Goal: Task Accomplishment & Management: Use online tool/utility

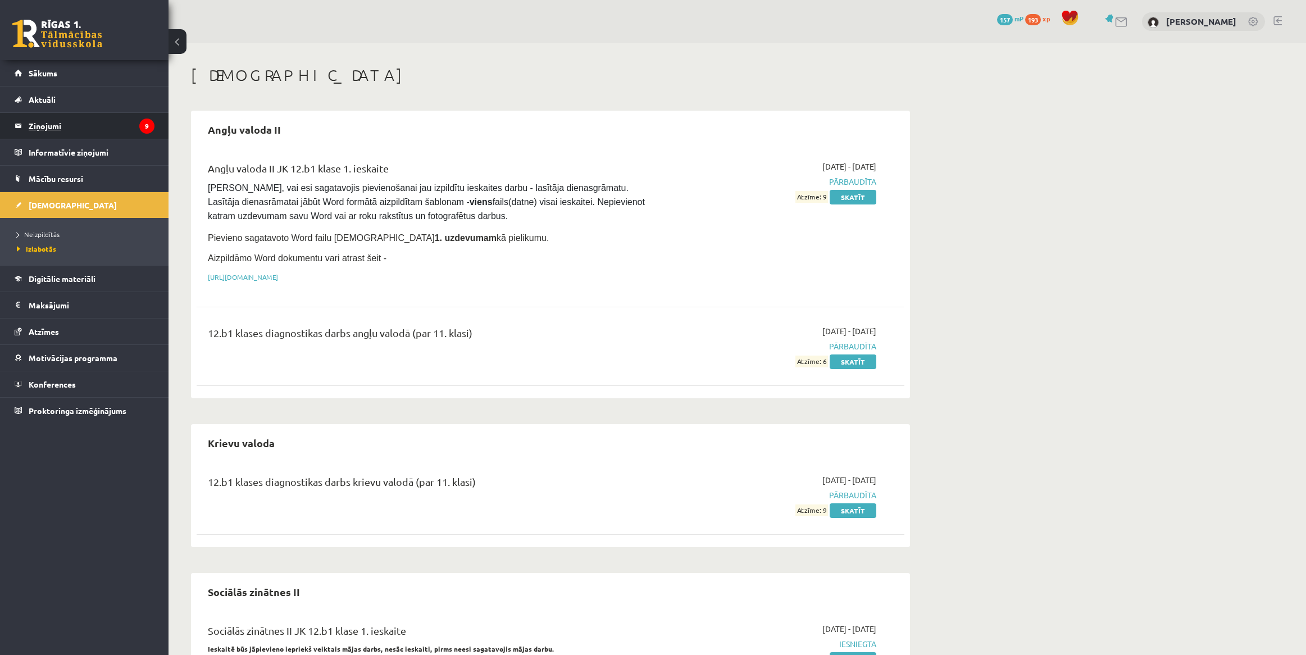
click at [105, 116] on legend "Ziņojumi 9" at bounding box center [92, 126] width 126 height 26
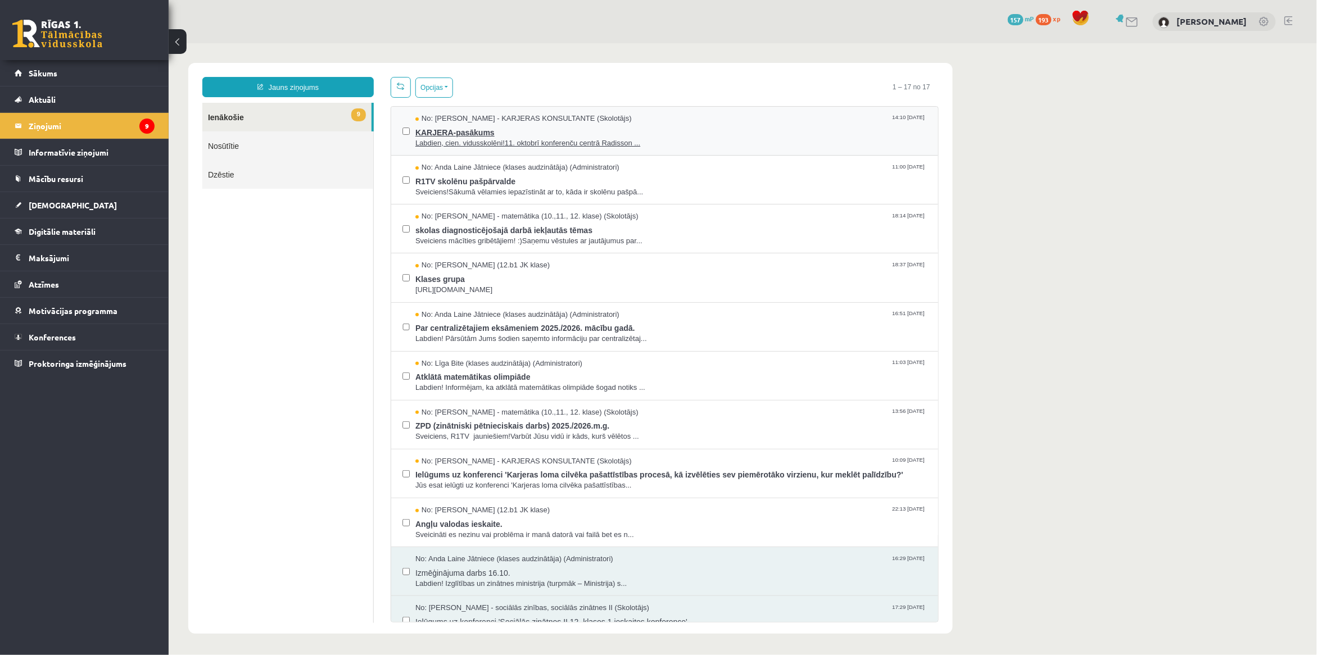
click at [601, 143] on span "Labdien, cien. vidusskolēni!11. oktobrī konferenču centrā Radisson ..." at bounding box center [670, 143] width 511 height 11
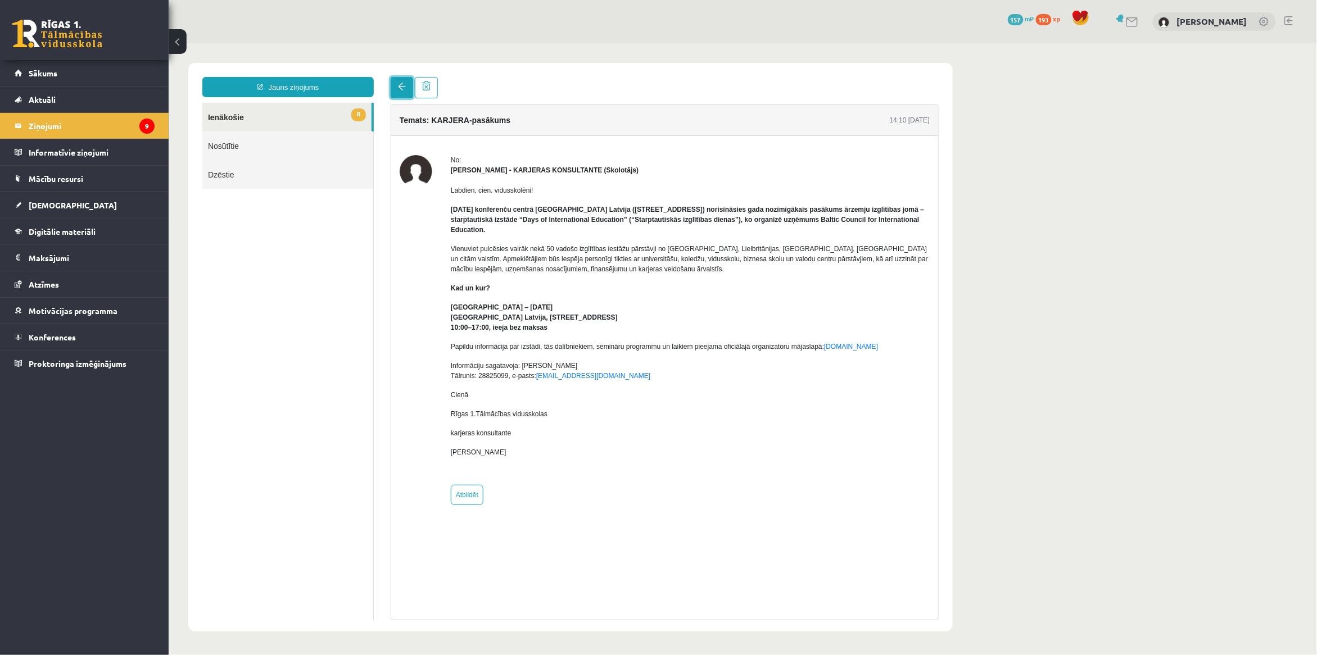
click at [393, 85] on link at bounding box center [401, 86] width 22 height 21
click at [398, 93] on link at bounding box center [401, 86] width 22 height 21
click at [85, 130] on legend "Ziņojumi 9" at bounding box center [92, 126] width 126 height 26
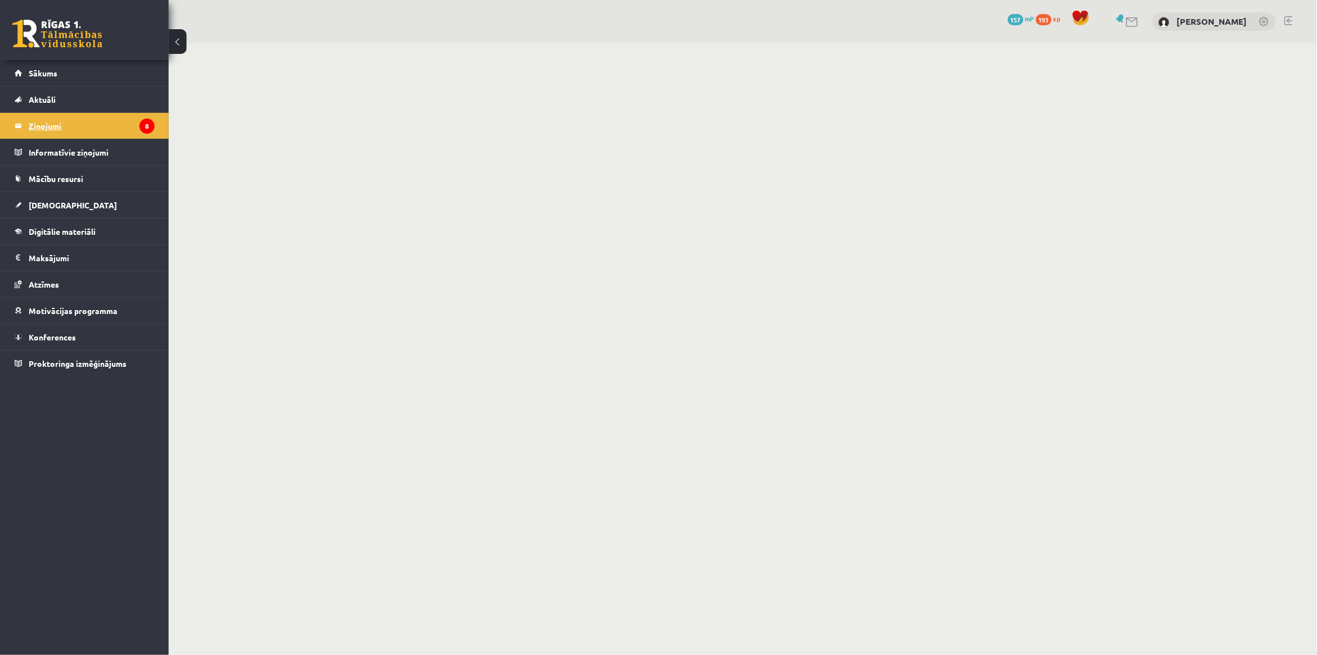
click at [99, 130] on legend "Ziņojumi 8" at bounding box center [92, 126] width 126 height 26
click at [111, 167] on link "Mācību resursi" at bounding box center [85, 179] width 140 height 26
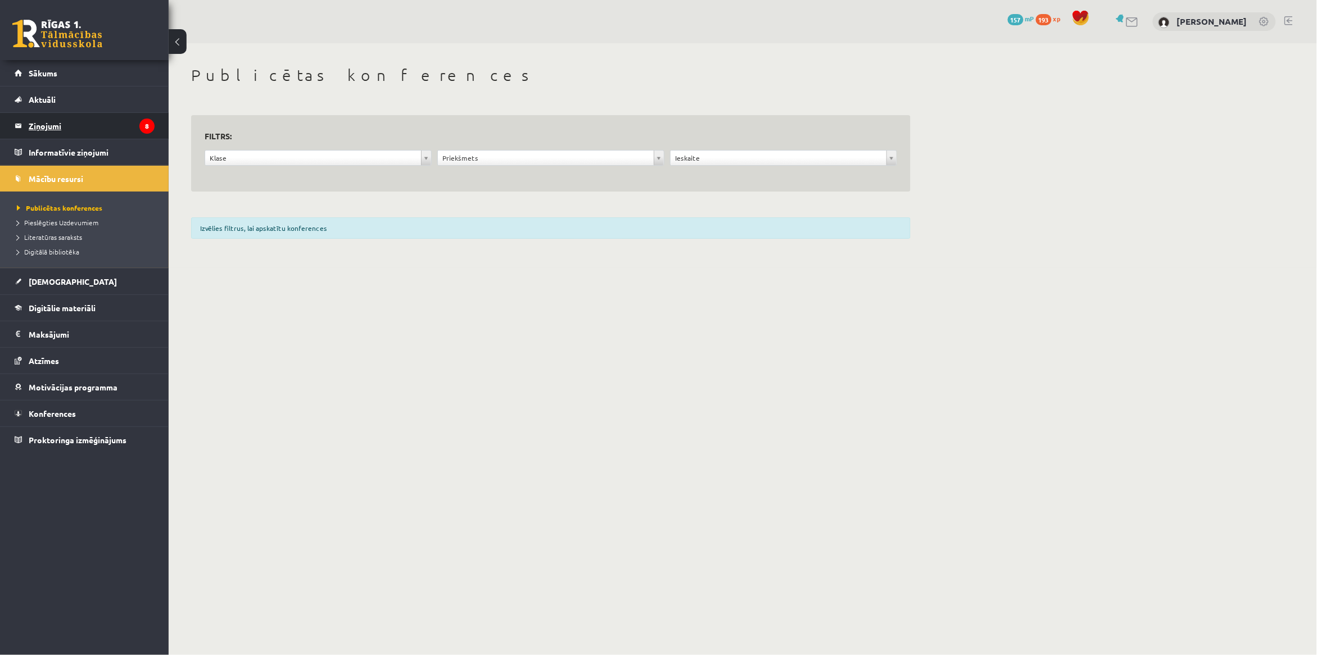
click at [103, 128] on legend "Ziņojumi 8" at bounding box center [92, 126] width 126 height 26
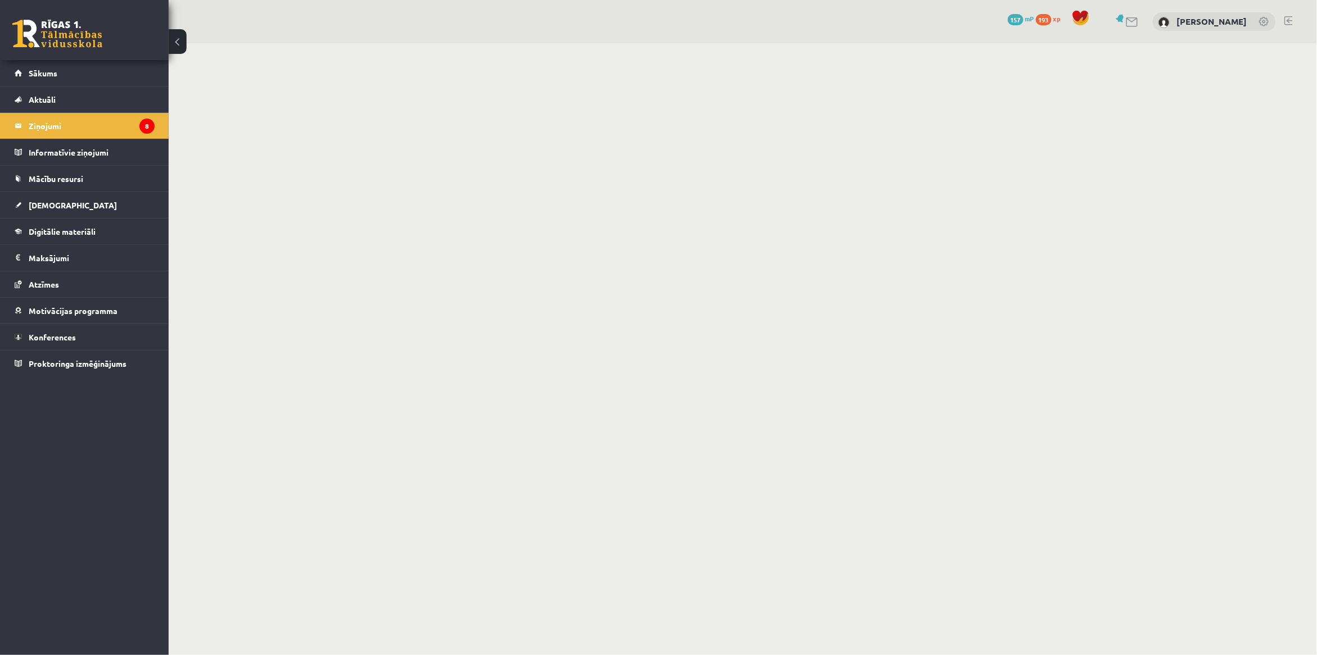
click at [176, 48] on button at bounding box center [178, 41] width 18 height 25
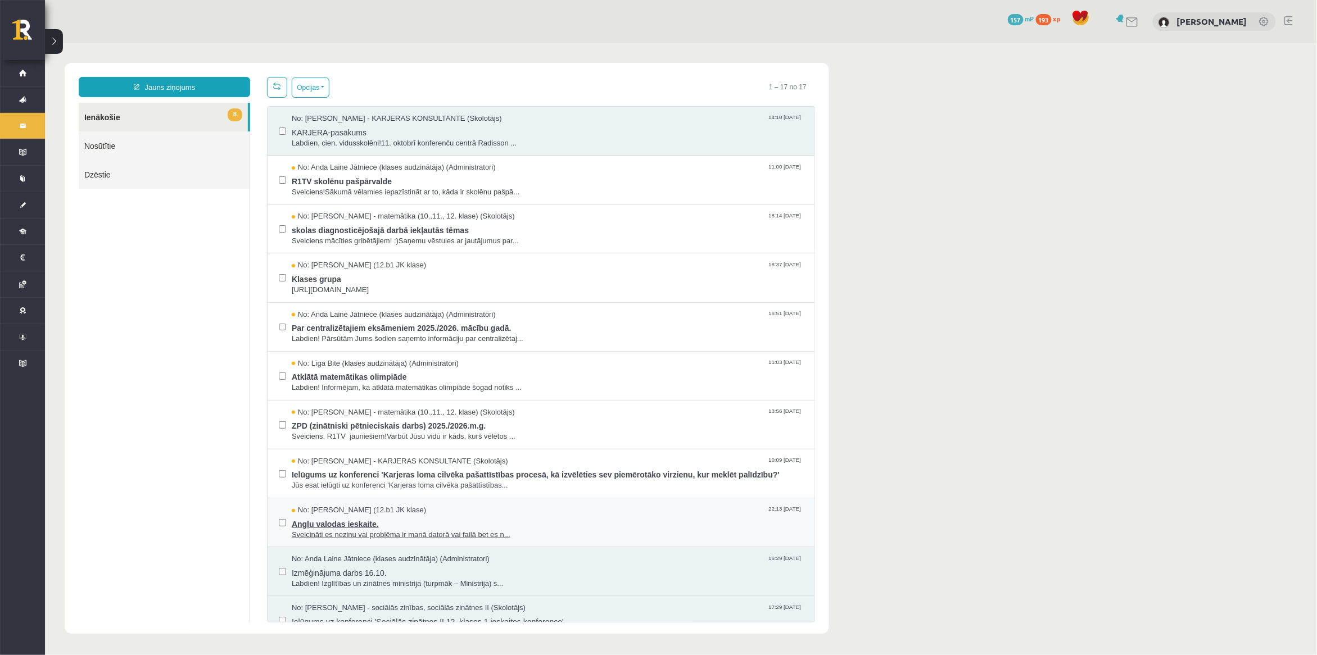
click at [408, 538] on span "Sveicināti es nezinu vai problēma ir manā datorā vai failā bet es n..." at bounding box center [546, 534] width 511 height 11
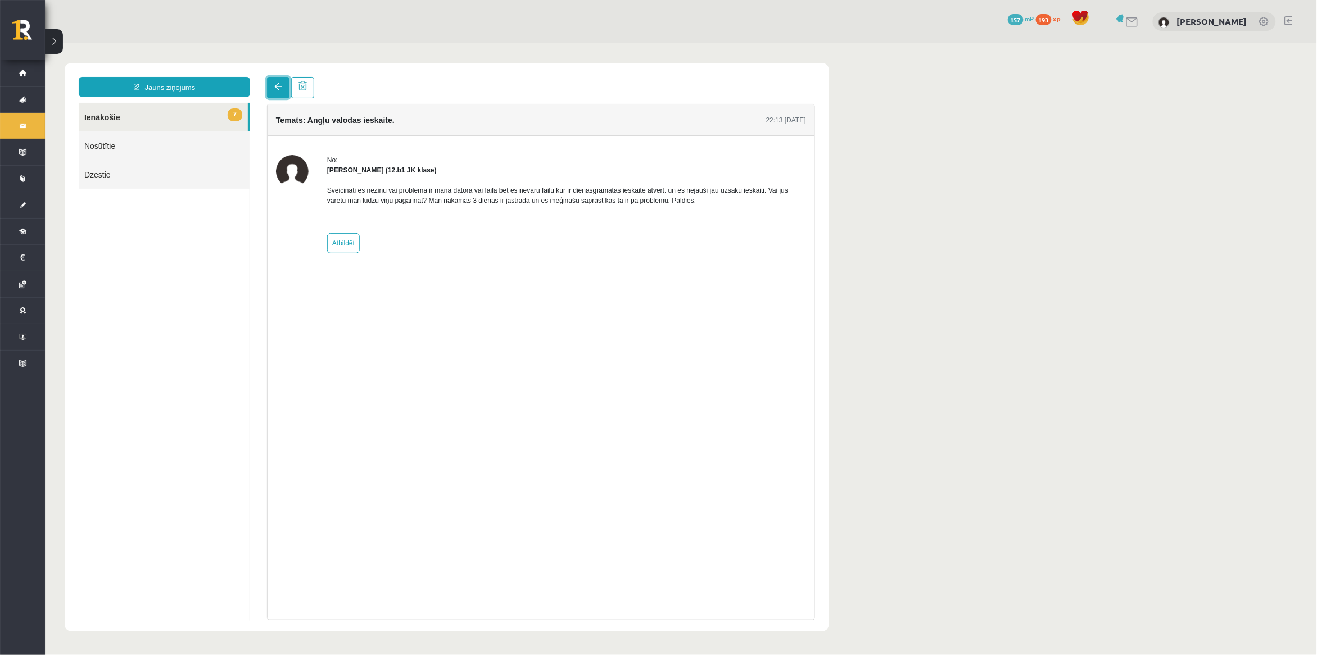
click at [276, 85] on span at bounding box center [278, 86] width 8 height 8
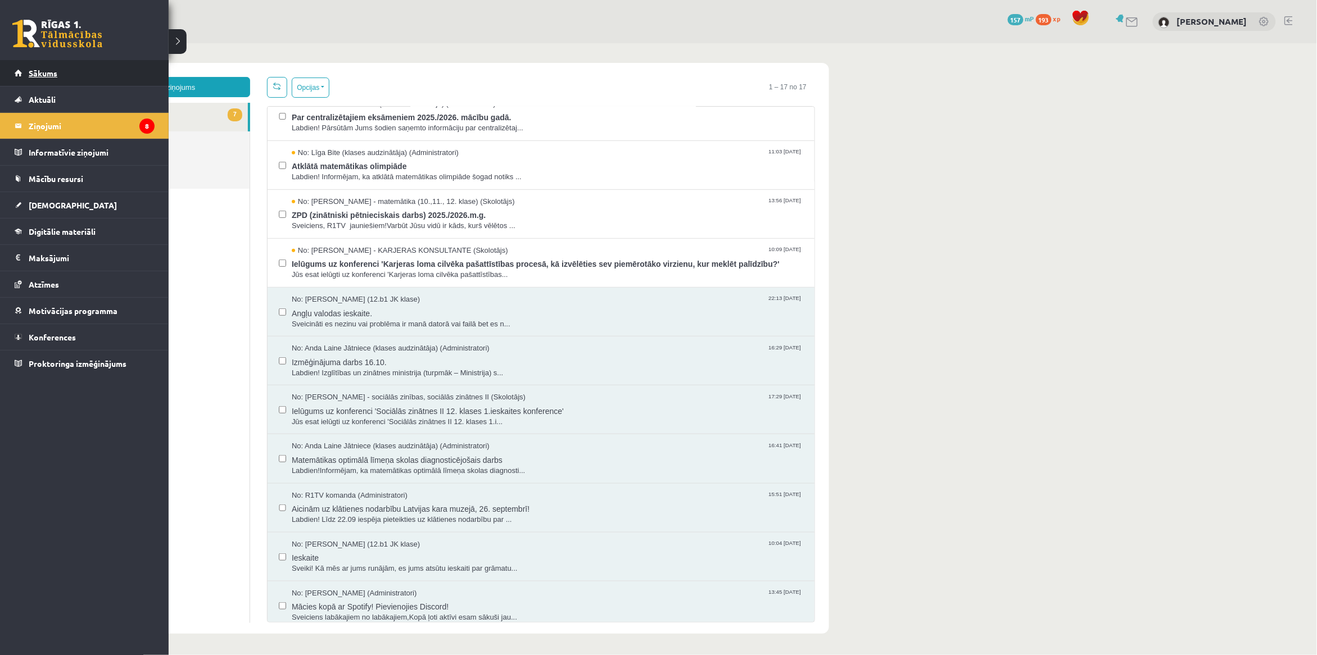
click at [94, 74] on link "Sākums" at bounding box center [85, 73] width 140 height 26
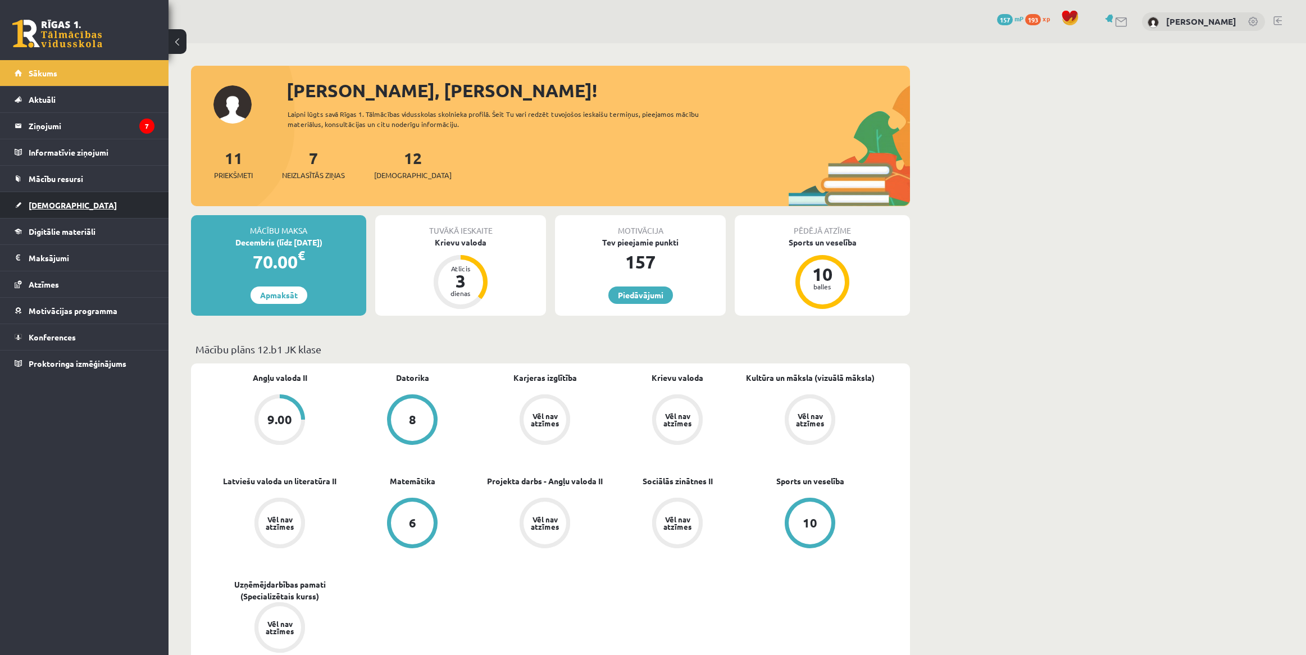
click at [133, 208] on link "[DEMOGRAPHIC_DATA]" at bounding box center [85, 205] width 140 height 26
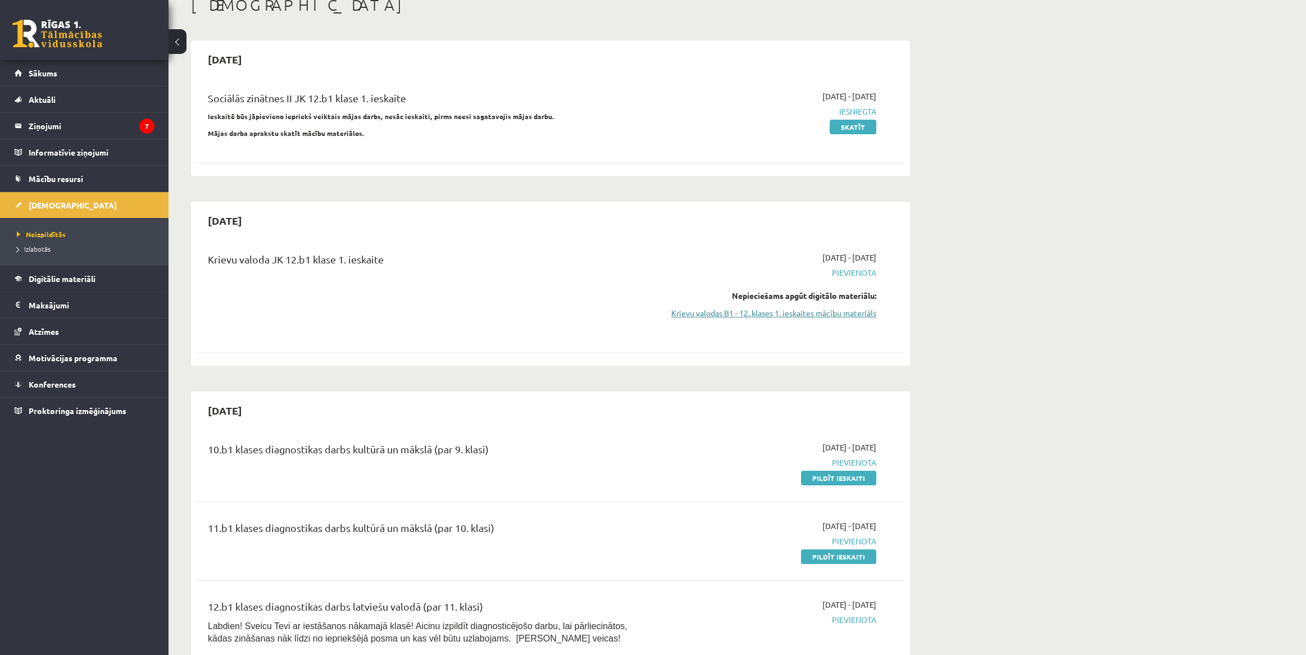
scroll to position [140, 0]
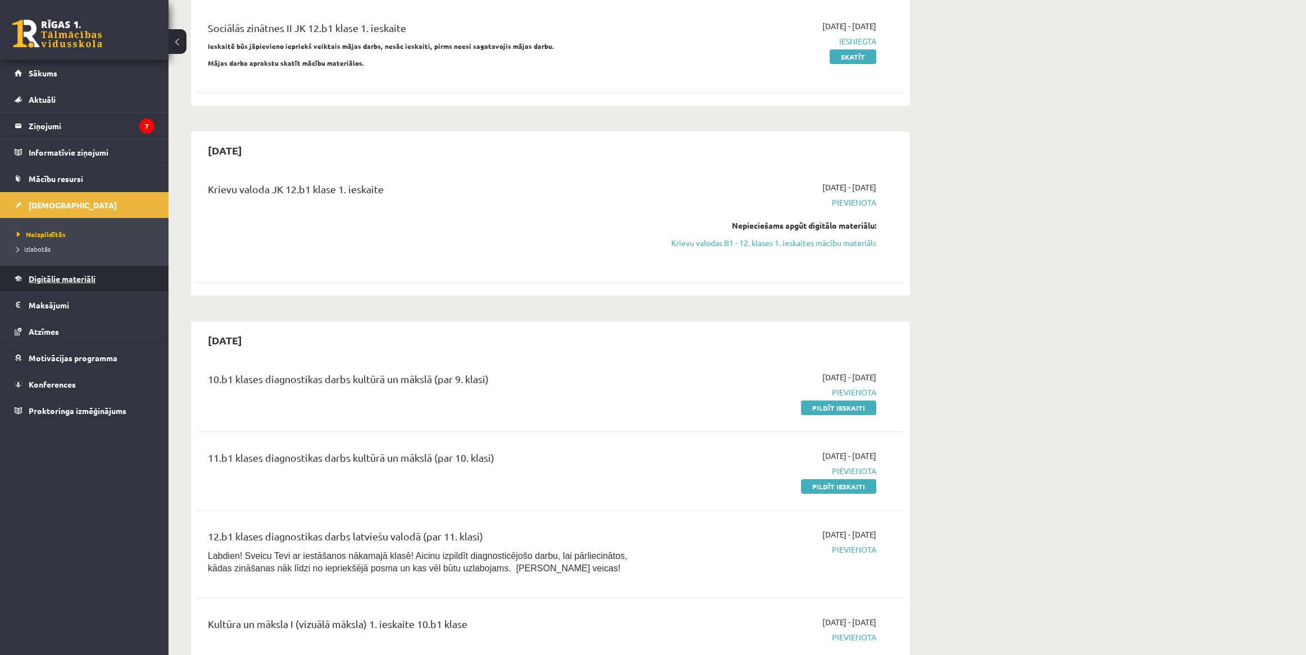
click at [125, 279] on link "Digitālie materiāli" at bounding box center [85, 279] width 140 height 26
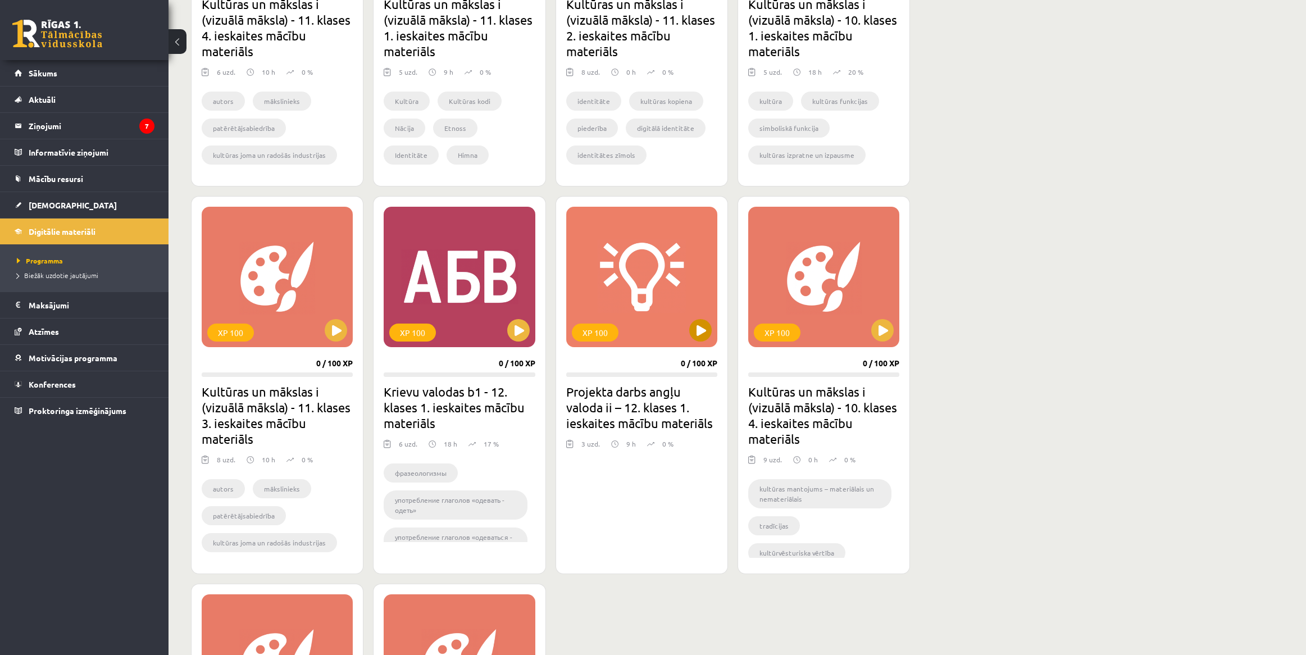
scroll to position [562, 0]
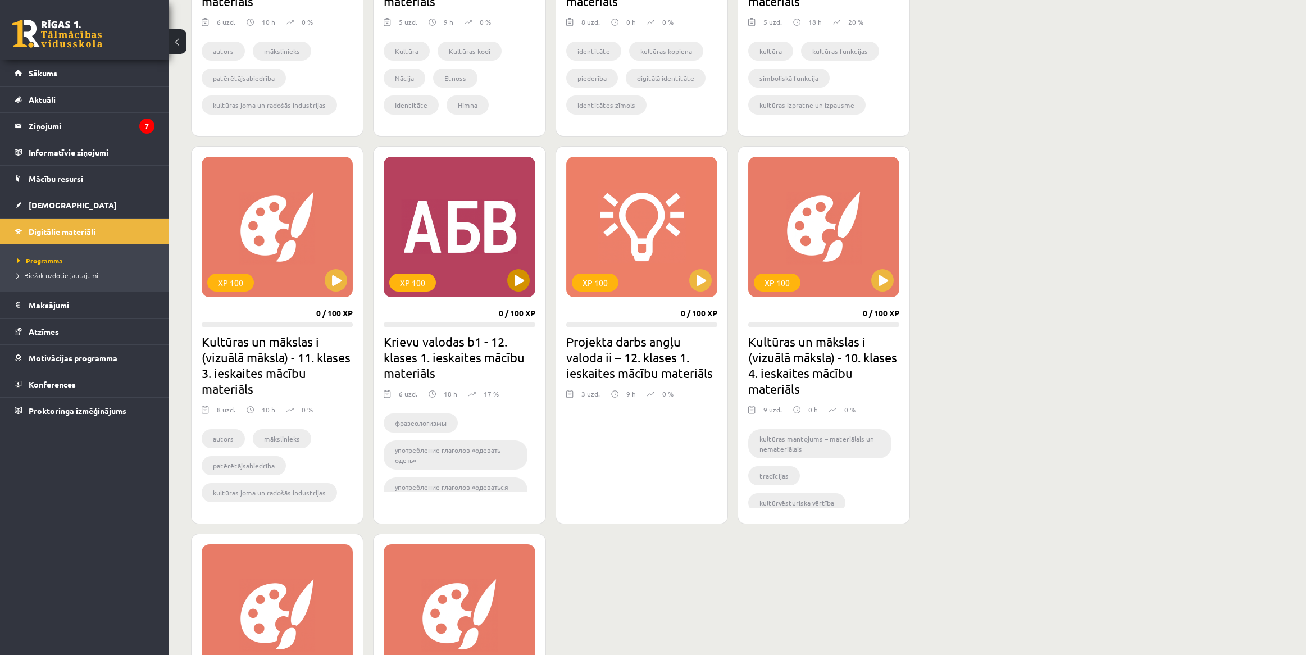
click at [497, 251] on div "XP 100" at bounding box center [459, 227] width 151 height 140
click at [473, 229] on div "XP 100" at bounding box center [459, 227] width 151 height 140
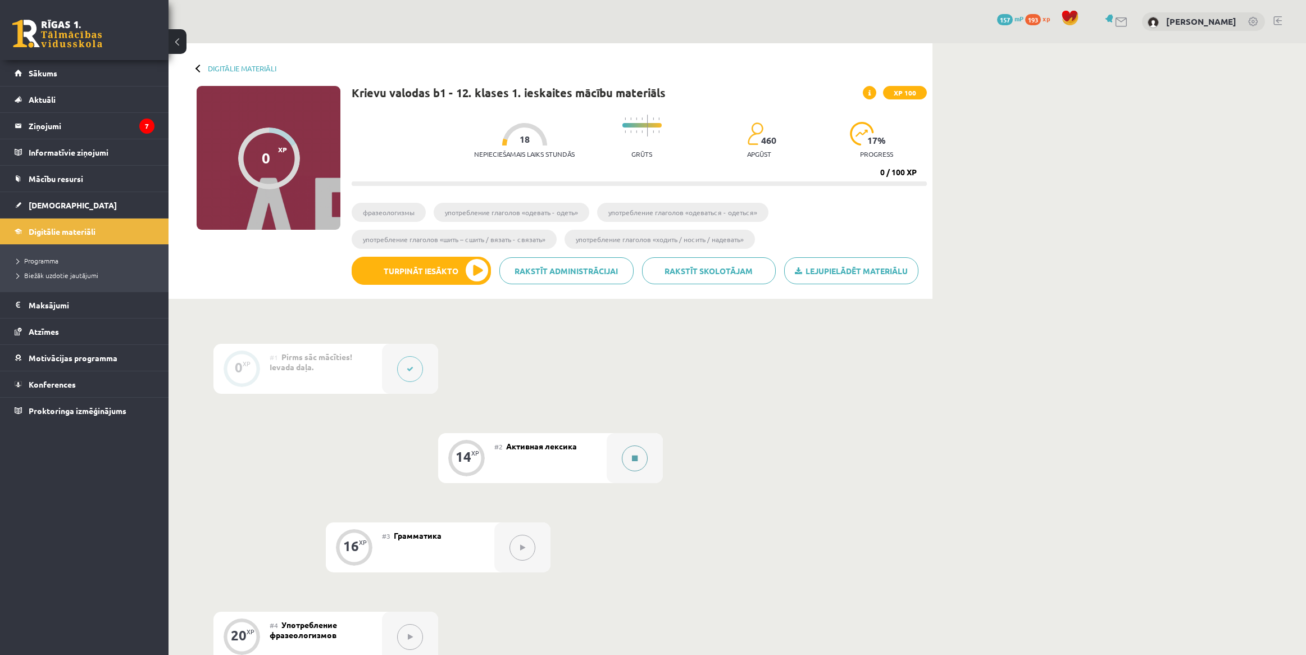
click at [639, 458] on button at bounding box center [635, 459] width 26 height 26
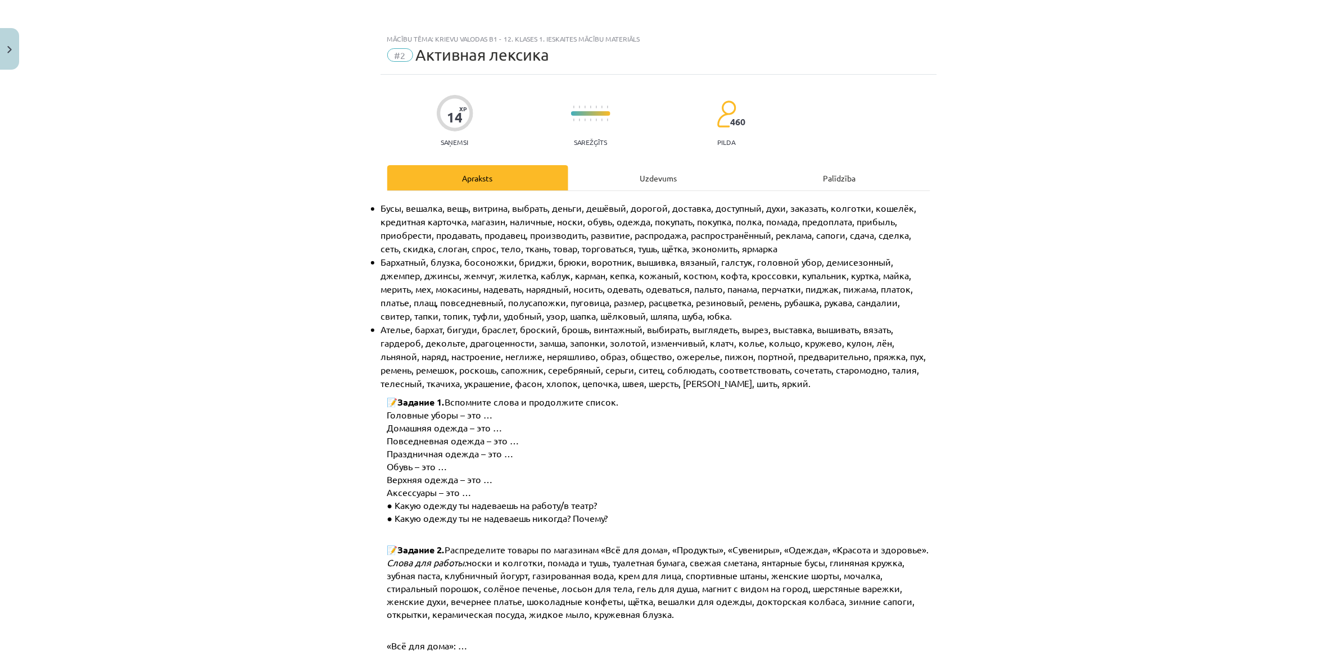
click at [680, 183] on div "Uzdevums" at bounding box center [658, 177] width 181 height 25
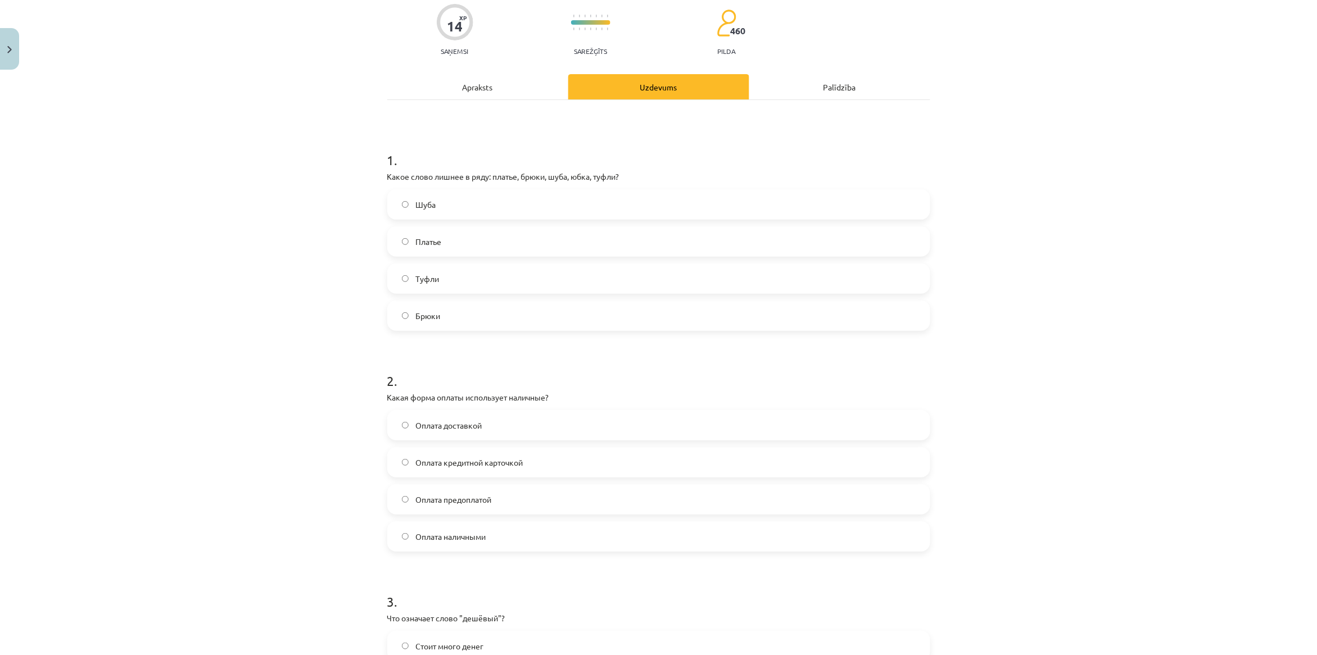
scroll to position [138, 0]
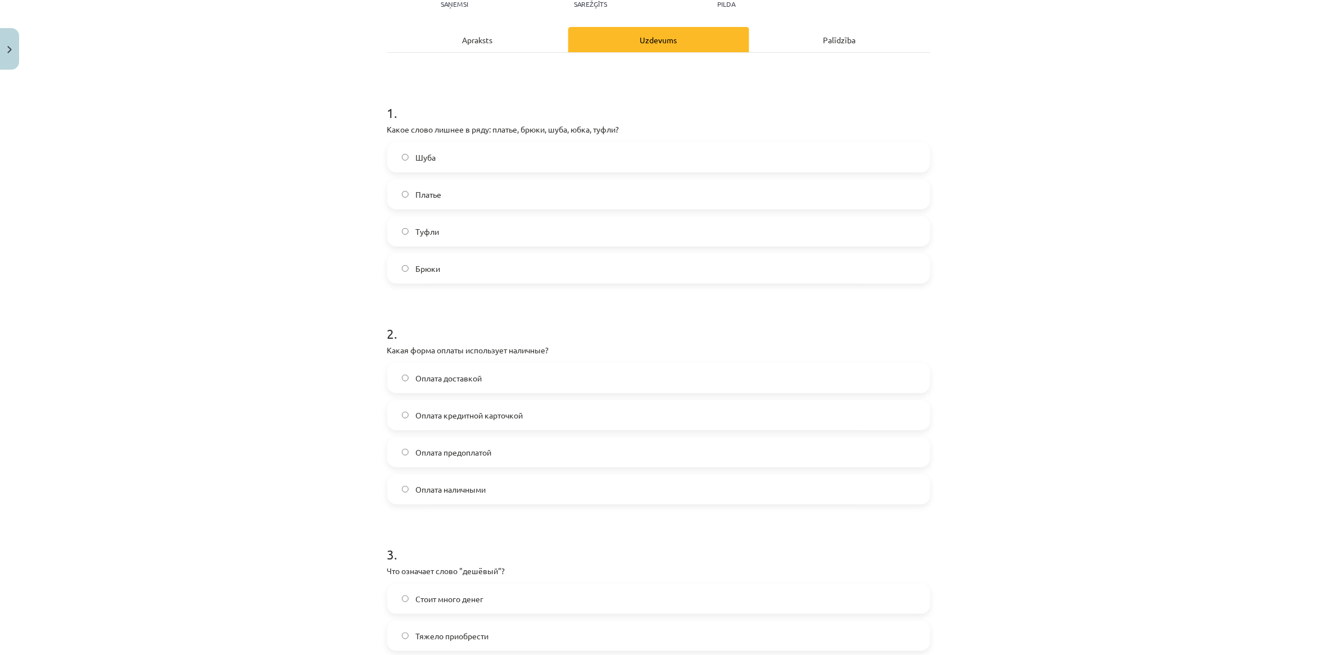
drag, startPoint x: 521, startPoint y: 232, endPoint x: 531, endPoint y: 231, distance: 9.6
click at [523, 232] on label "Туфли" at bounding box center [658, 231] width 541 height 28
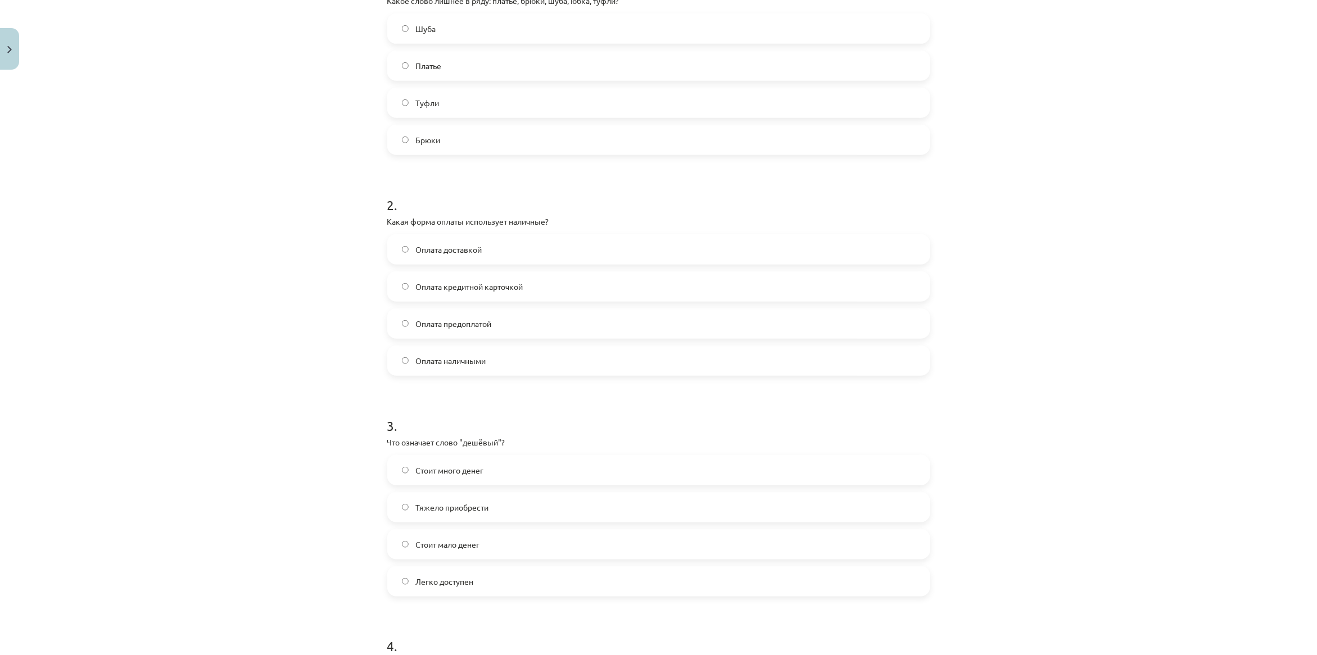
scroll to position [349, 0]
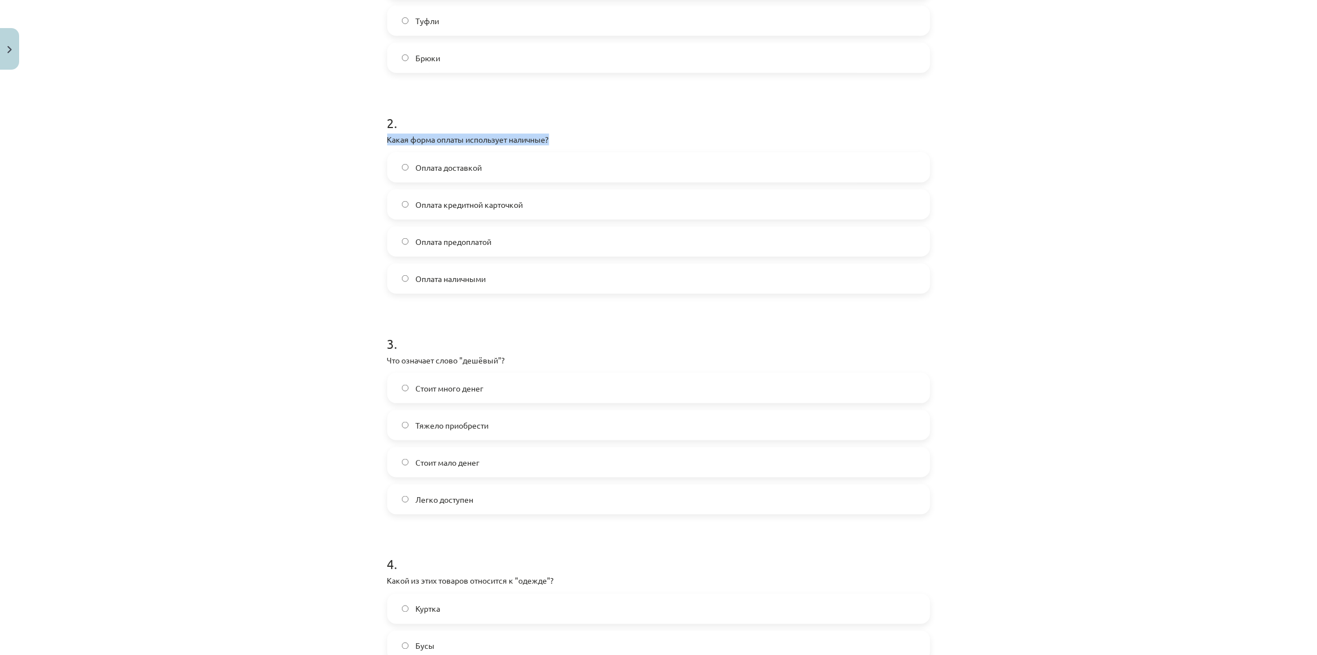
drag, startPoint x: 380, startPoint y: 135, endPoint x: 556, endPoint y: 135, distance: 176.4
click at [556, 135] on div "14 XP Saņemsi Sarežģīts 460 pilda Apraksts Uzdevums Palīdzība 1 . Какое слово л…" at bounding box center [658, 282] width 556 height 1112
click at [592, 130] on div "2 . Какая форма оплаты использует наличные? Оплата доставкой Оплата кредитной к…" at bounding box center [658, 195] width 543 height 198
click at [501, 279] on label "Оплата наличными" at bounding box center [658, 279] width 541 height 28
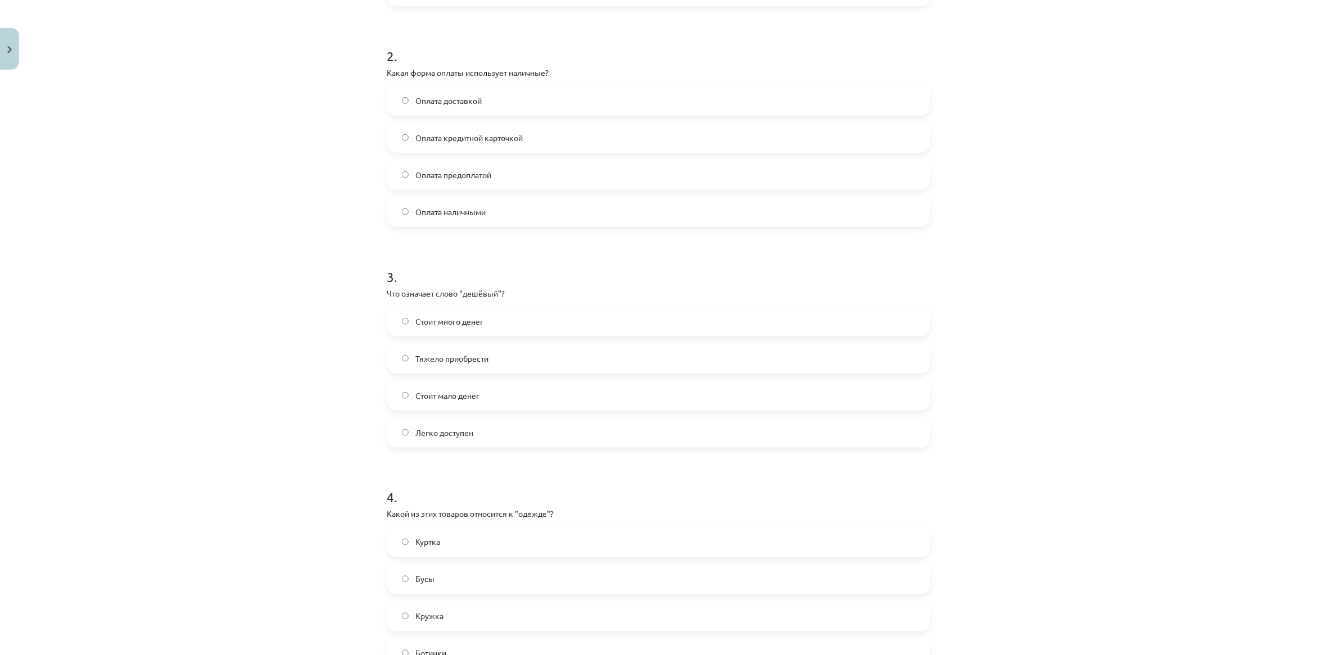
scroll to position [489, 0]
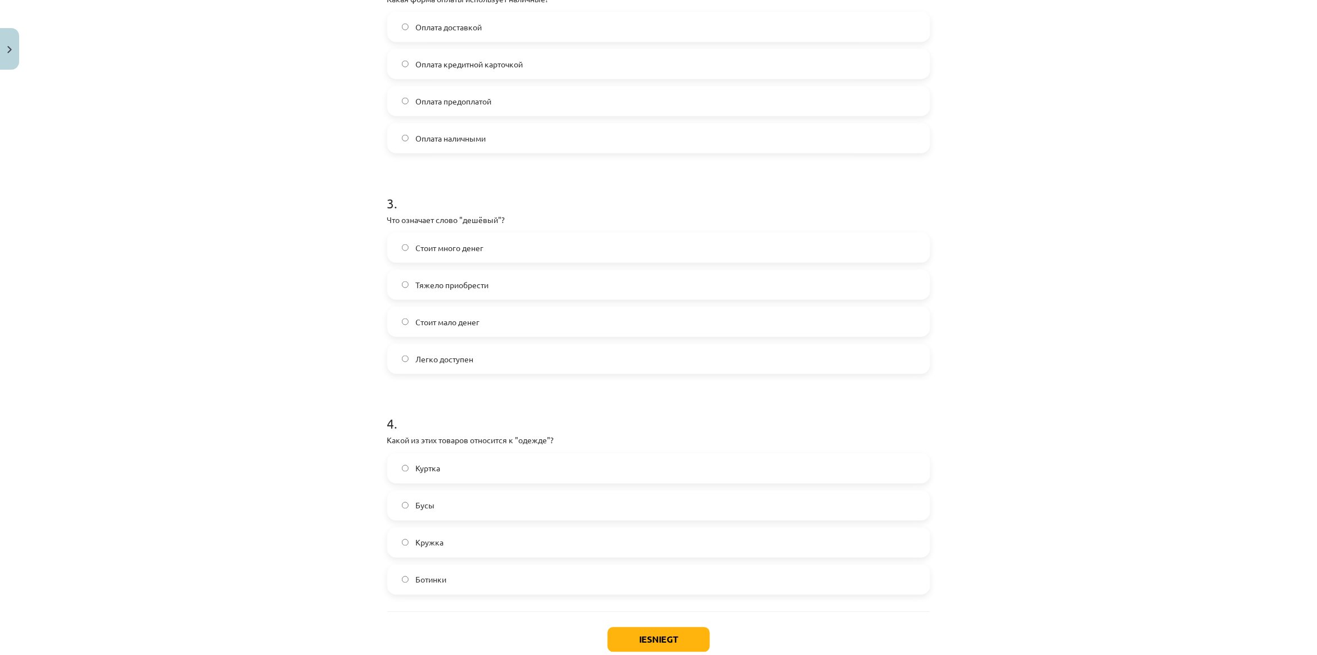
click at [519, 324] on label "Стоит мало денег" at bounding box center [658, 322] width 541 height 28
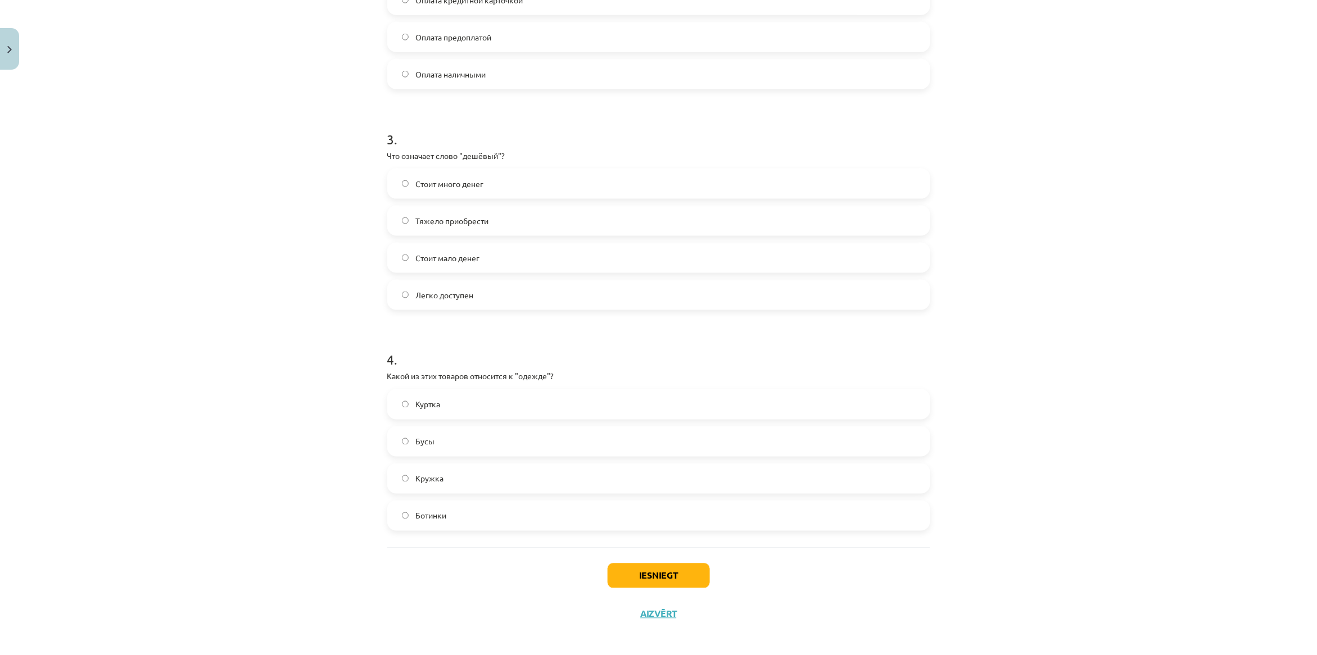
scroll to position [560, 0]
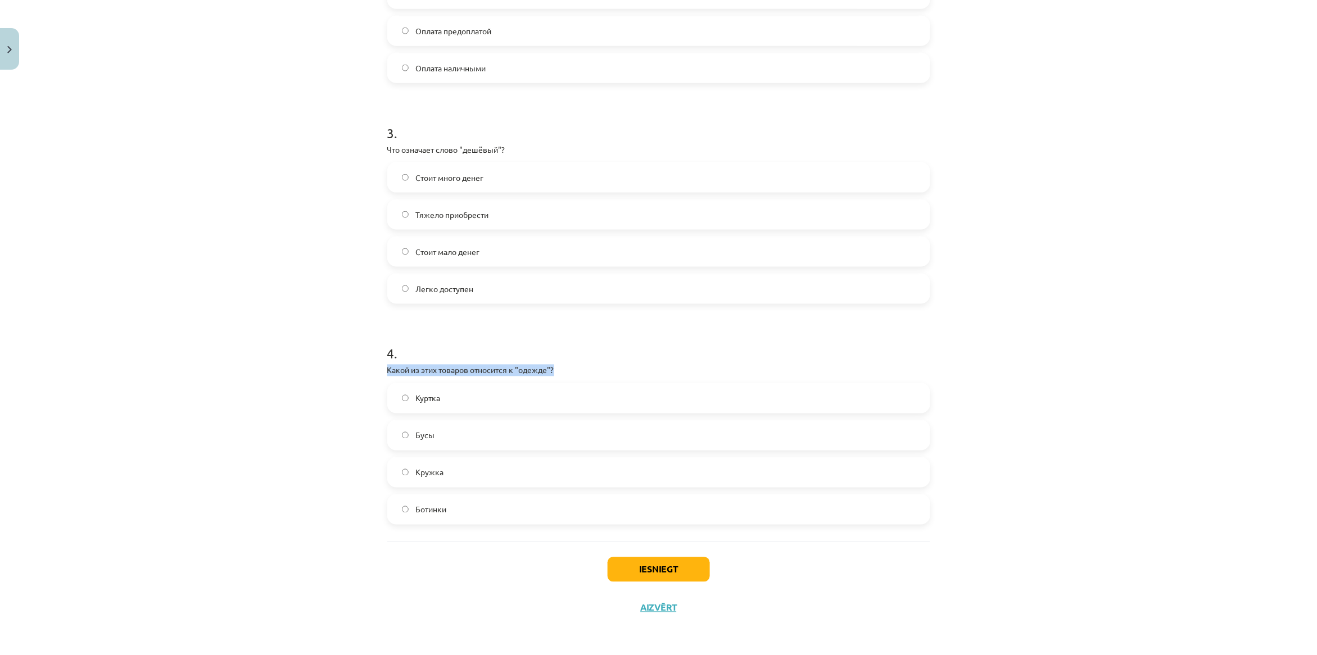
drag, startPoint x: 384, startPoint y: 373, endPoint x: 573, endPoint y: 367, distance: 189.4
click at [573, 367] on p "Какой из этих товаров относится к "одежде"?" at bounding box center [658, 371] width 543 height 12
click at [681, 362] on div "4 . Какой из этих товаров относится к "одежде"? Куртка Бусы Кружка Ботинки" at bounding box center [658, 425] width 543 height 198
click at [457, 399] on label "Куртка" at bounding box center [658, 398] width 541 height 28
click at [675, 565] on button "Iesniegt" at bounding box center [658, 569] width 102 height 25
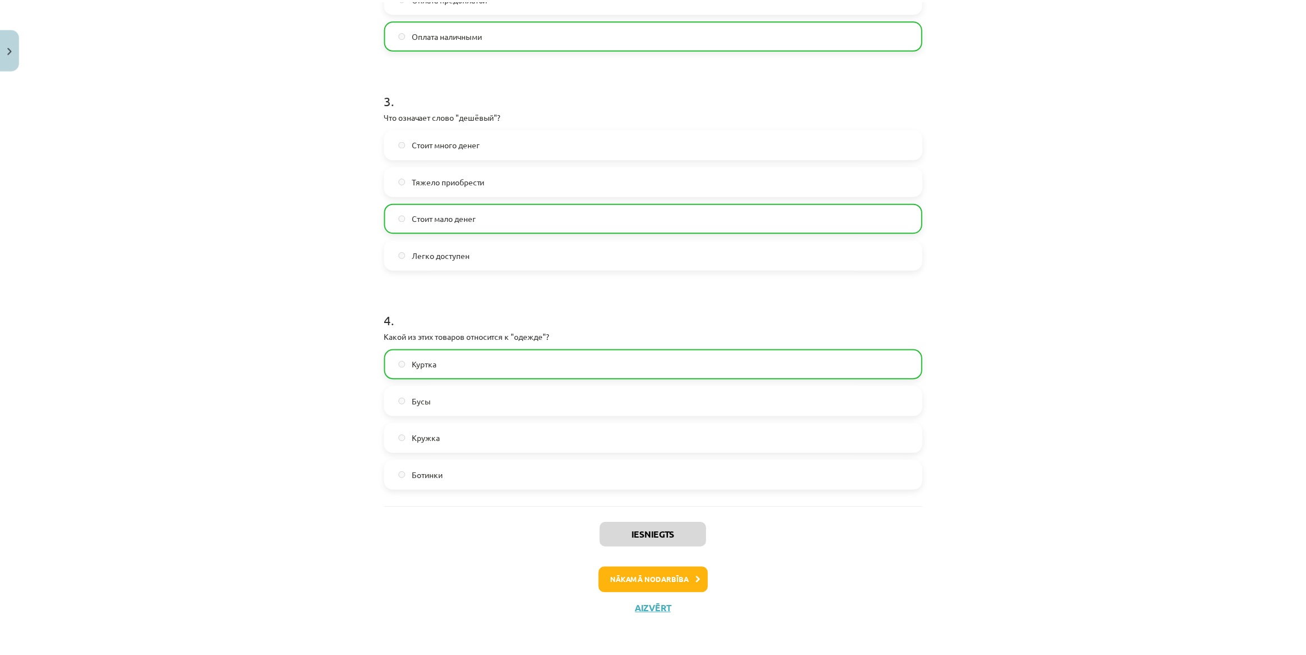
scroll to position [596, 0]
click at [652, 609] on button "Aizvērt" at bounding box center [658, 607] width 43 height 11
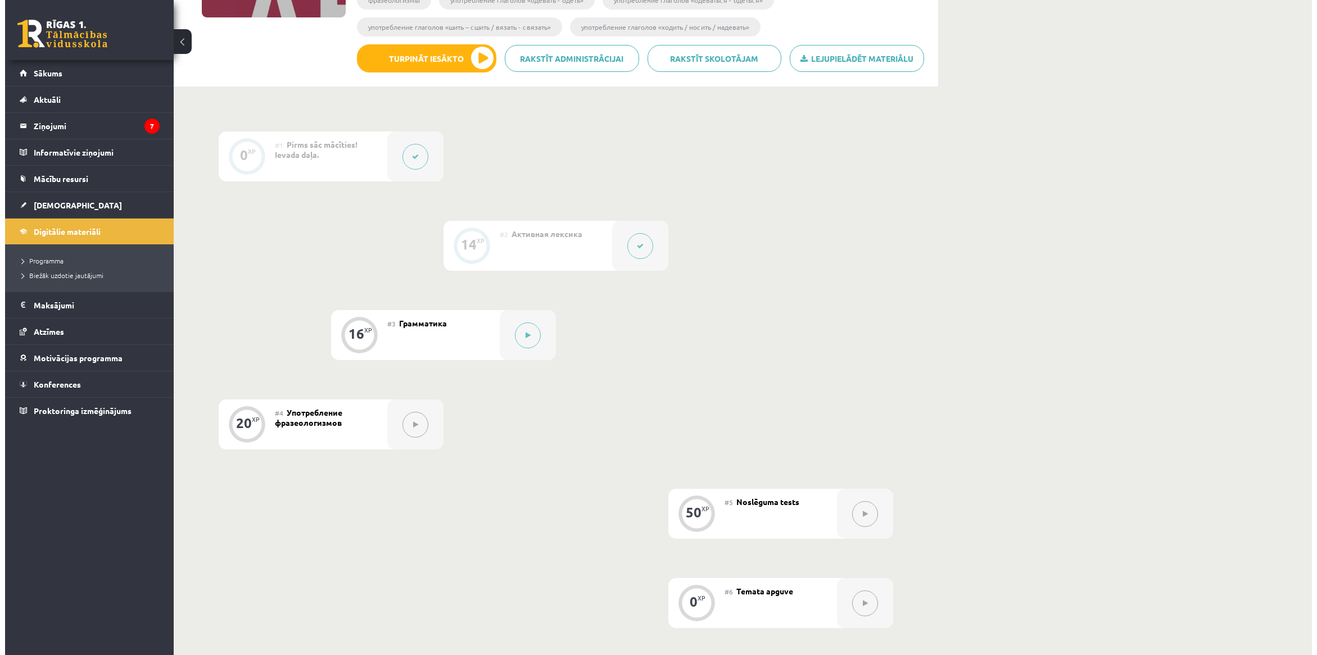
scroll to position [281, 0]
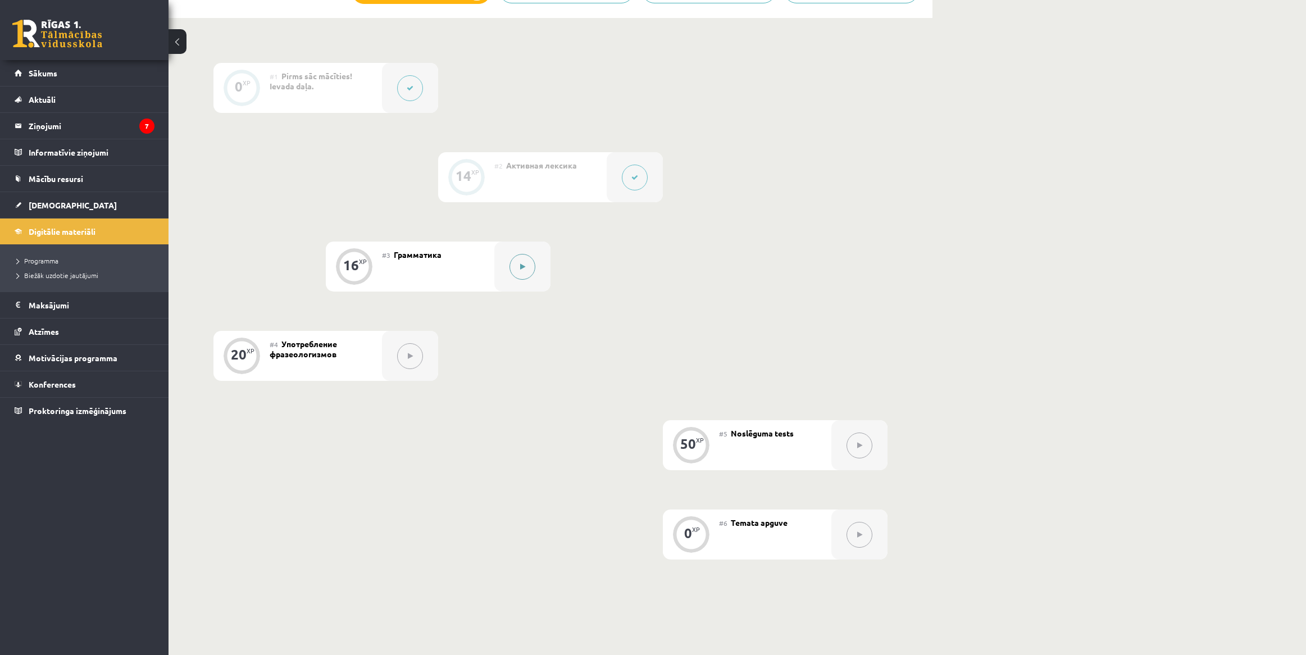
click at [517, 266] on button at bounding box center [523, 267] width 26 height 26
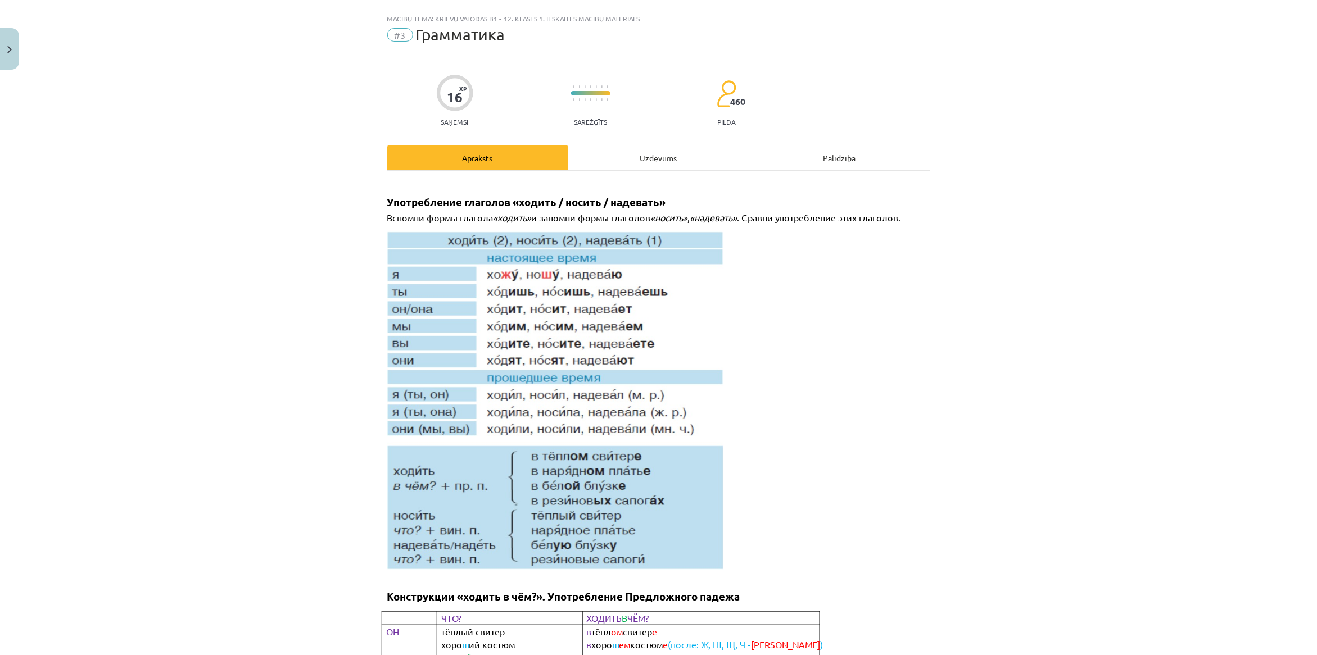
scroll to position [0, 0]
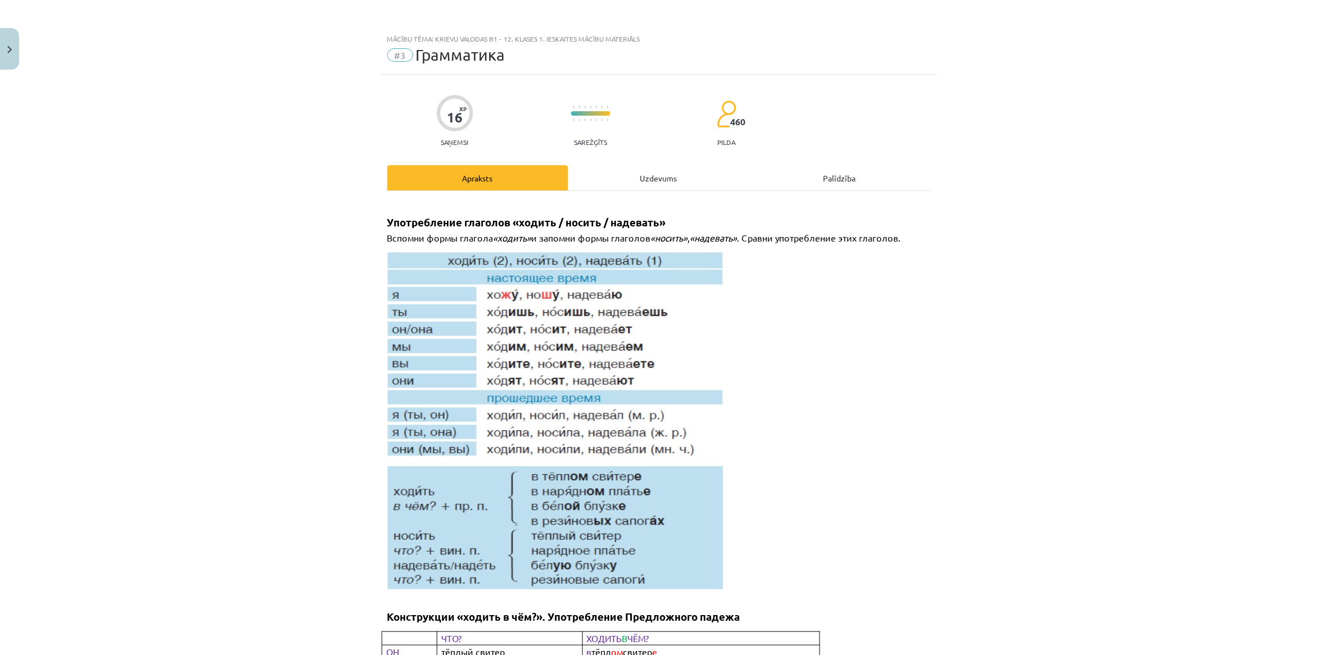
click at [680, 184] on div "Uzdevums" at bounding box center [658, 177] width 181 height 25
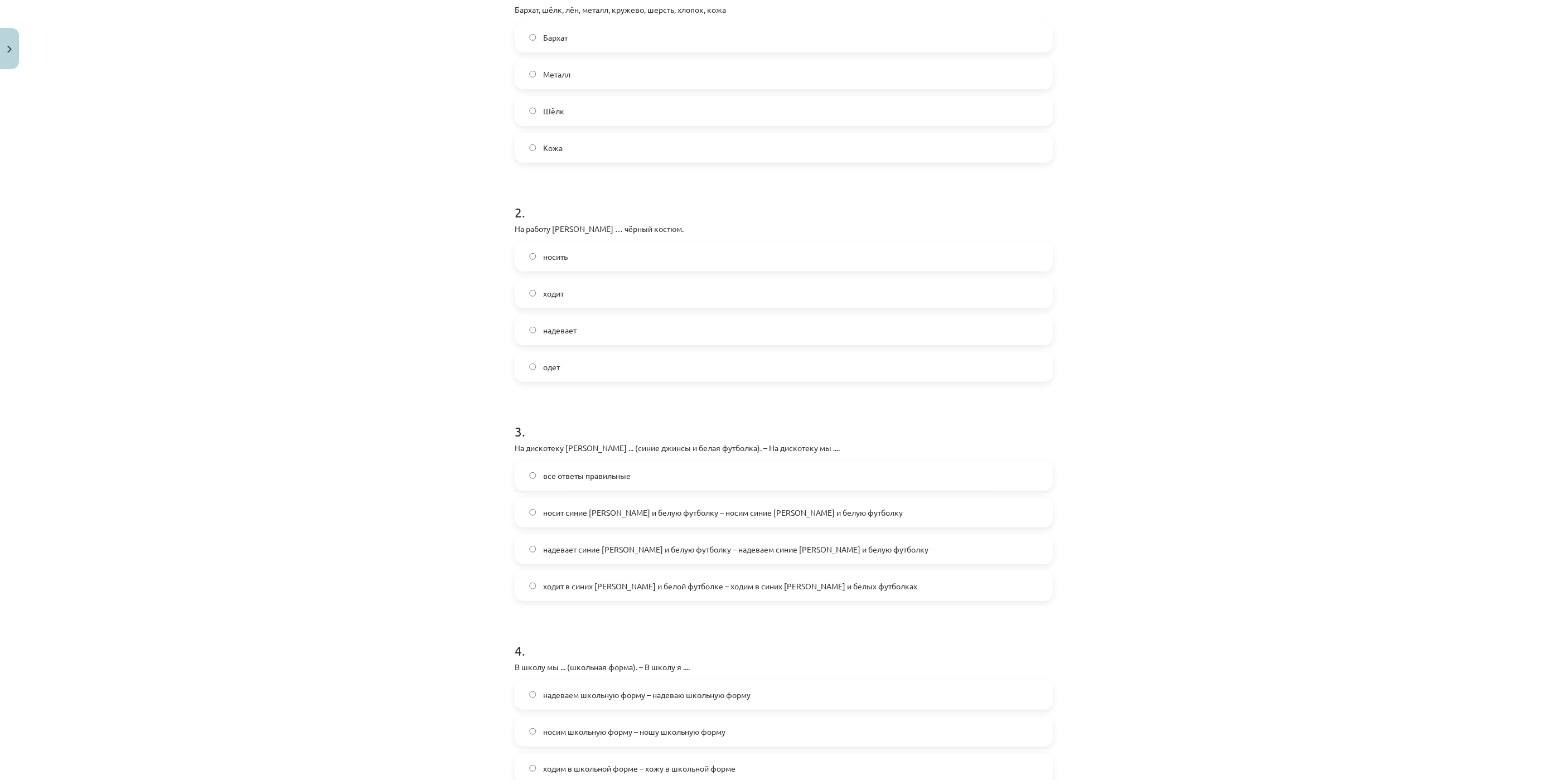
scroll to position [270, 0]
click at [589, 80] on label "Металл" at bounding box center [784, 78] width 537 height 28
click at [627, 269] on label "носить" at bounding box center [784, 261] width 537 height 28
click at [875, 593] on label "ходит в синих [PERSON_NAME] и белой футболке – ходим в синих [PERSON_NAME] и бе…" at bounding box center [784, 590] width 537 height 28
click at [651, 556] on span "надевает синие [PERSON_NAME] и белую футболку – надеваем синие [PERSON_NAME] и …" at bounding box center [735, 554] width 385 height 12
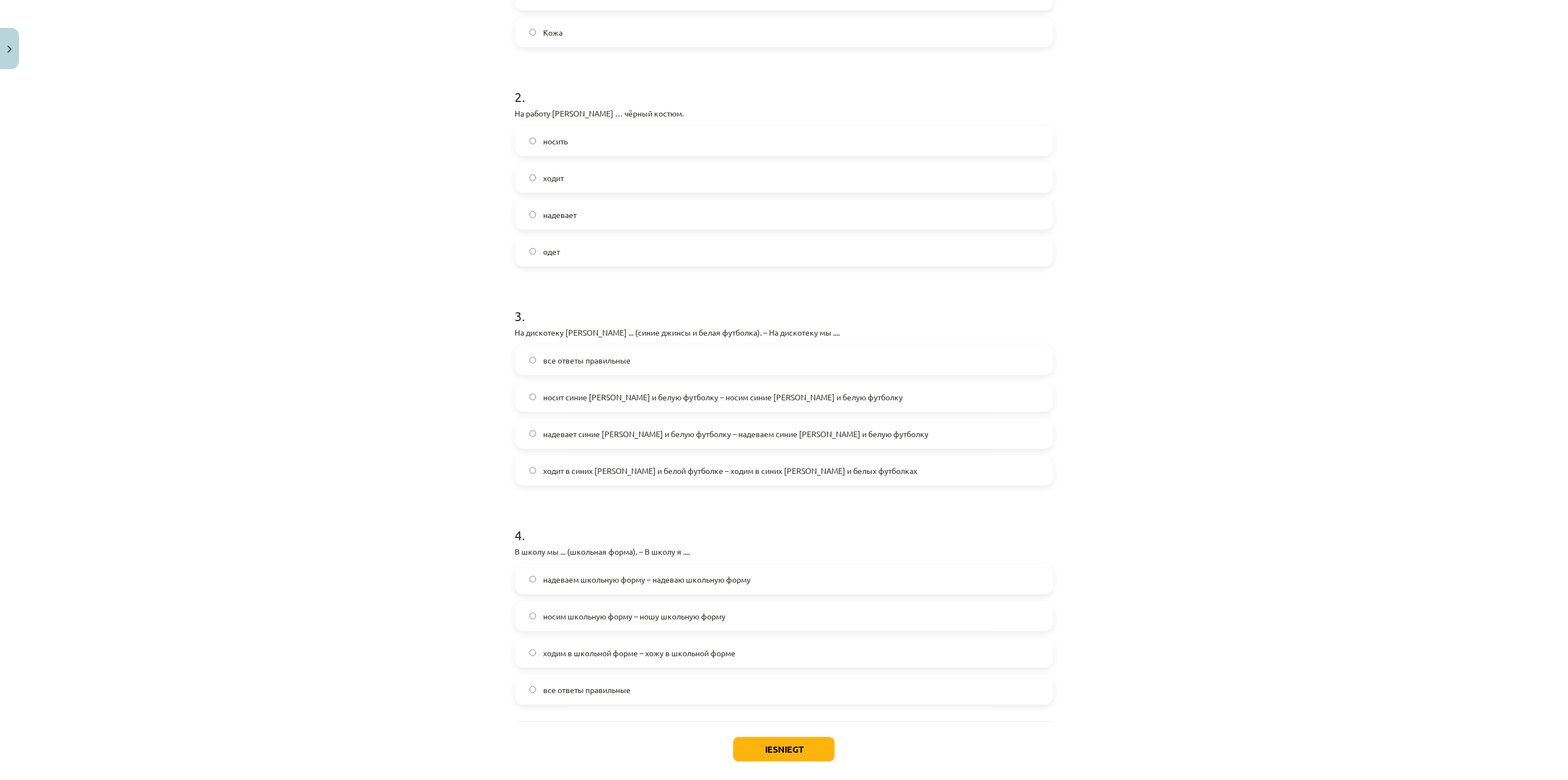
scroll to position [438, 0]
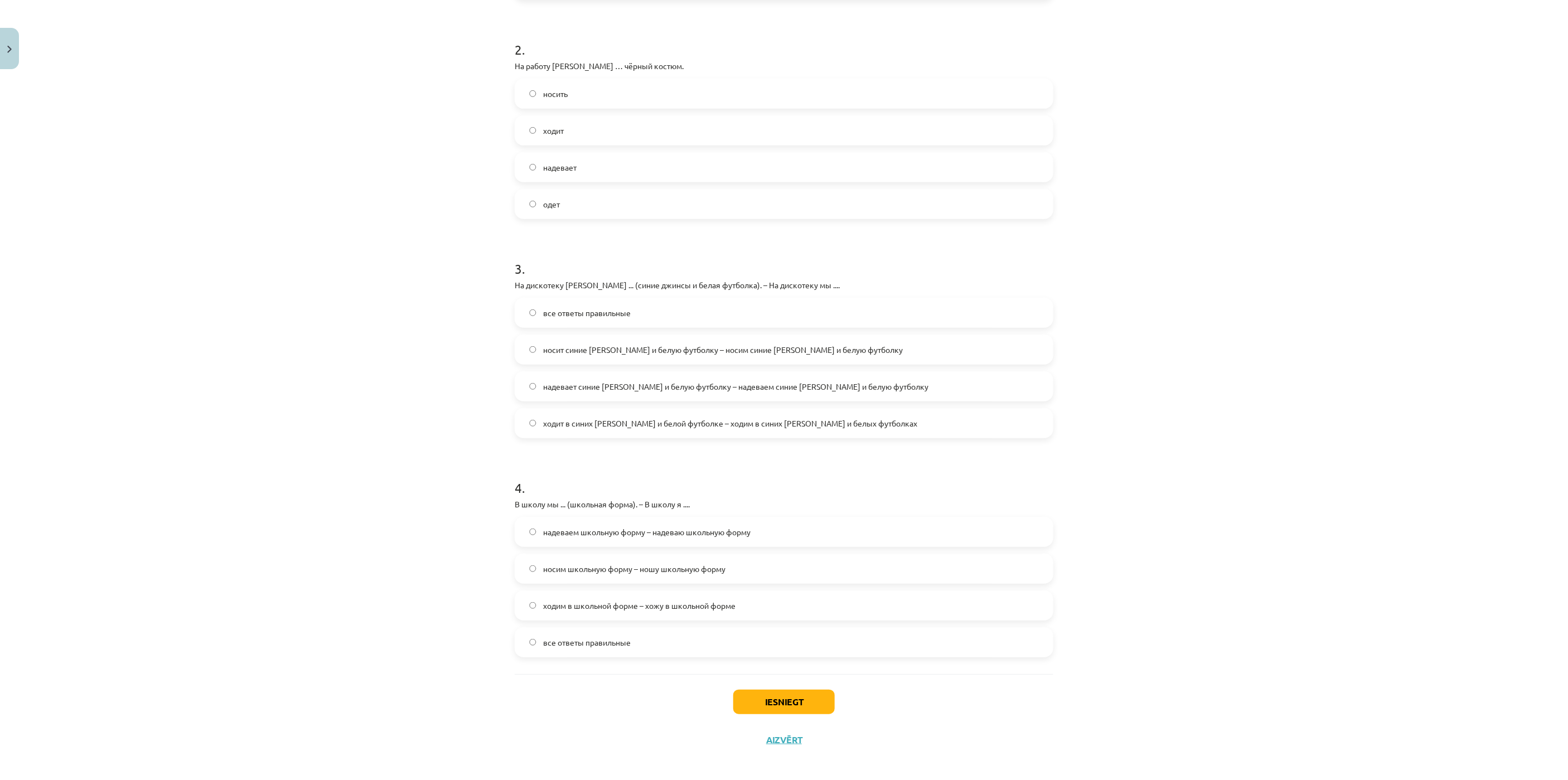
click at [748, 609] on label "ходим в школьной форме – хожу в школьной форме" at bounding box center [784, 605] width 537 height 28
click at [764, 650] on button "Iesniegt" at bounding box center [784, 702] width 101 height 25
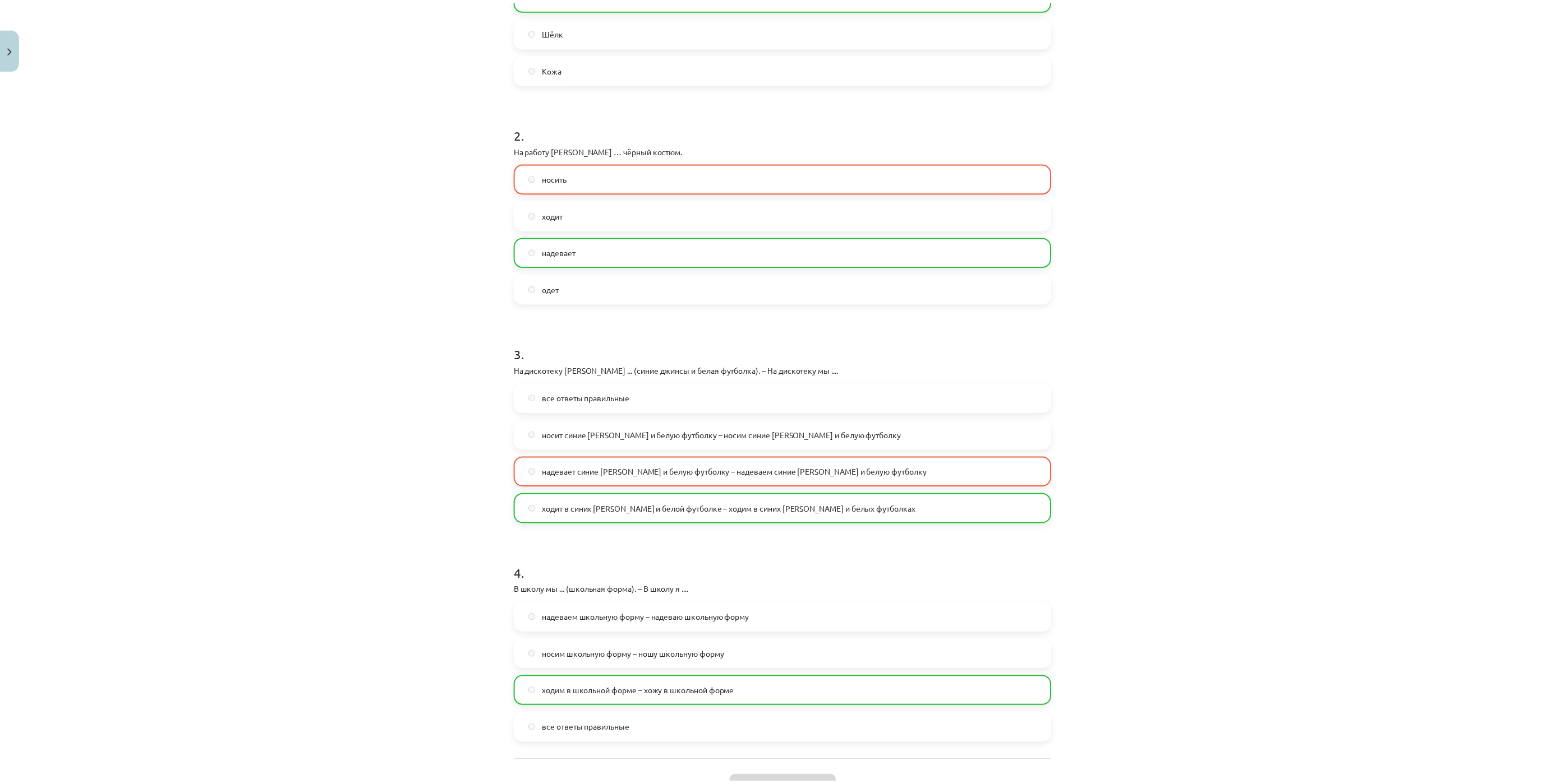
scroll to position [483, 0]
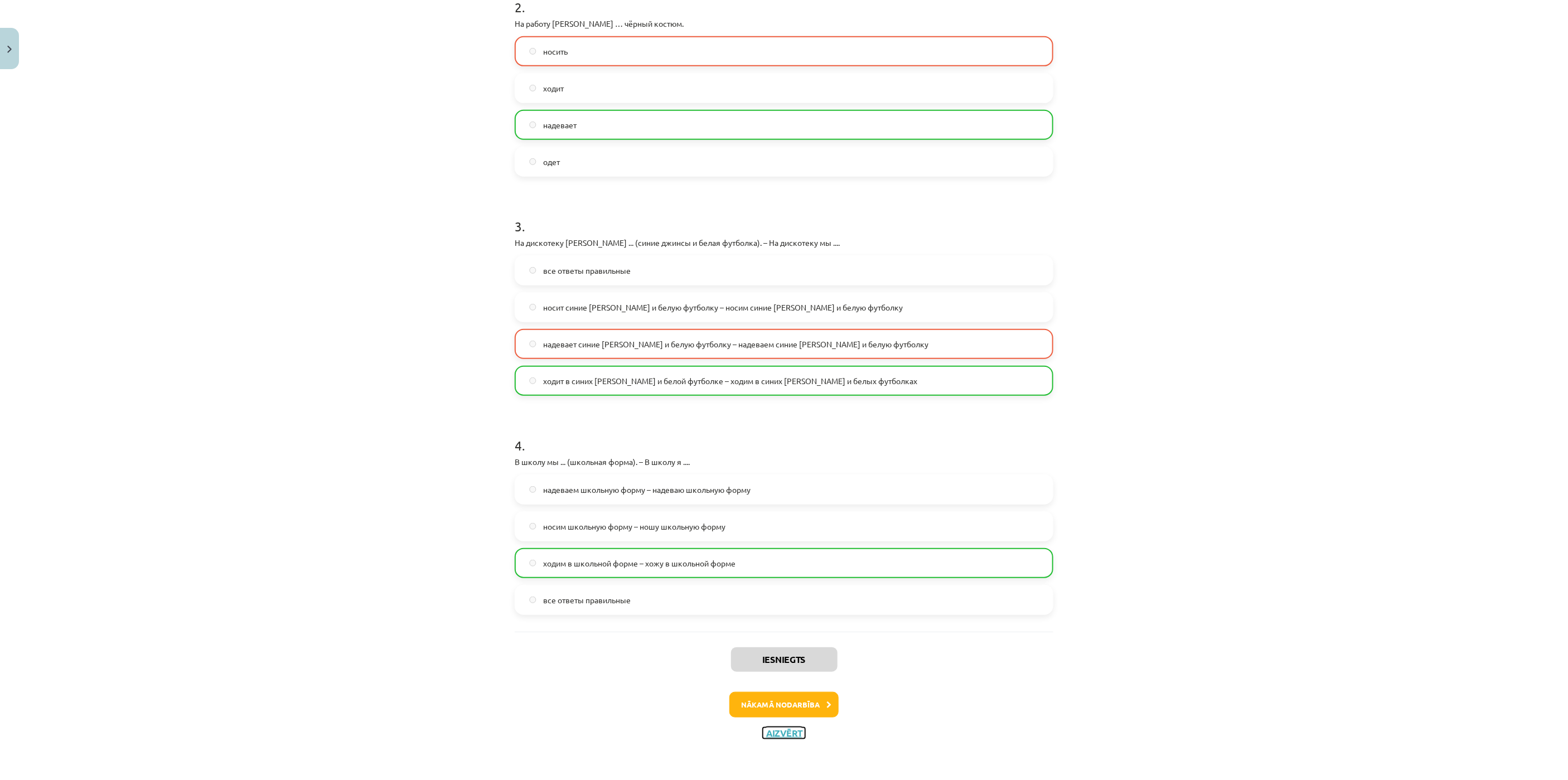
click at [789, 650] on button "Aizvērt" at bounding box center [784, 732] width 43 height 11
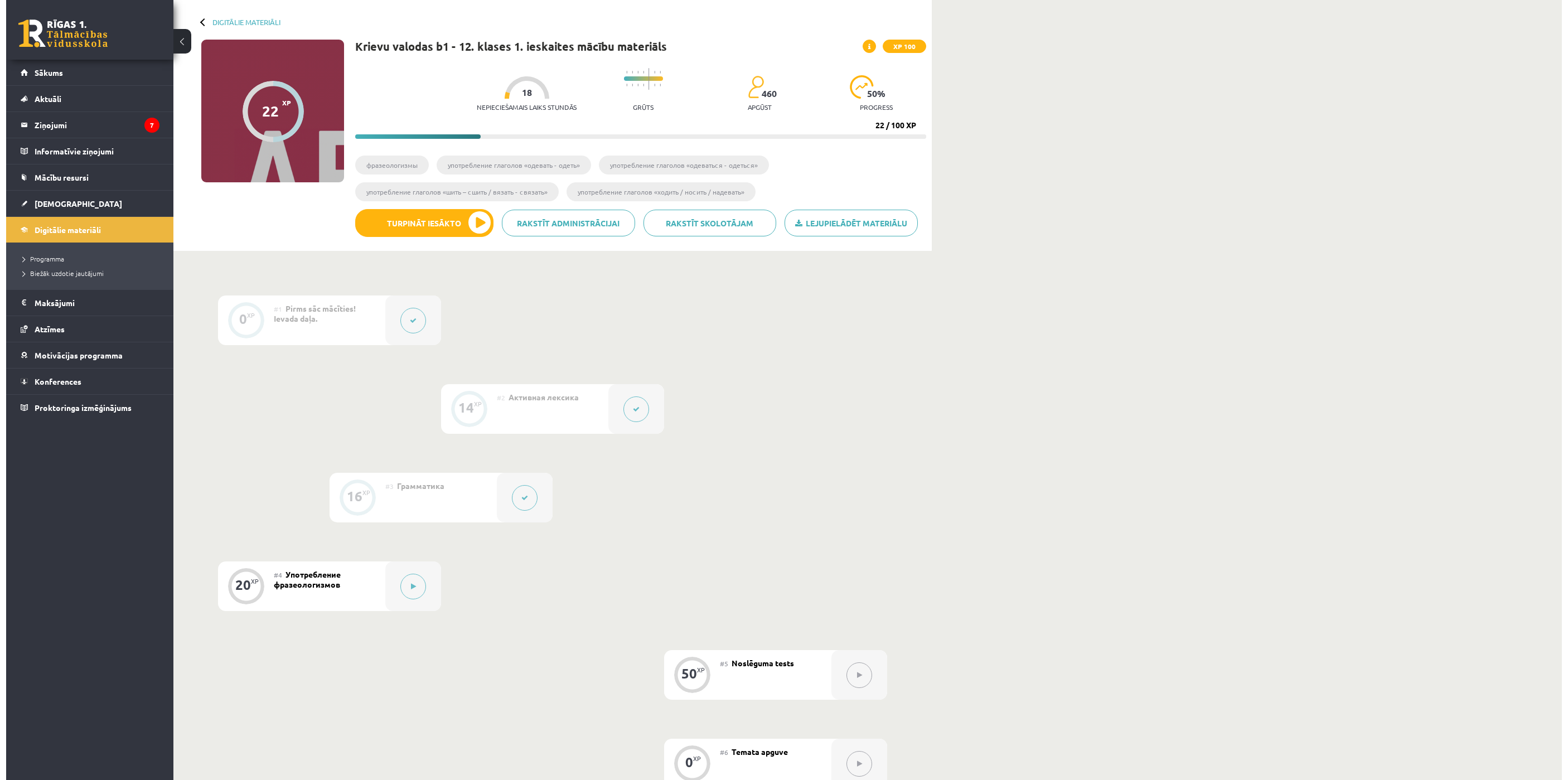
scroll to position [0, 0]
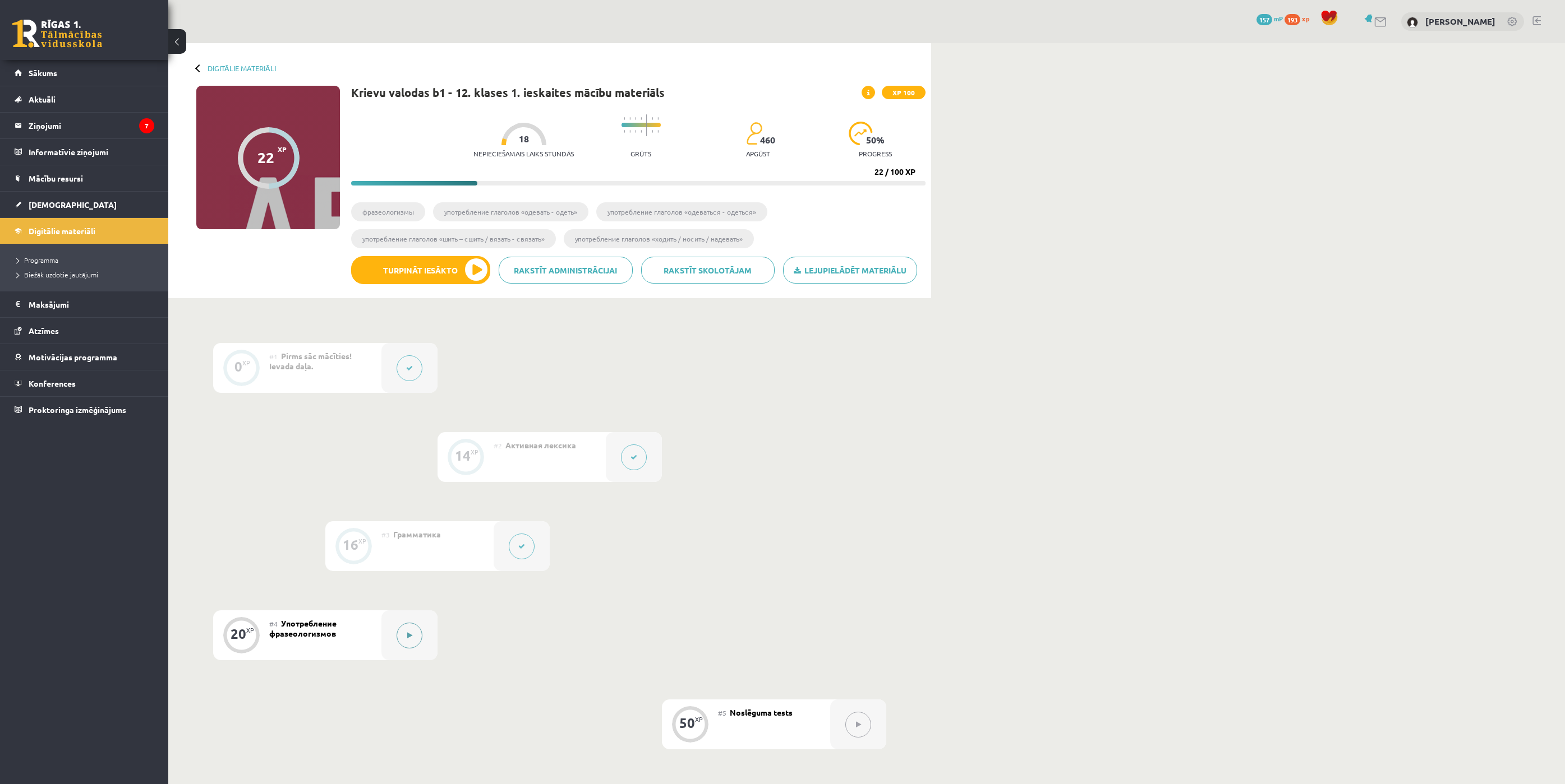
click at [409, 634] on icon at bounding box center [409, 635] width 5 height 7
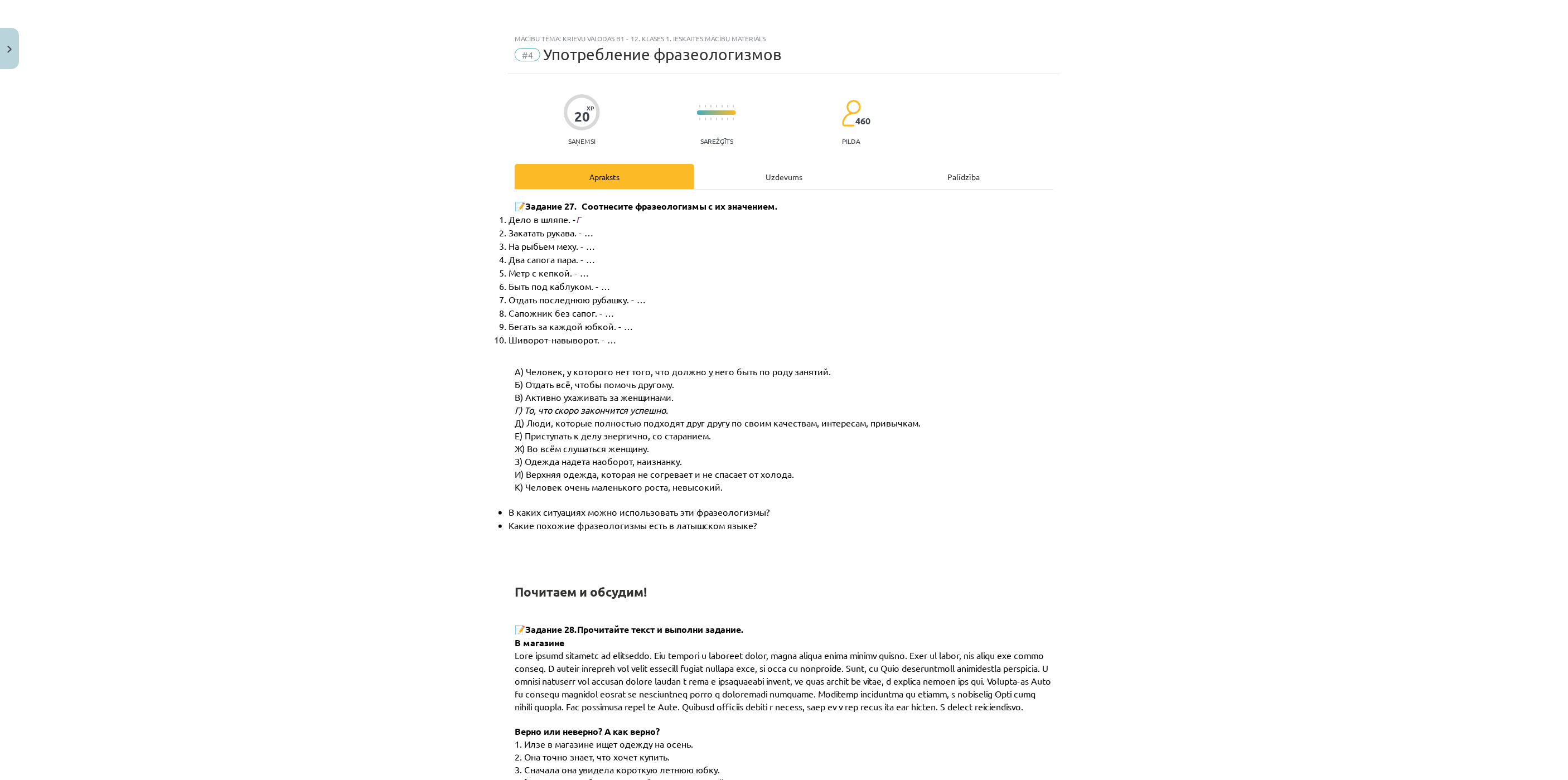
click at [799, 185] on div "Uzdevums" at bounding box center [784, 176] width 180 height 25
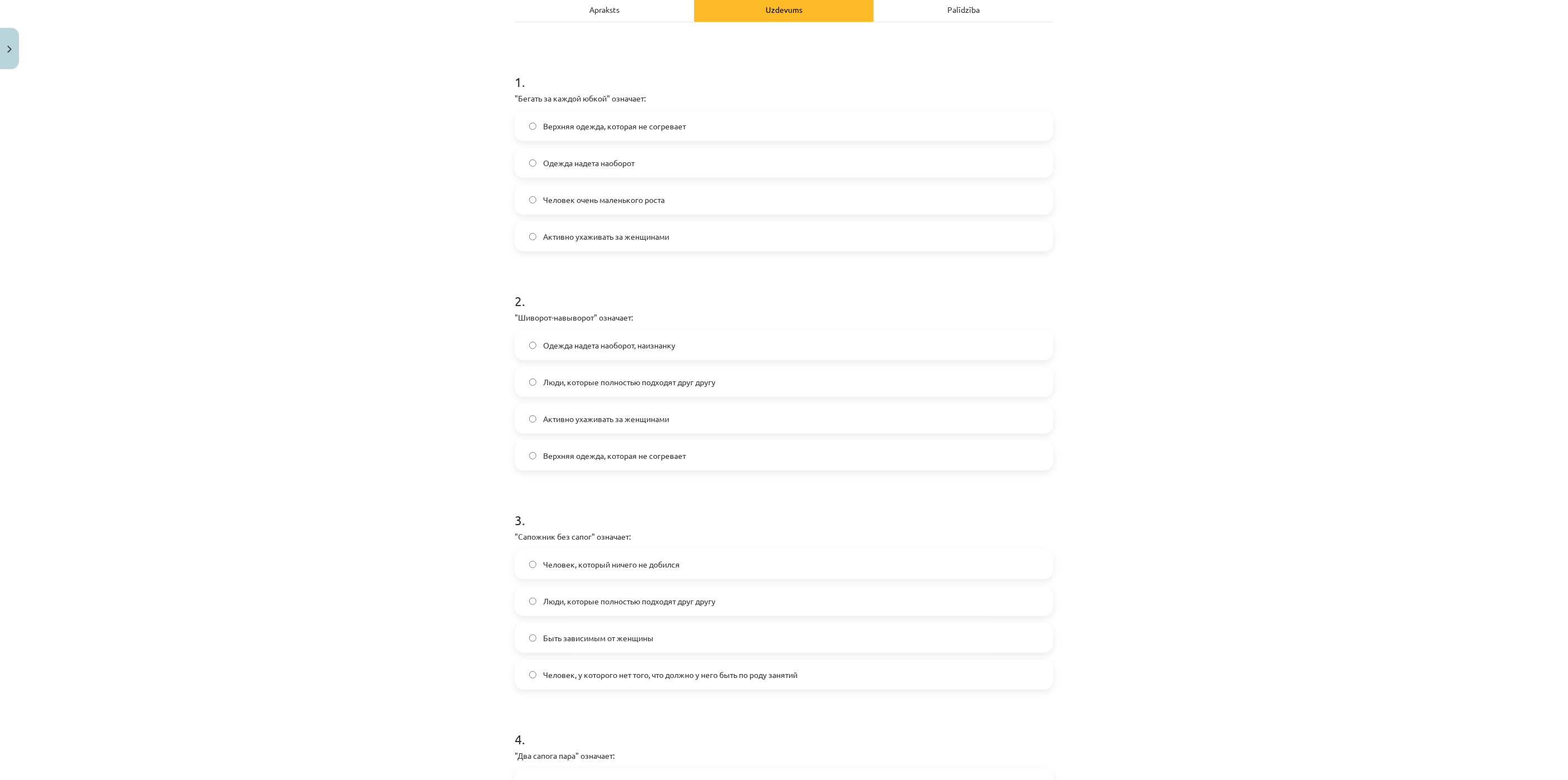
scroll to position [168, 0]
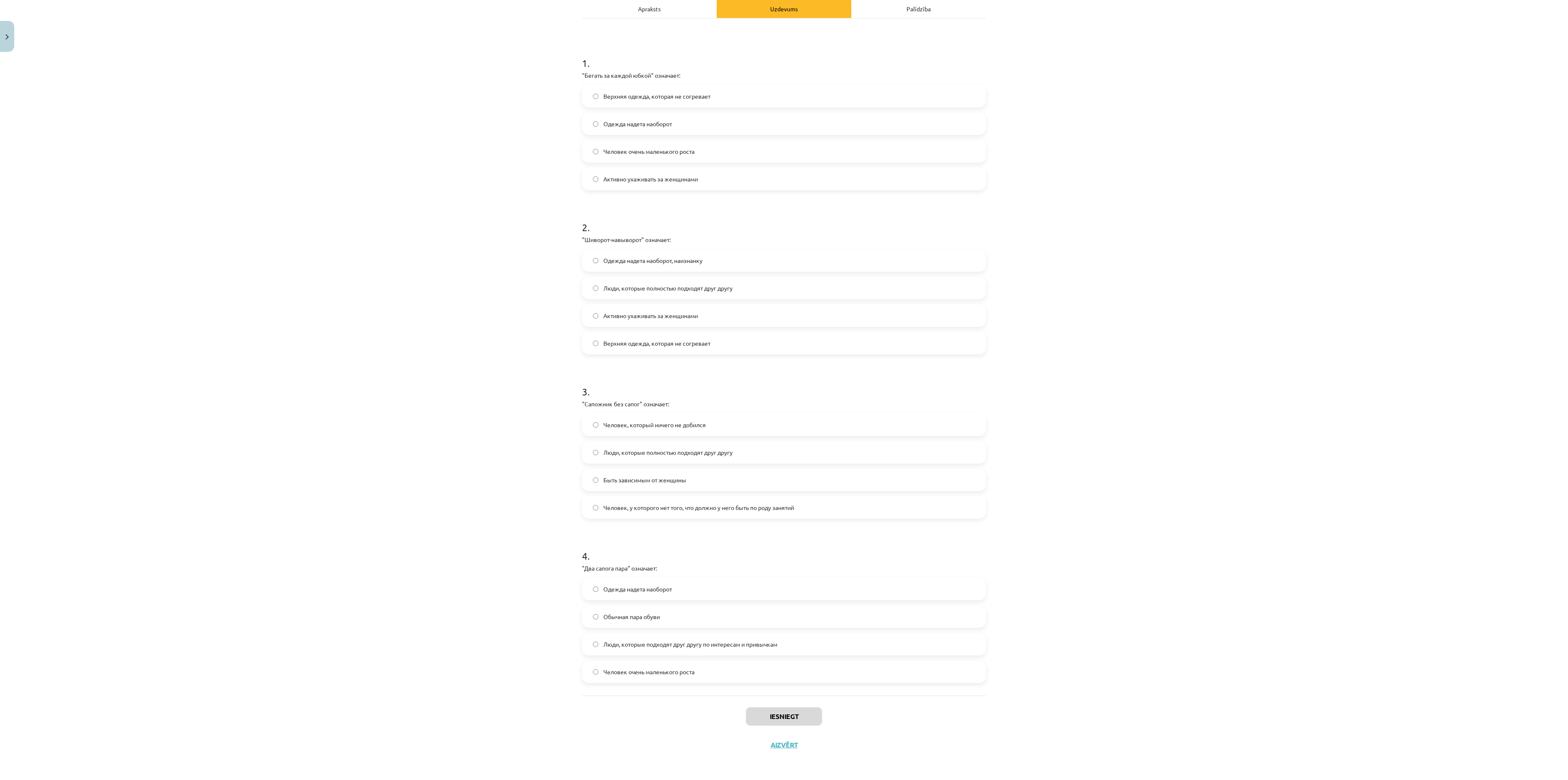
click at [751, 177] on label "Активно ухаживать за женщинами" at bounding box center [784, 179] width 403 height 21
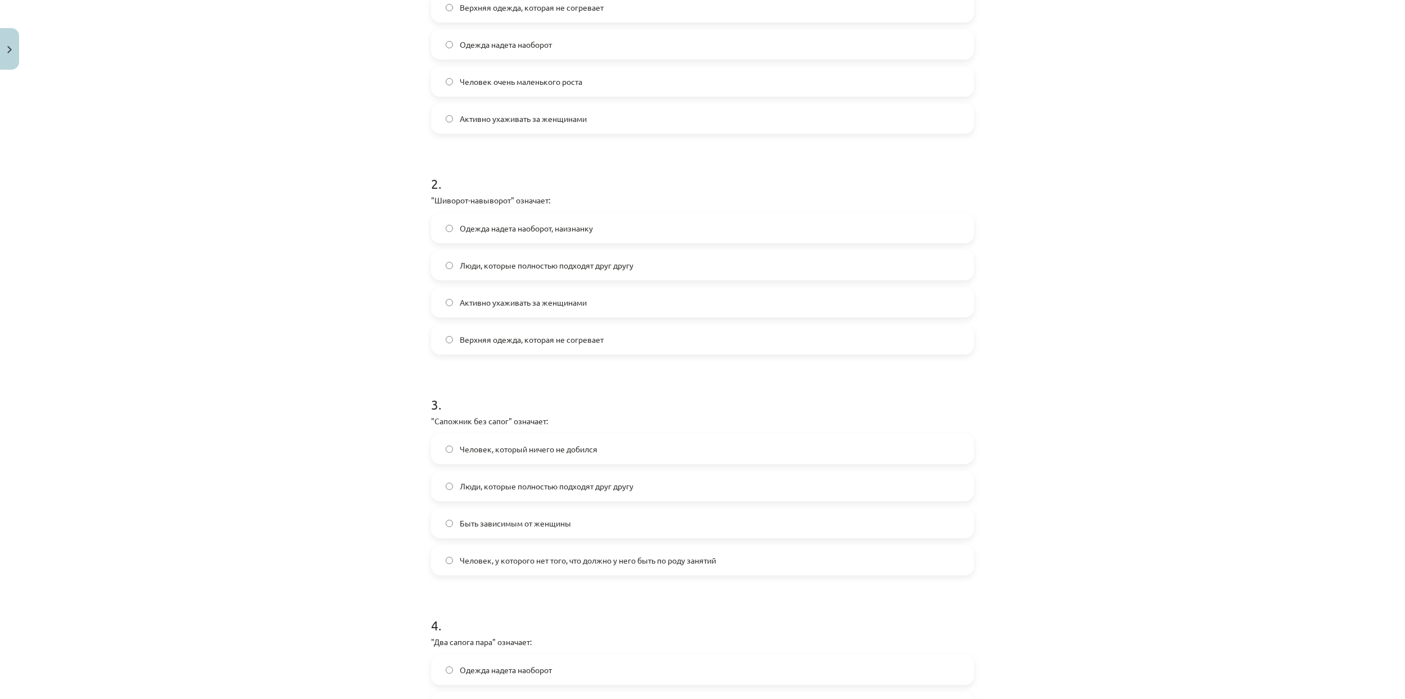
scroll to position [318, 0]
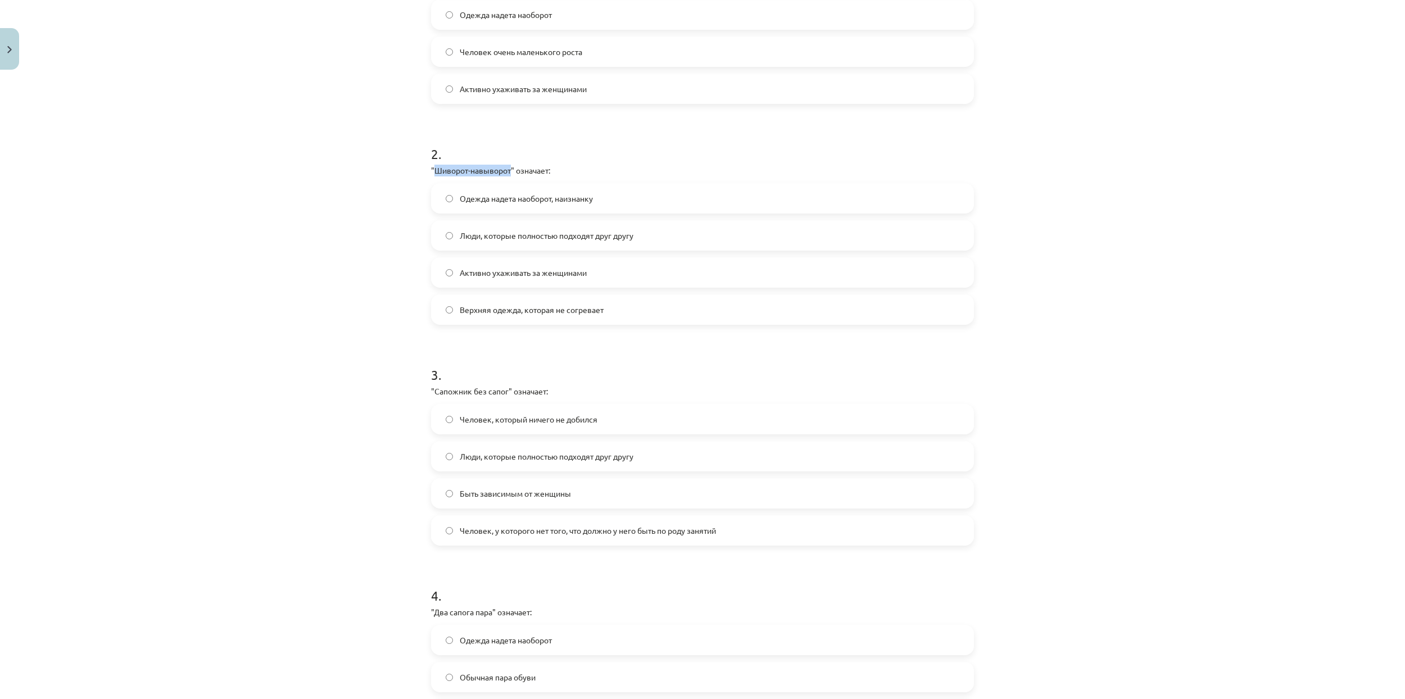
drag, startPoint x: 428, startPoint y: 167, endPoint x: 505, endPoint y: 170, distance: 76.4
click at [505, 170] on p ""Шиворот-навыворот" означает:" at bounding box center [702, 171] width 543 height 12
click at [735, 140] on h1 "2 ." at bounding box center [702, 143] width 543 height 35
click at [600, 196] on label "Одежда надета наоборот, наизнанку" at bounding box center [702, 198] width 541 height 28
click at [571, 429] on label "Человек, который ничего не добился" at bounding box center [702, 419] width 541 height 28
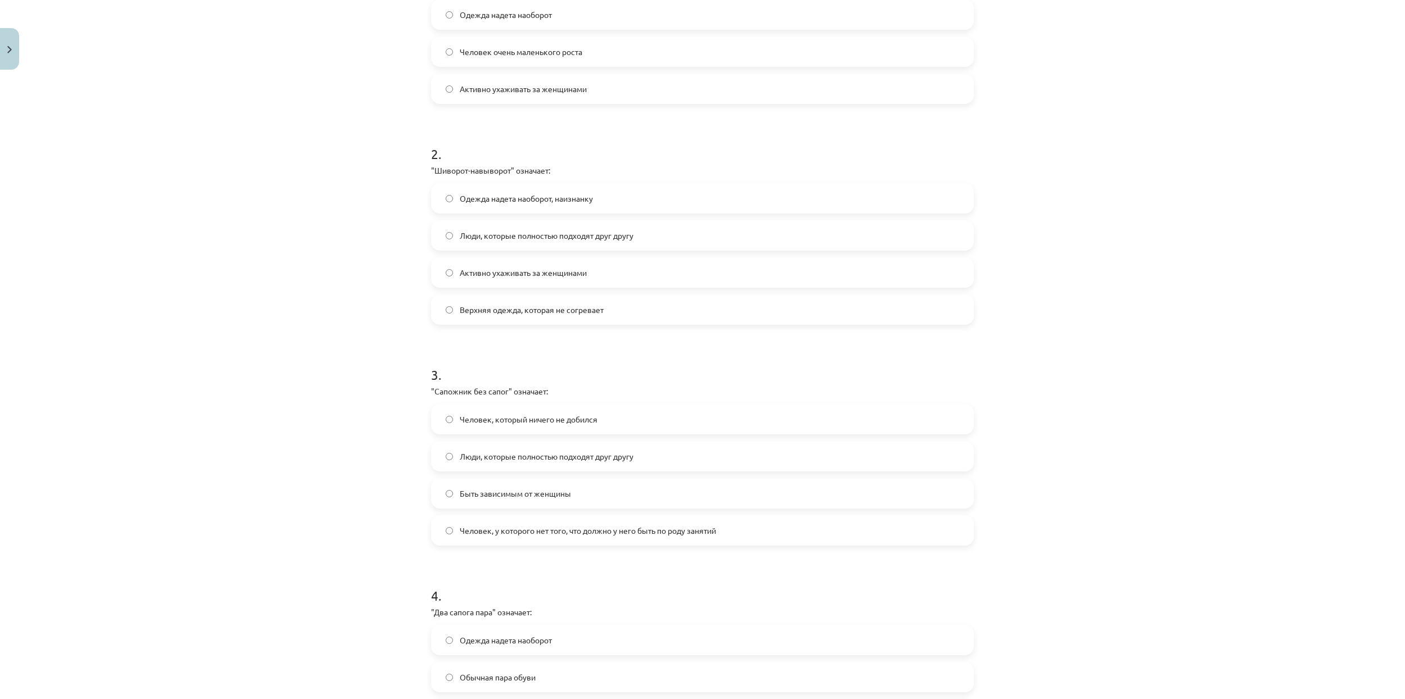
click at [668, 525] on span "Человек, у которого нет того, что должно у него быть по роду занятий" at bounding box center [588, 531] width 256 height 12
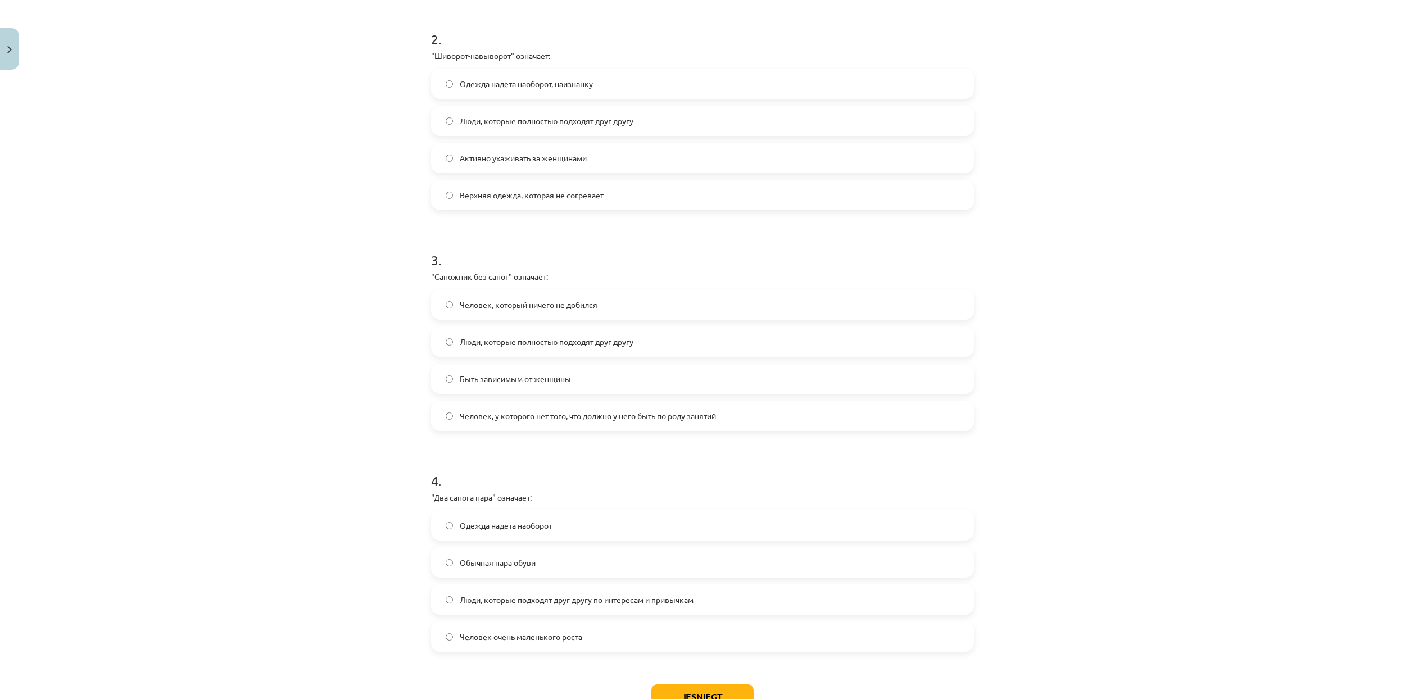
scroll to position [468, 0]
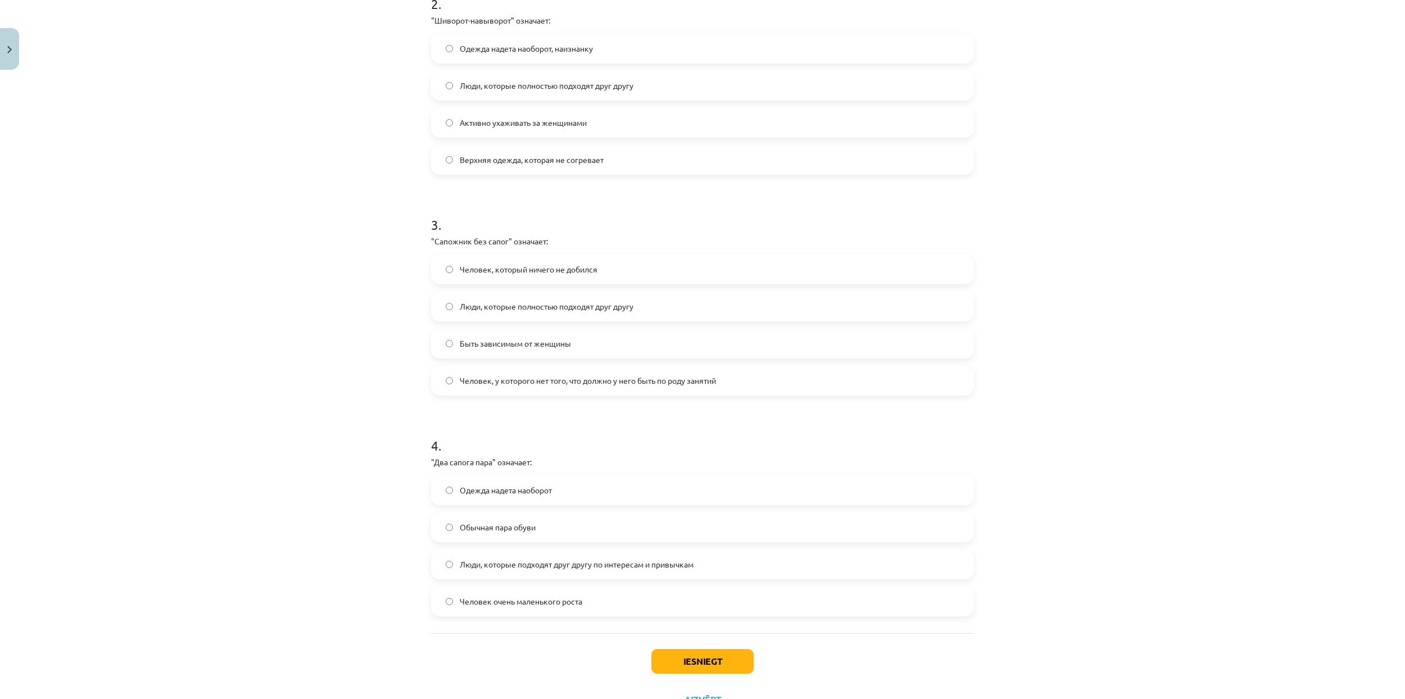
click at [689, 559] on span "Люди, которые подходят друг другу по интересам и привычкам" at bounding box center [577, 565] width 234 height 12
click at [720, 655] on button "Iesniegt" at bounding box center [702, 661] width 102 height 25
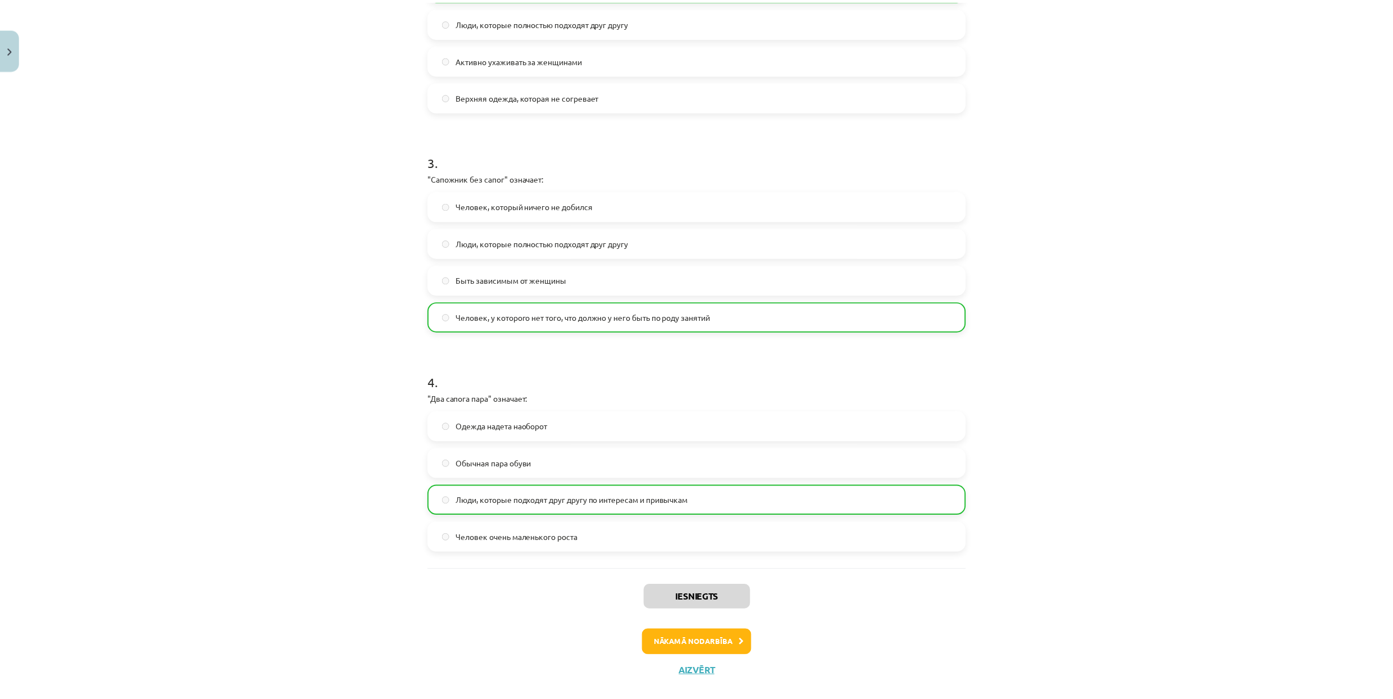
scroll to position [552, 0]
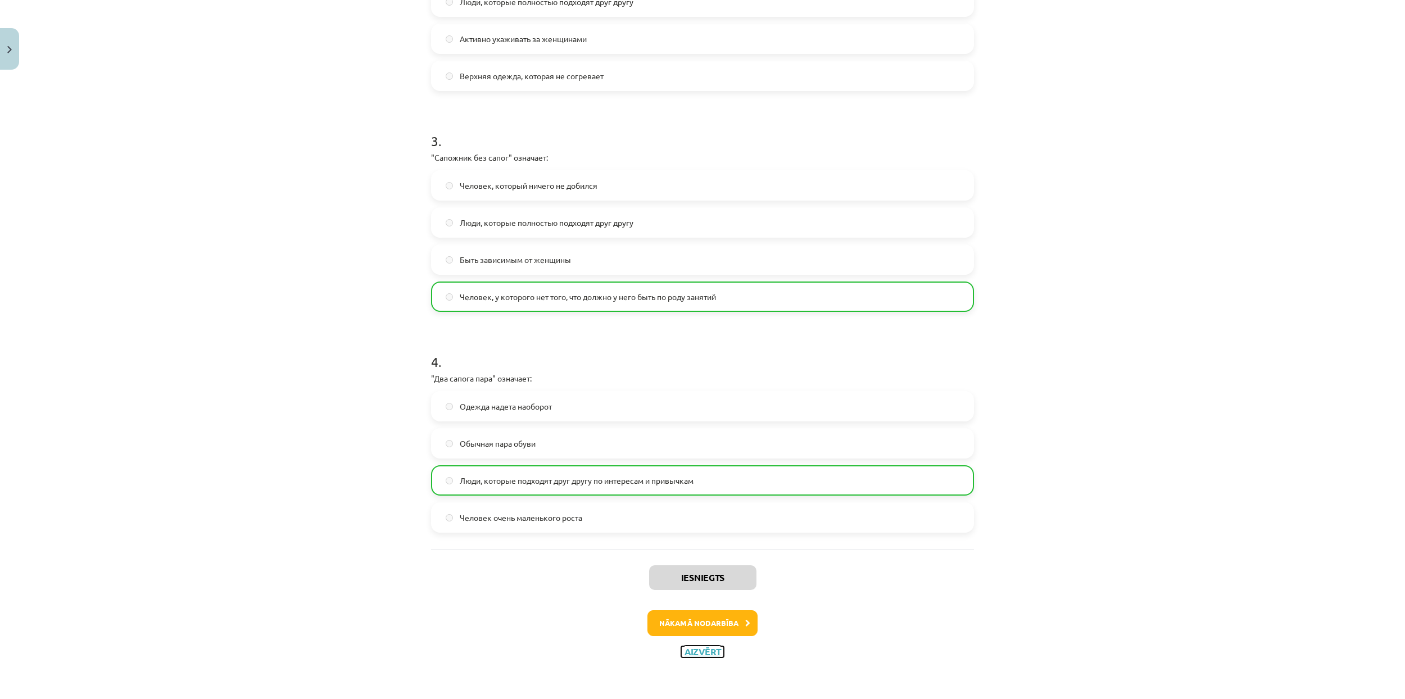
click at [698, 647] on button "Aizvērt" at bounding box center [702, 651] width 43 height 11
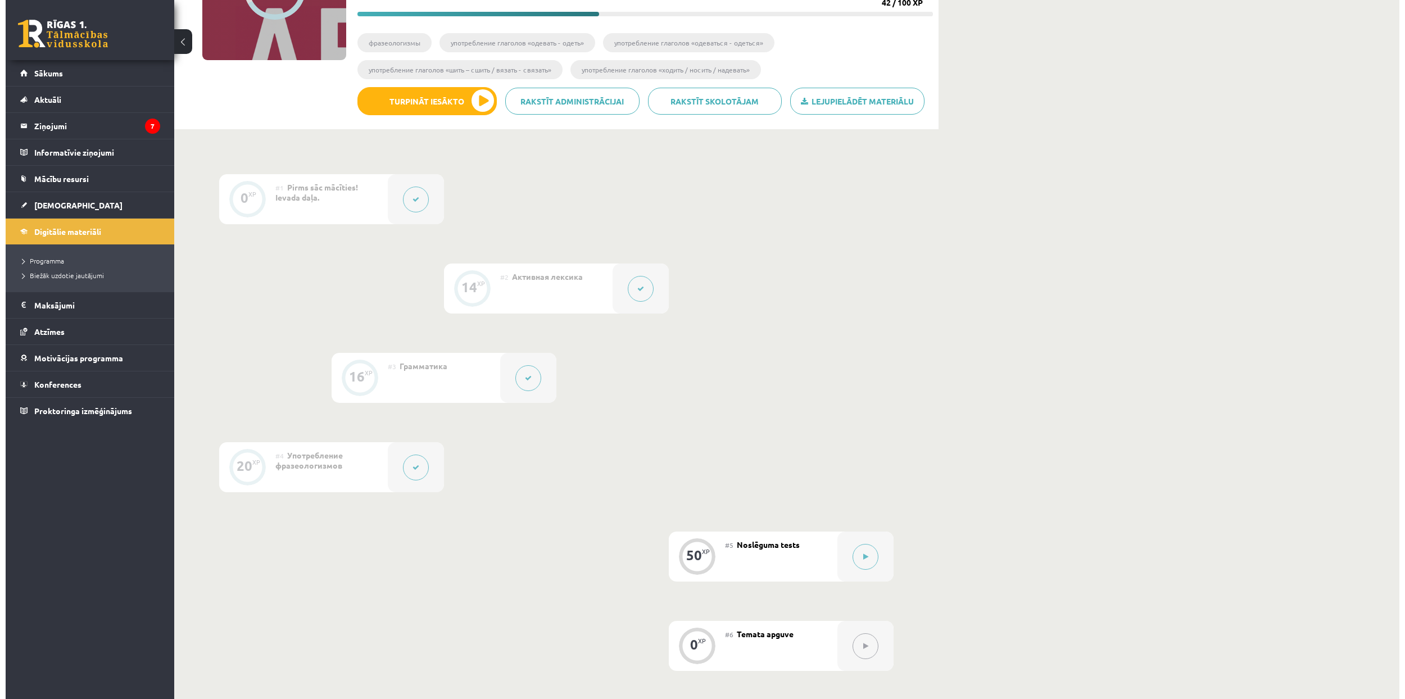
scroll to position [225, 0]
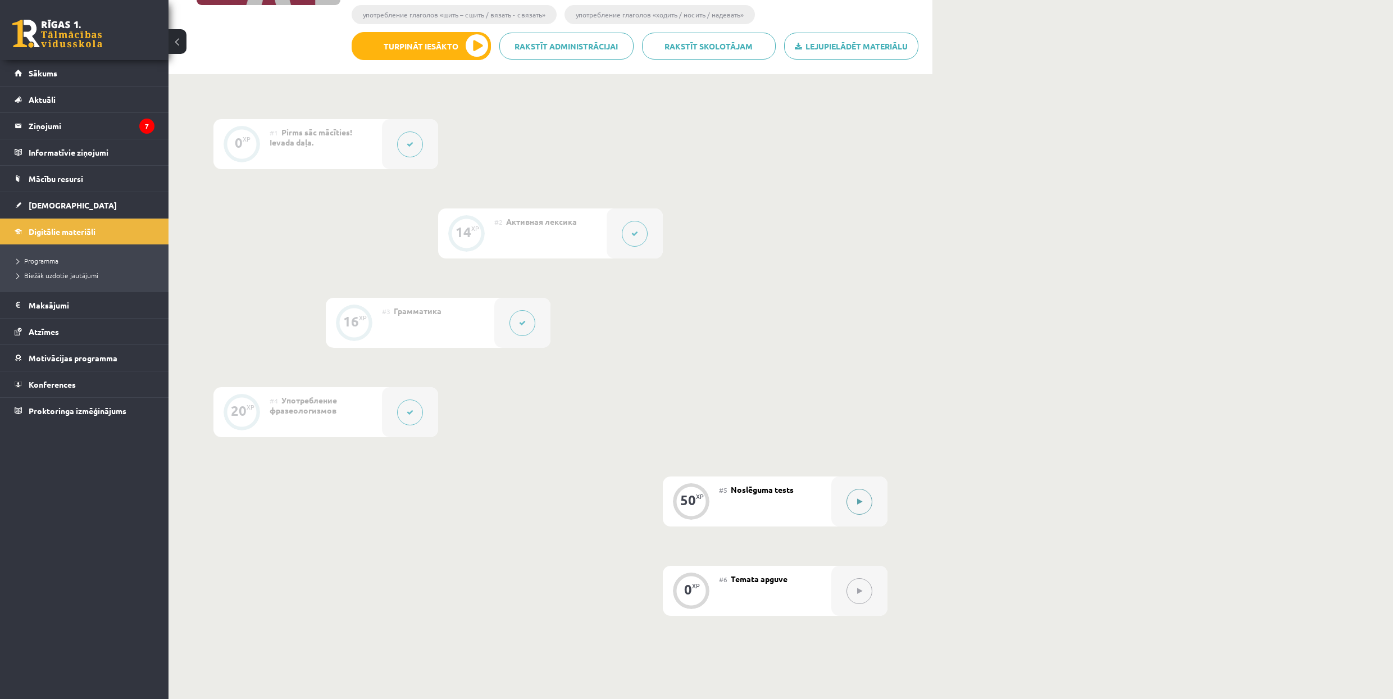
click at [852, 509] on button at bounding box center [860, 502] width 26 height 26
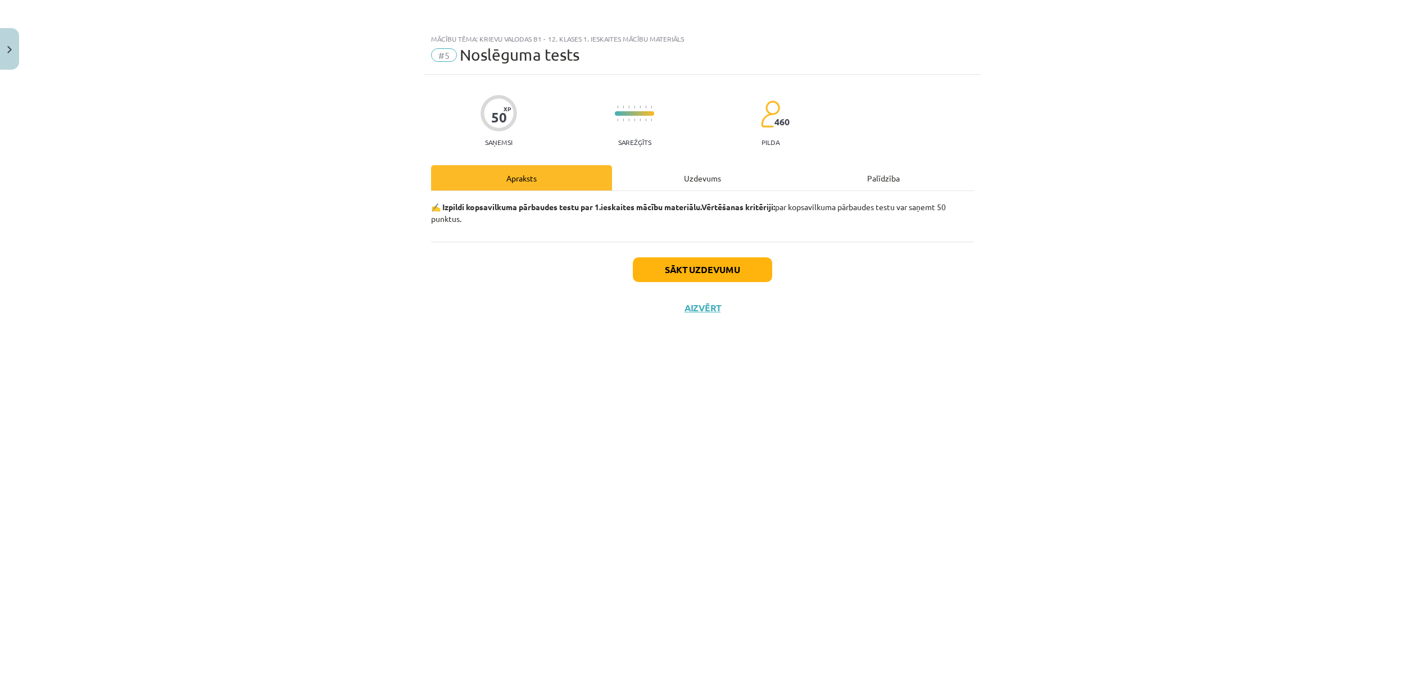
click at [692, 180] on div "Uzdevums" at bounding box center [702, 177] width 181 height 25
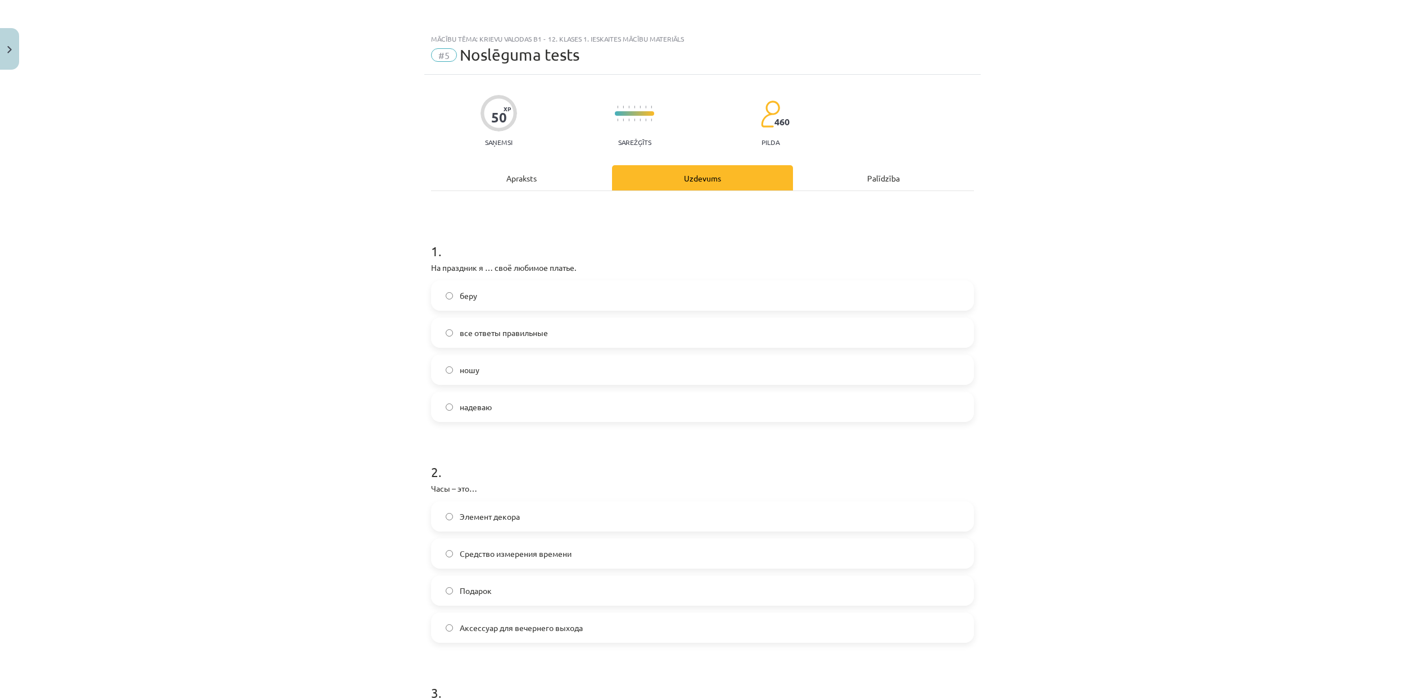
scroll to position [75, 0]
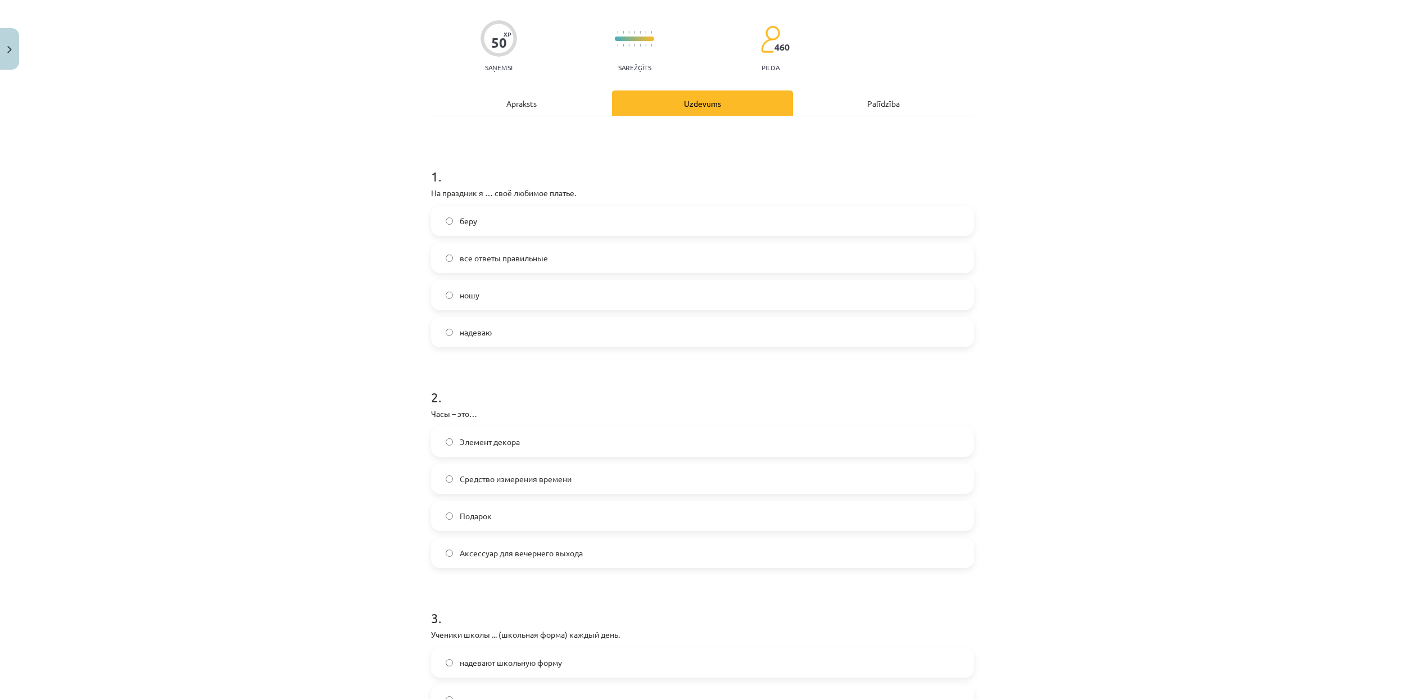
click at [540, 327] on label "надеваю" at bounding box center [702, 332] width 541 height 28
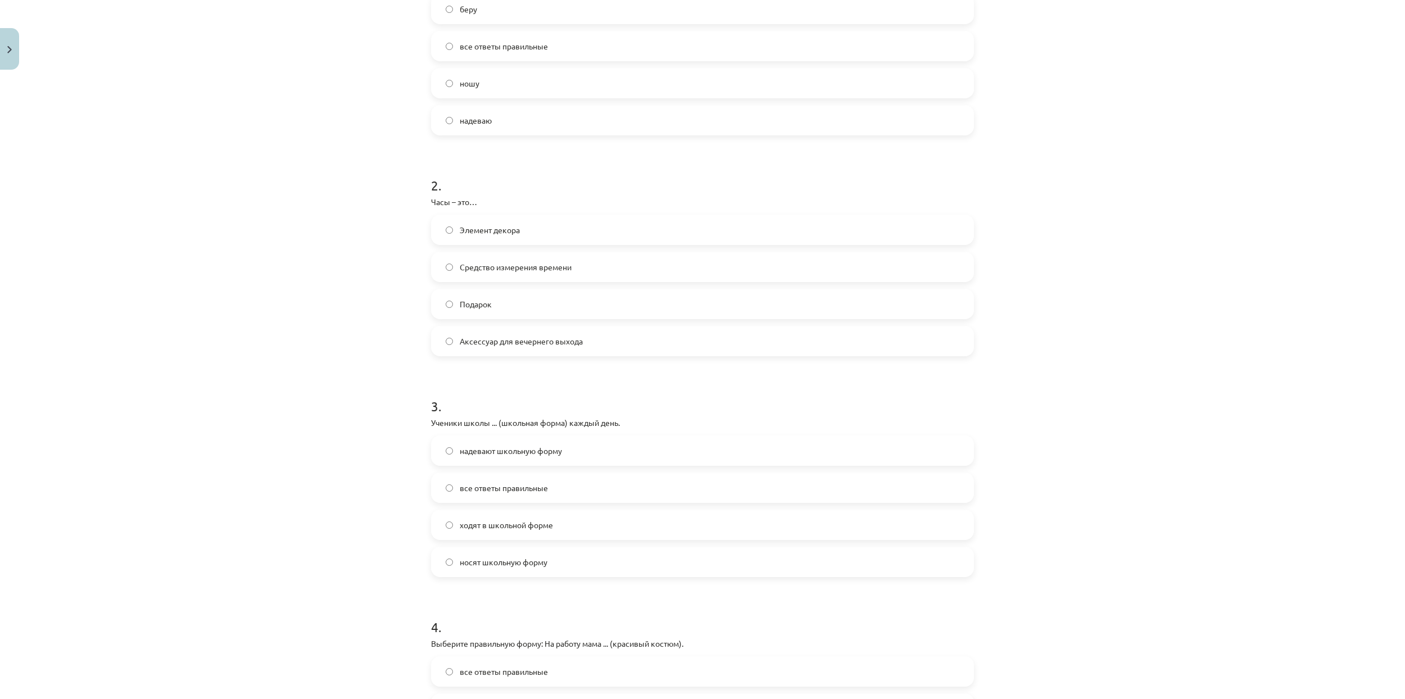
scroll to position [299, 0]
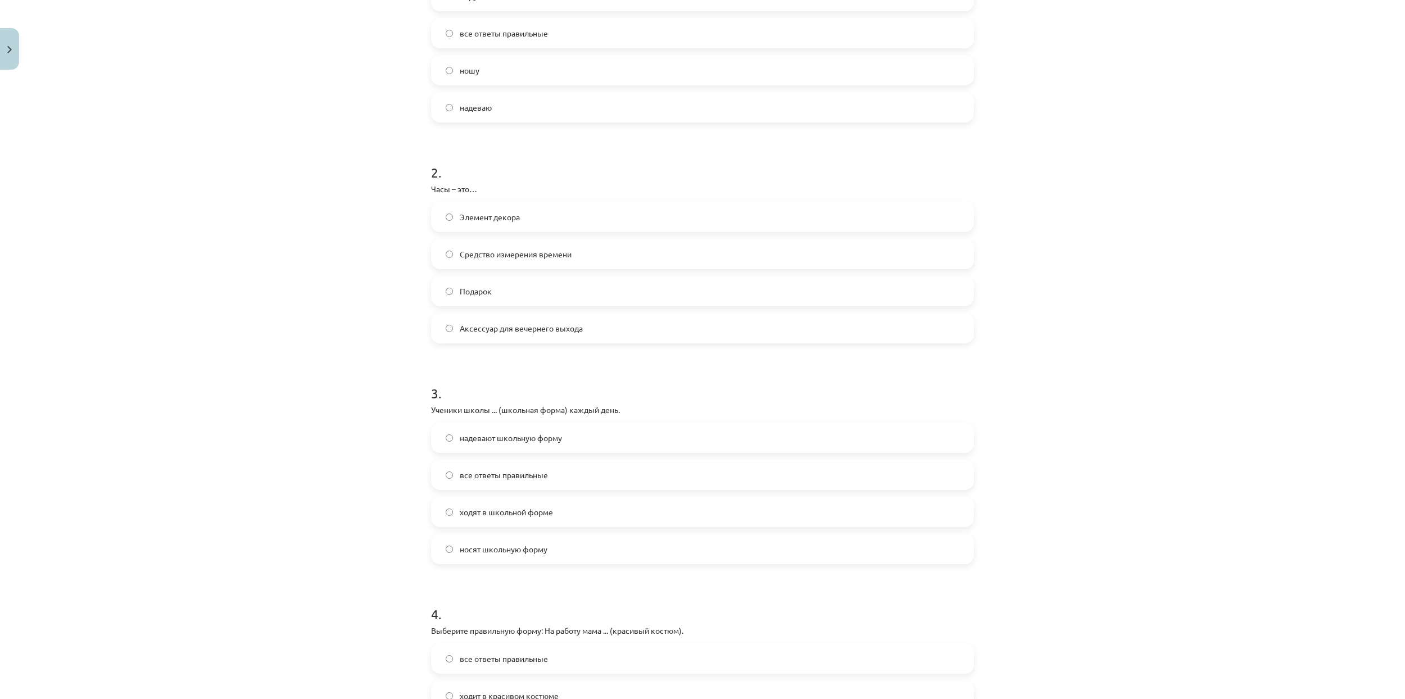
click at [569, 258] on label "Средство измерения времени" at bounding box center [702, 254] width 541 height 28
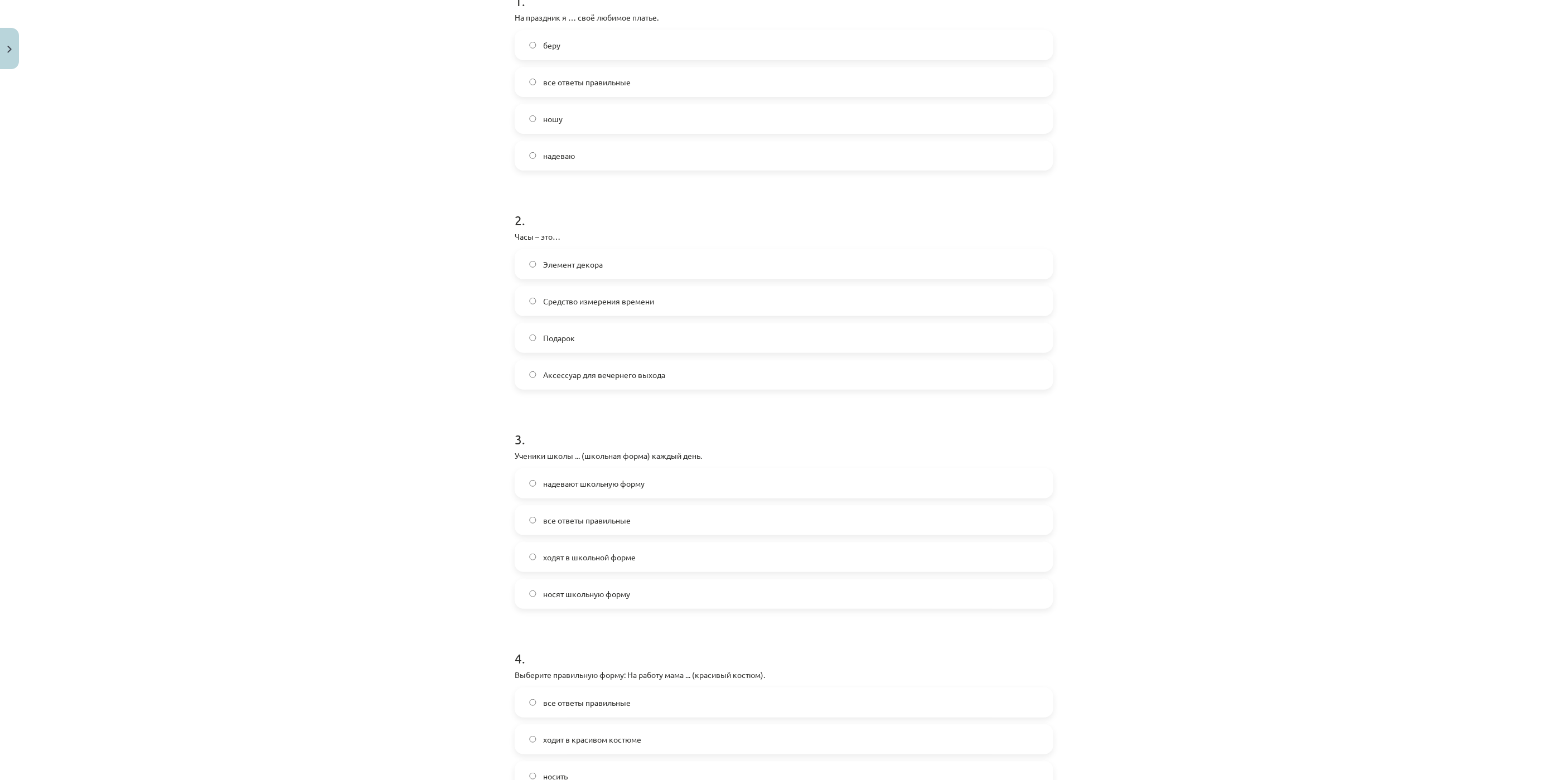
scroll to position [256, 0]
click at [676, 585] on label "носят школьную форму" at bounding box center [784, 585] width 537 height 28
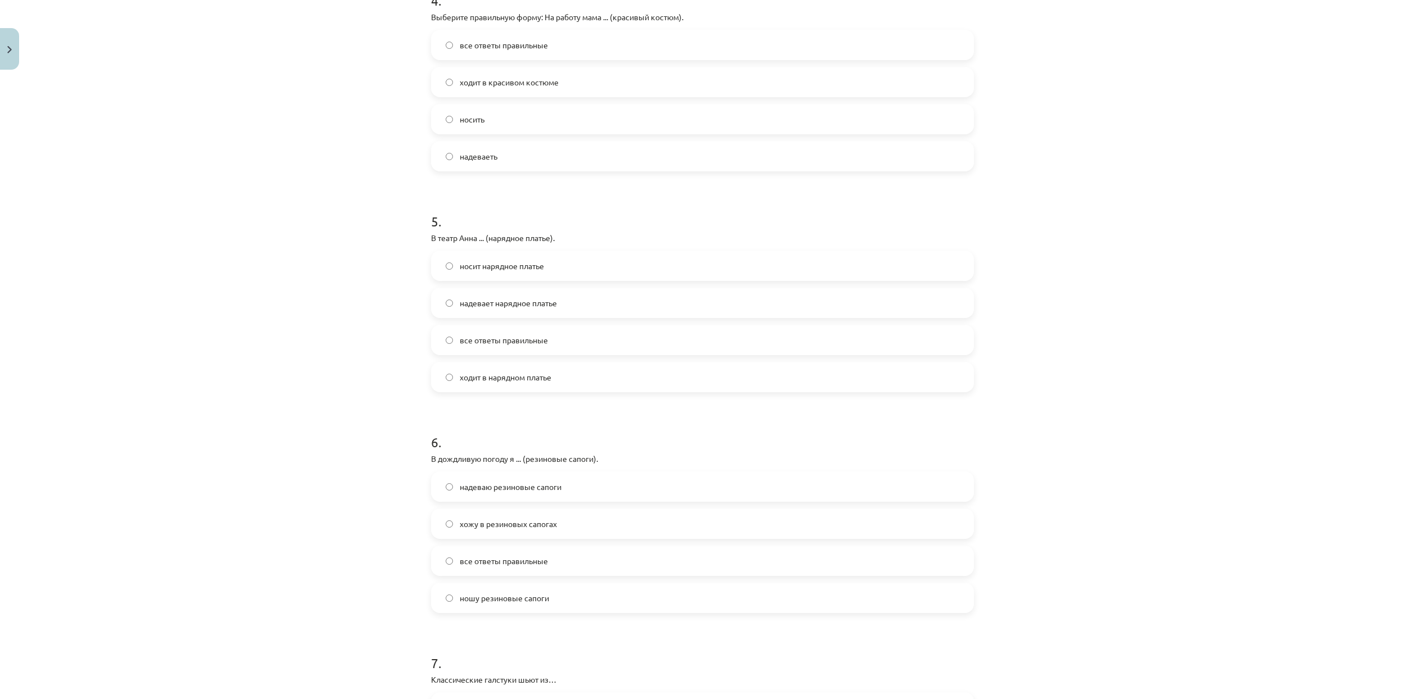
scroll to position [921, 0]
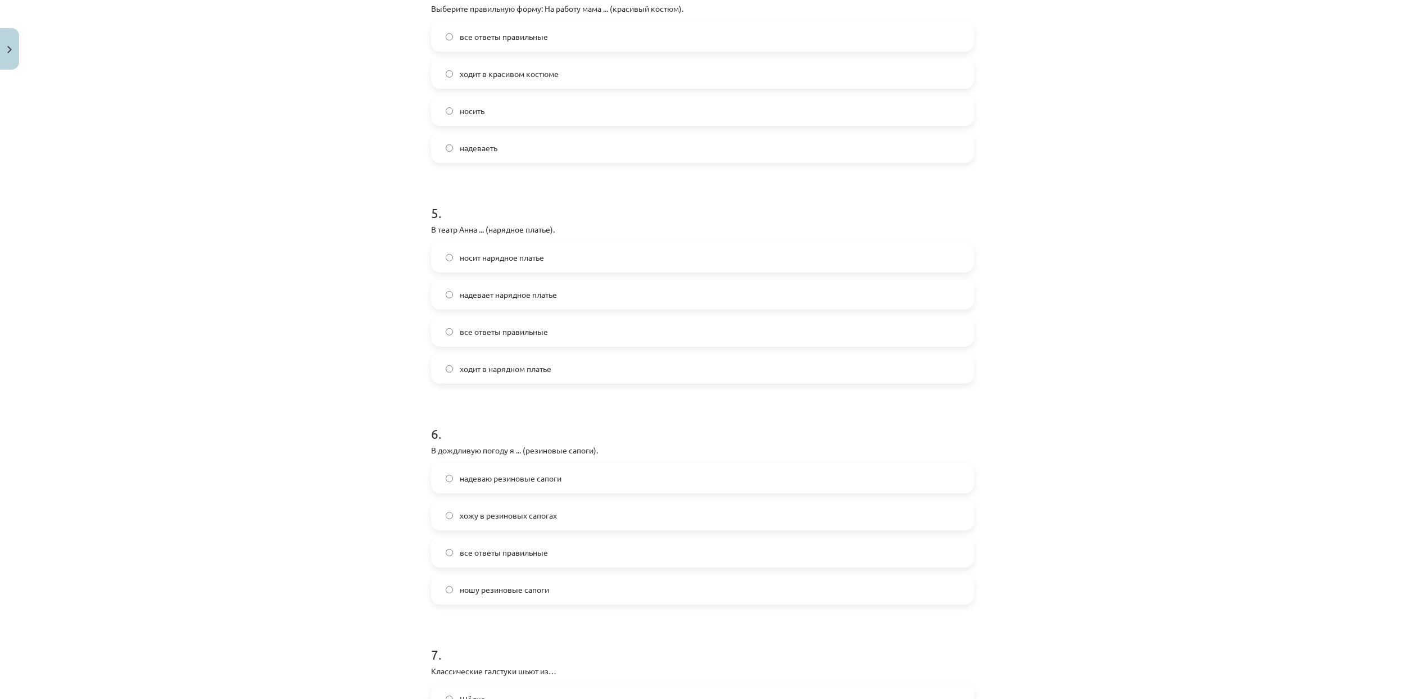
click at [633, 70] on label "ходит в красивом костюме" at bounding box center [702, 74] width 541 height 28
click at [641, 289] on label "надевает нарядное платье" at bounding box center [702, 294] width 541 height 28
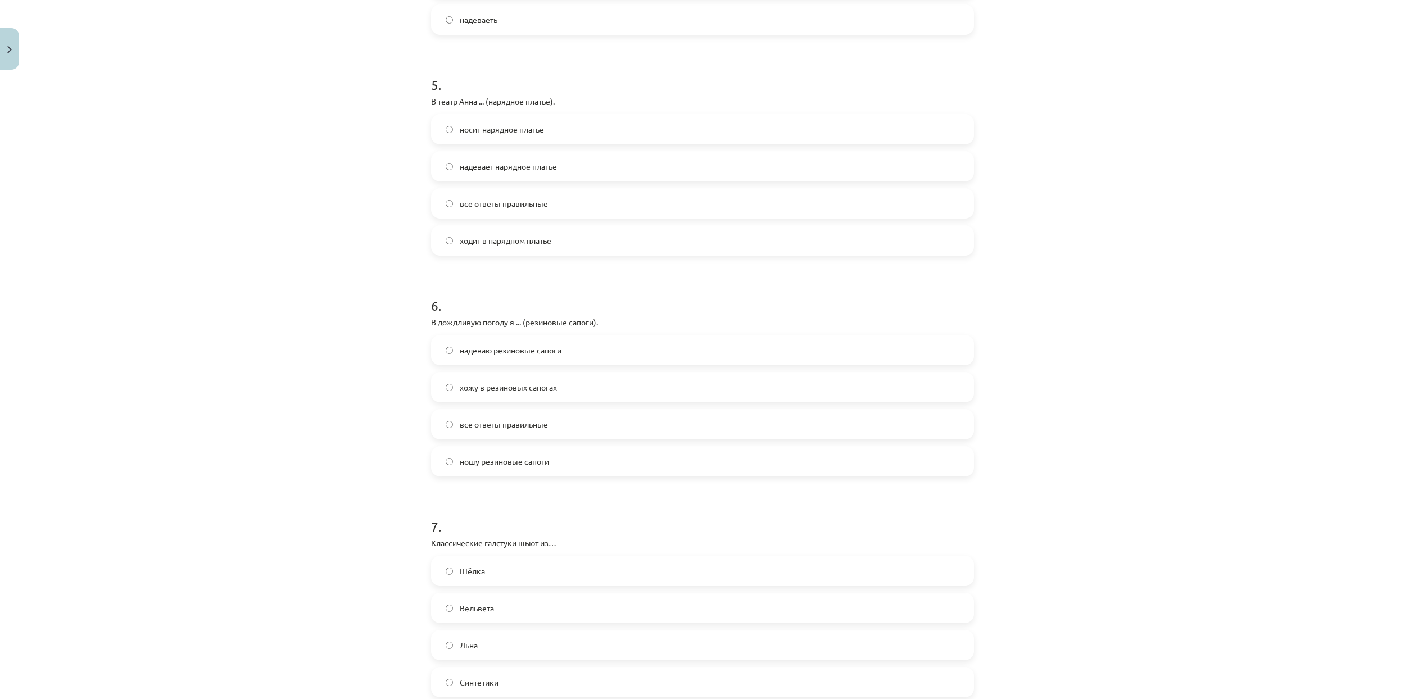
scroll to position [1071, 0]
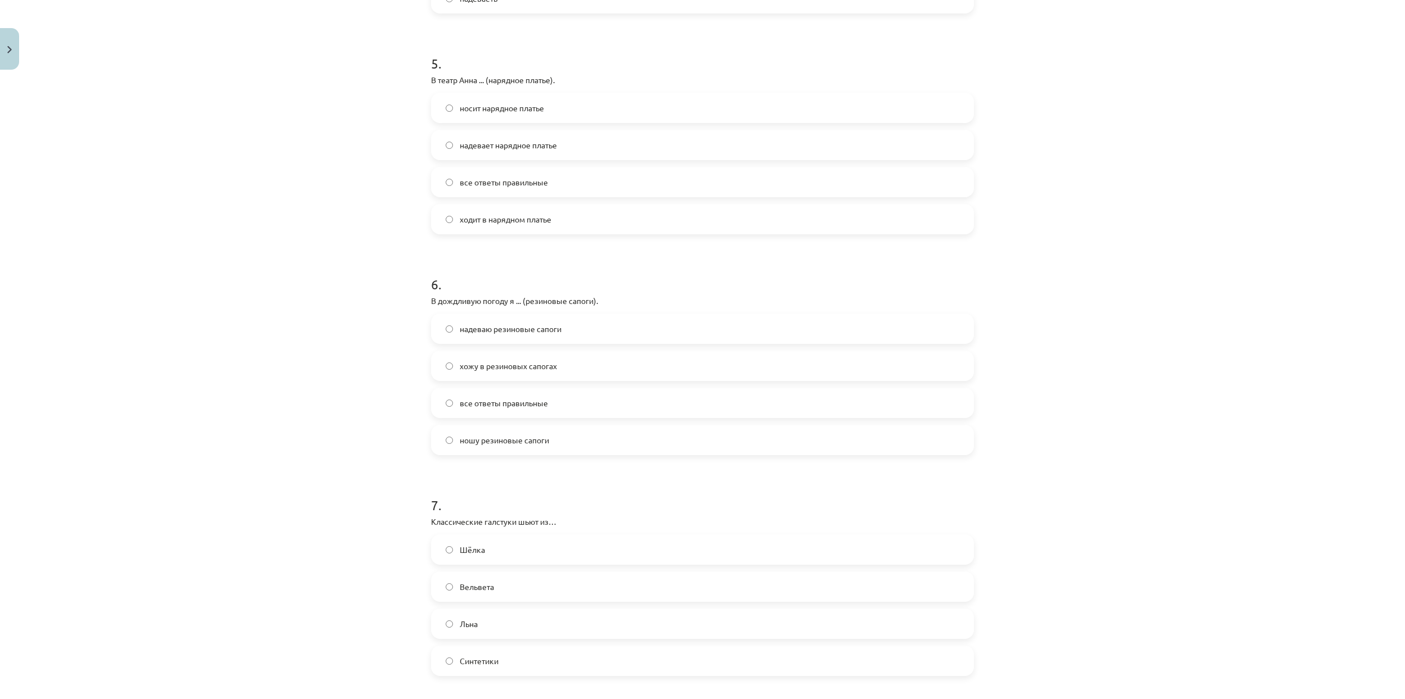
click at [594, 326] on label "надеваю резиновые сапоги" at bounding box center [702, 329] width 541 height 28
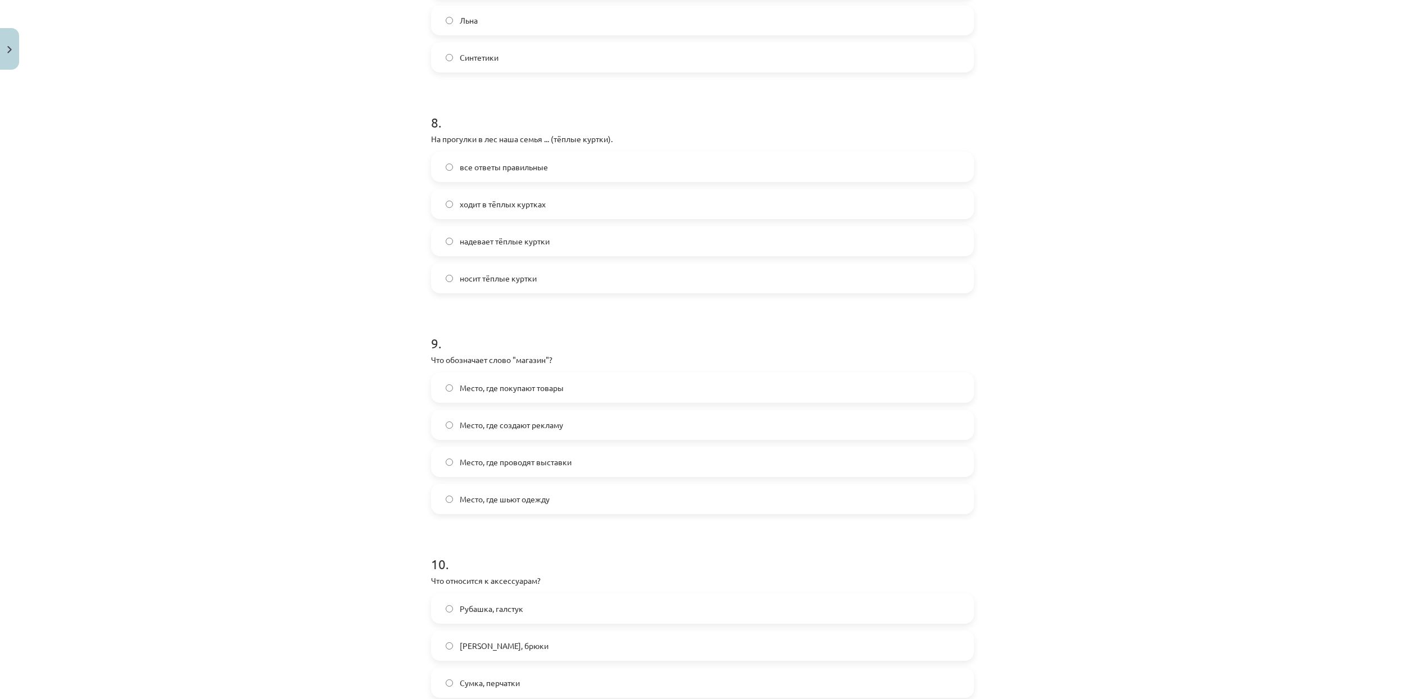
scroll to position [1799, 0]
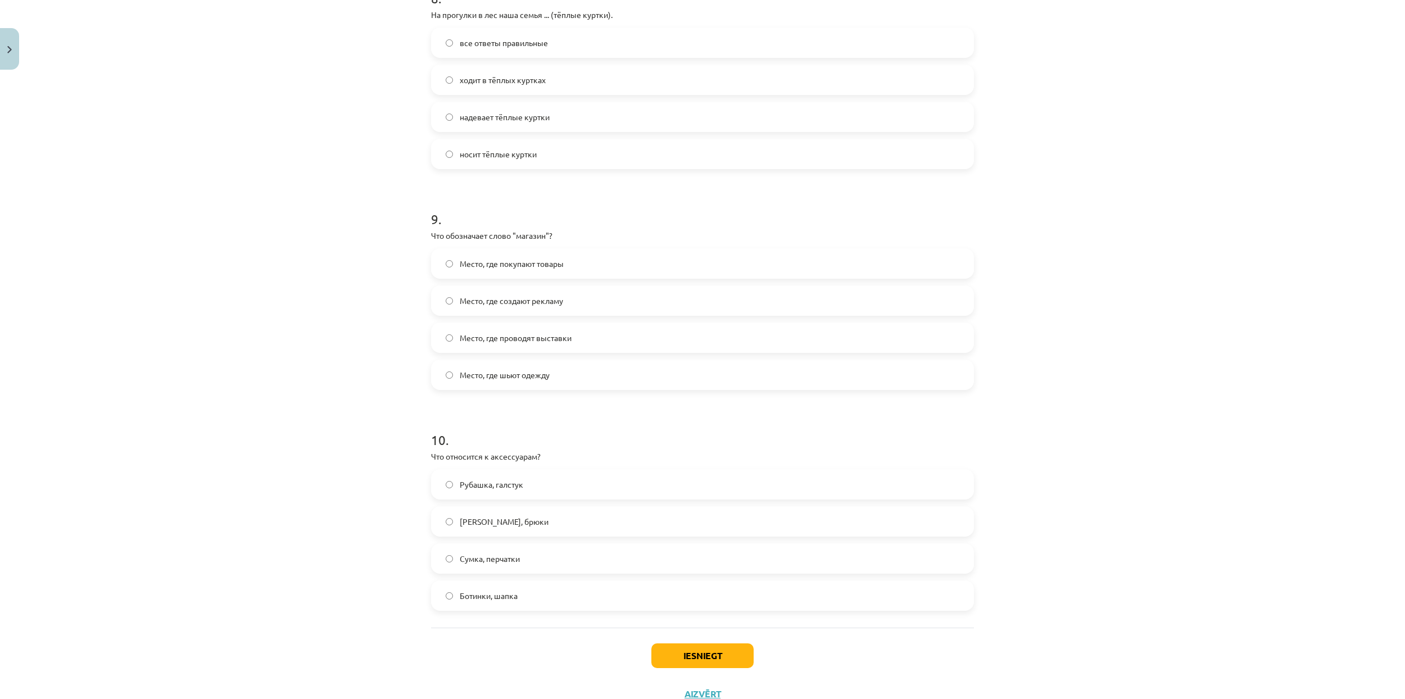
click at [803, 566] on label "Сумка, перчатки" at bounding box center [702, 558] width 541 height 28
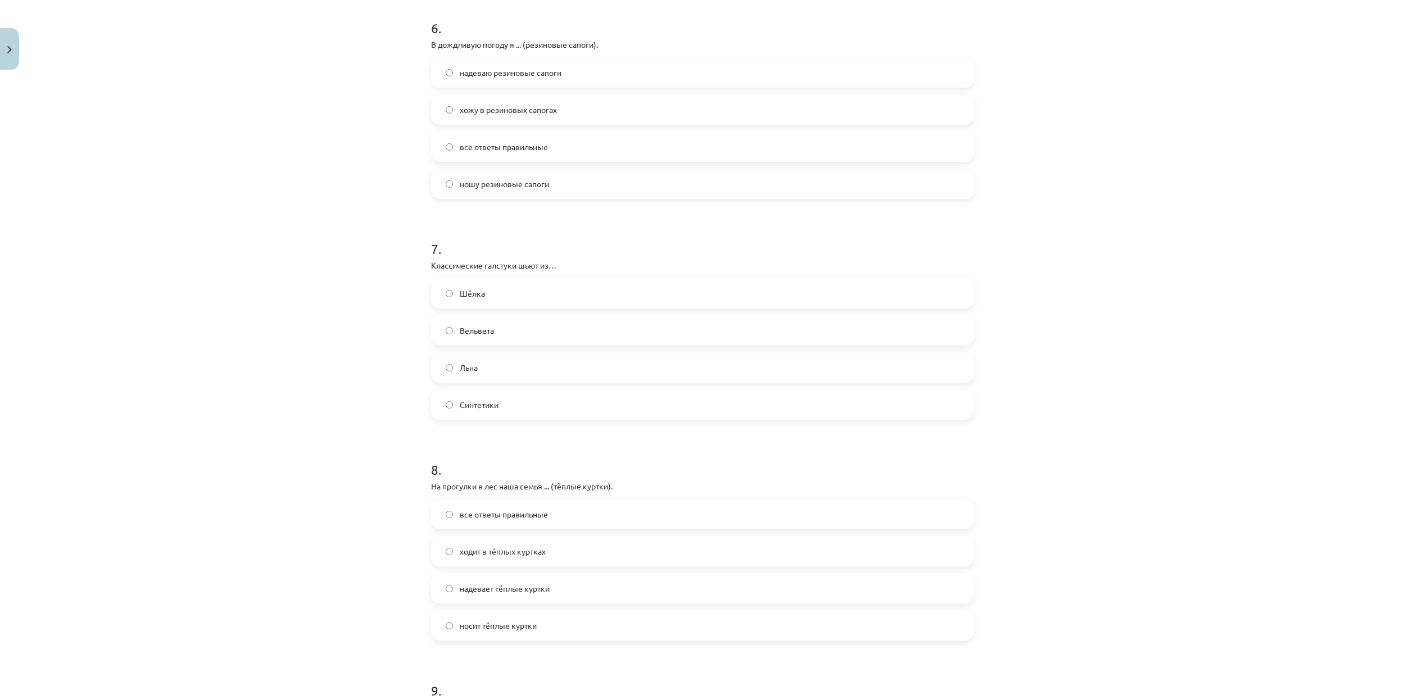
scroll to position [1274, 0]
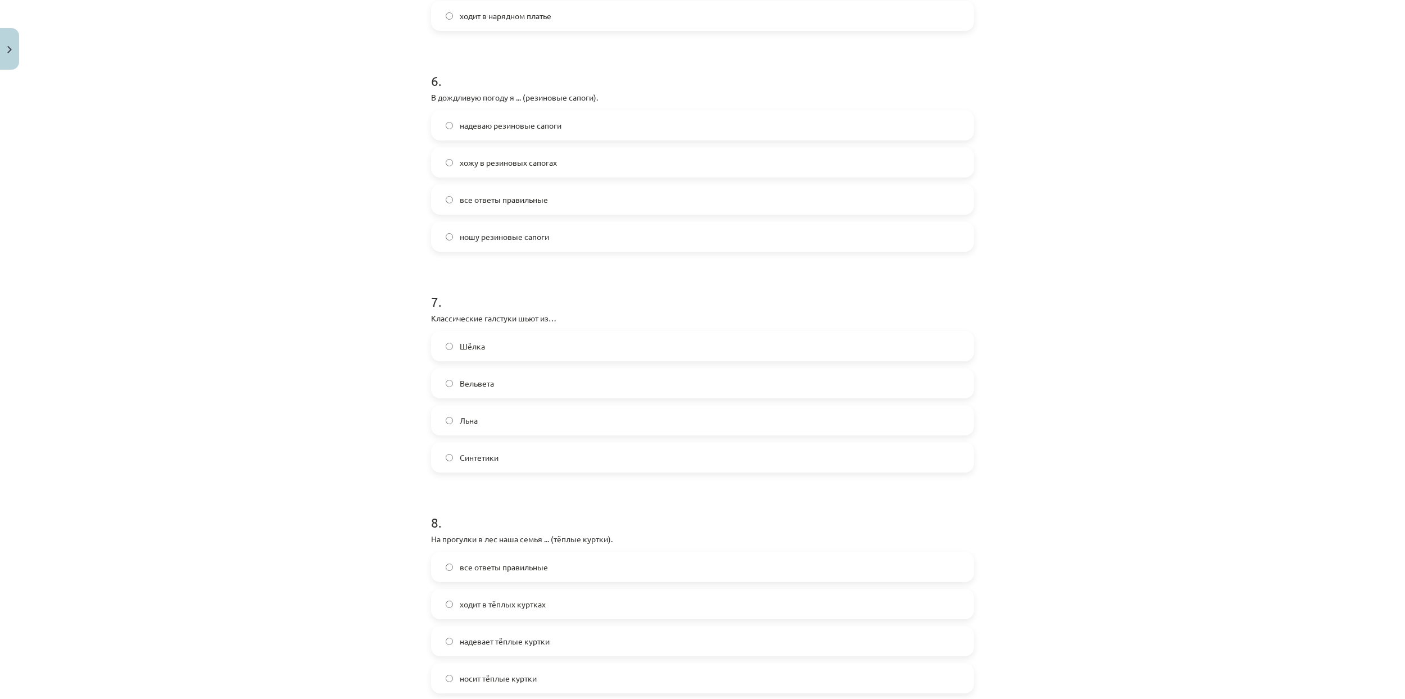
click at [561, 351] on label "Шёлка" at bounding box center [702, 346] width 541 height 28
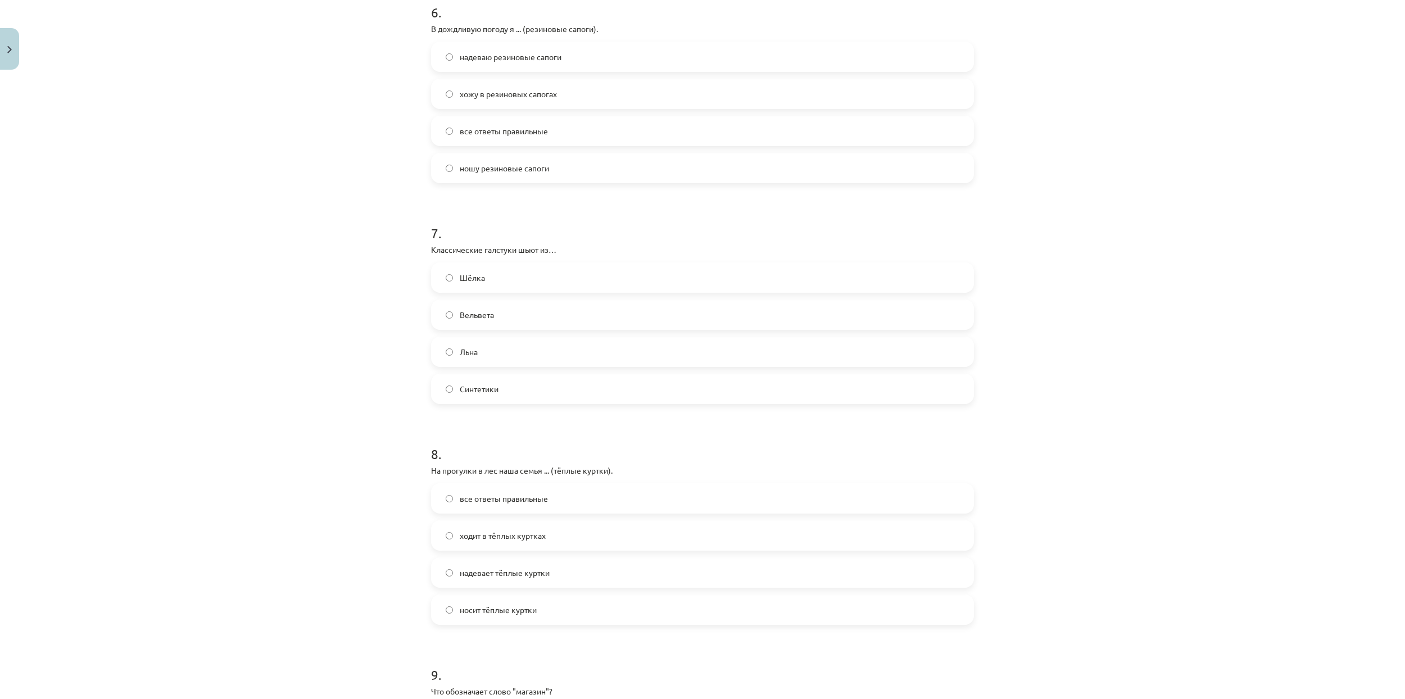
scroll to position [1349, 0]
click at [598, 529] on label "ходит в тёплых куртках" at bounding box center [702, 529] width 541 height 28
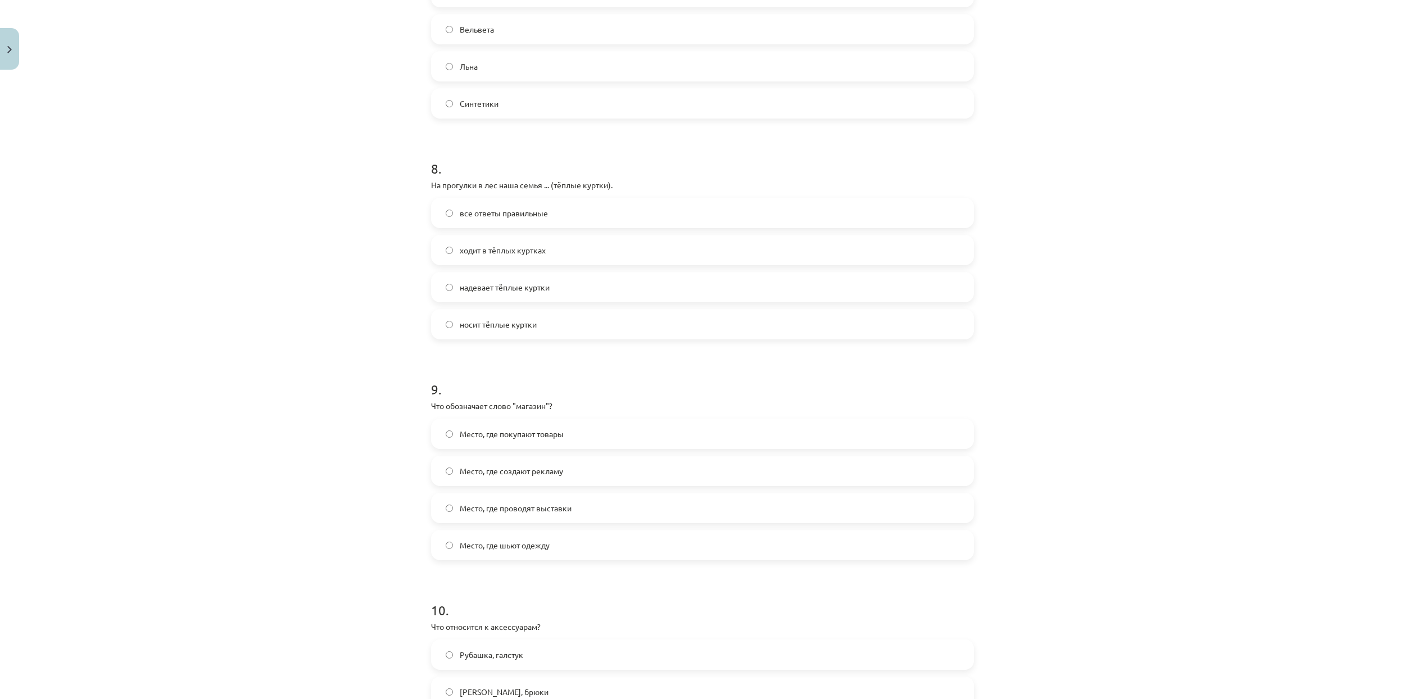
scroll to position [1649, 0]
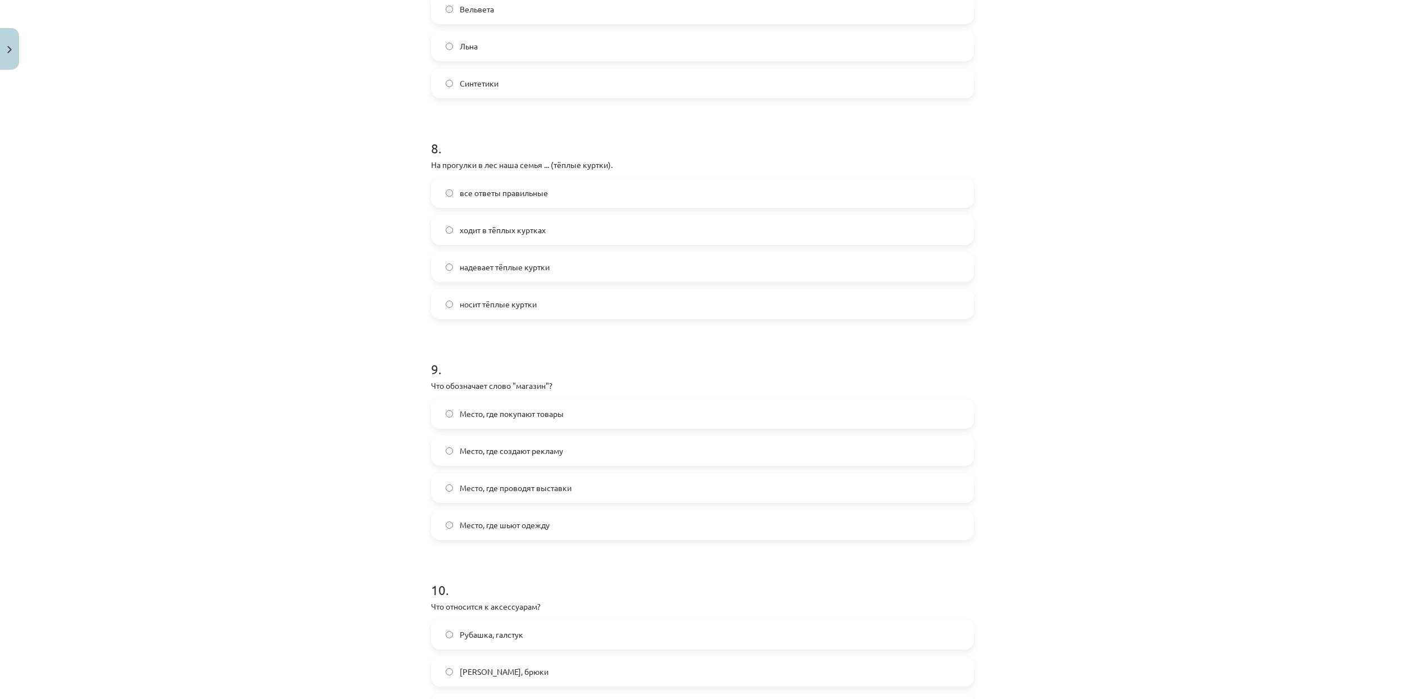
click at [627, 410] on label "Место, где покупают товары" at bounding box center [702, 414] width 541 height 28
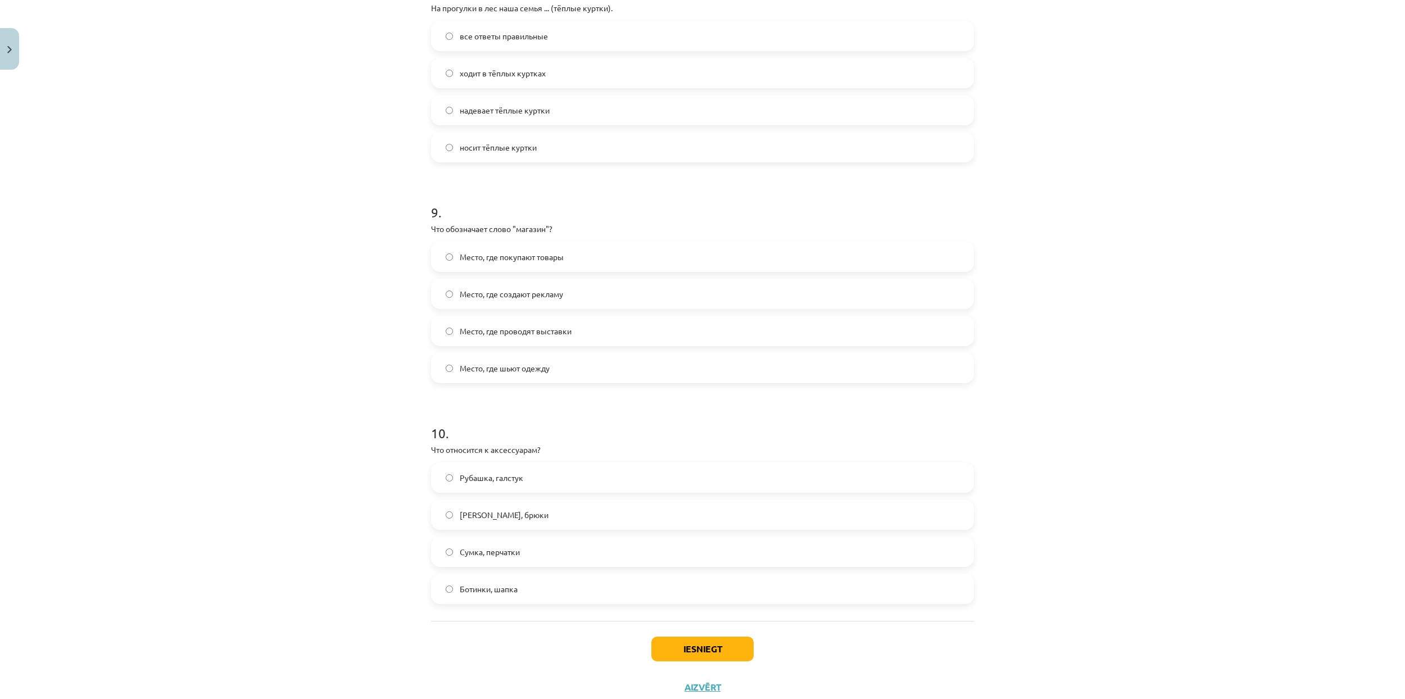
scroll to position [1841, 0]
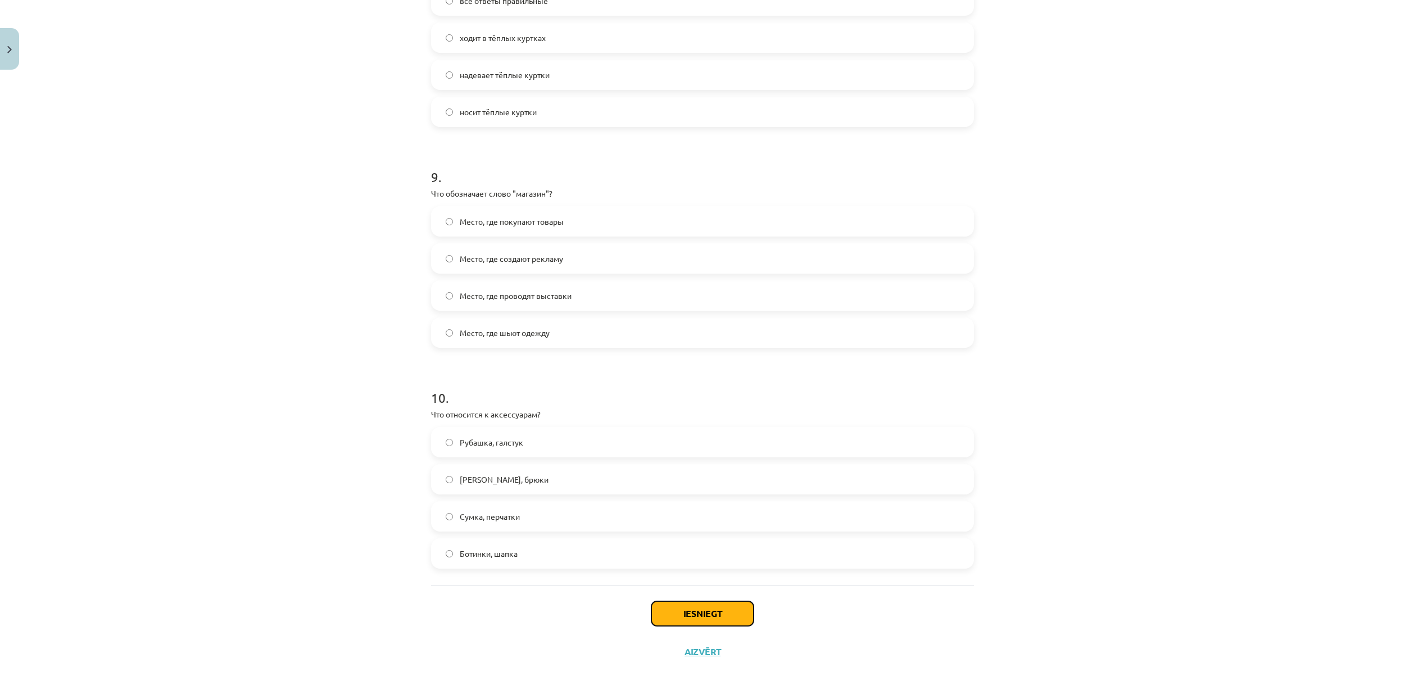
click at [740, 616] on button "Iesniegt" at bounding box center [702, 613] width 102 height 25
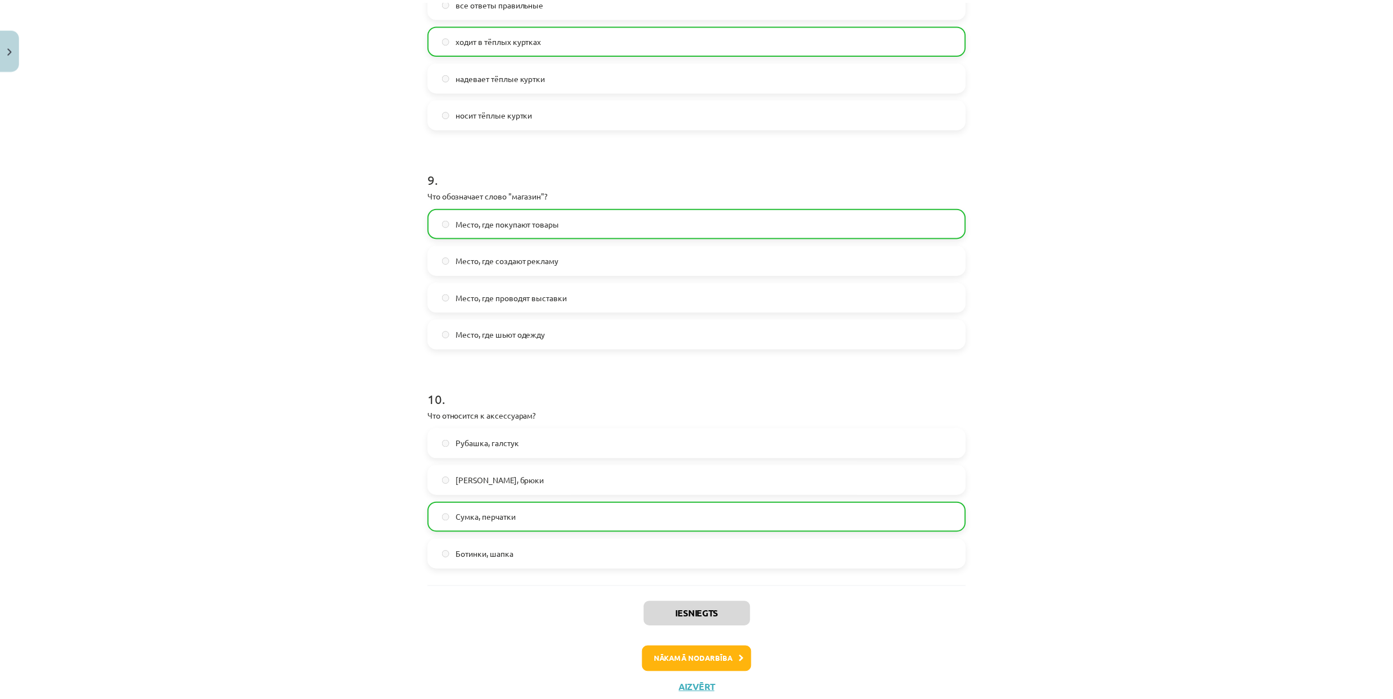
scroll to position [1877, 0]
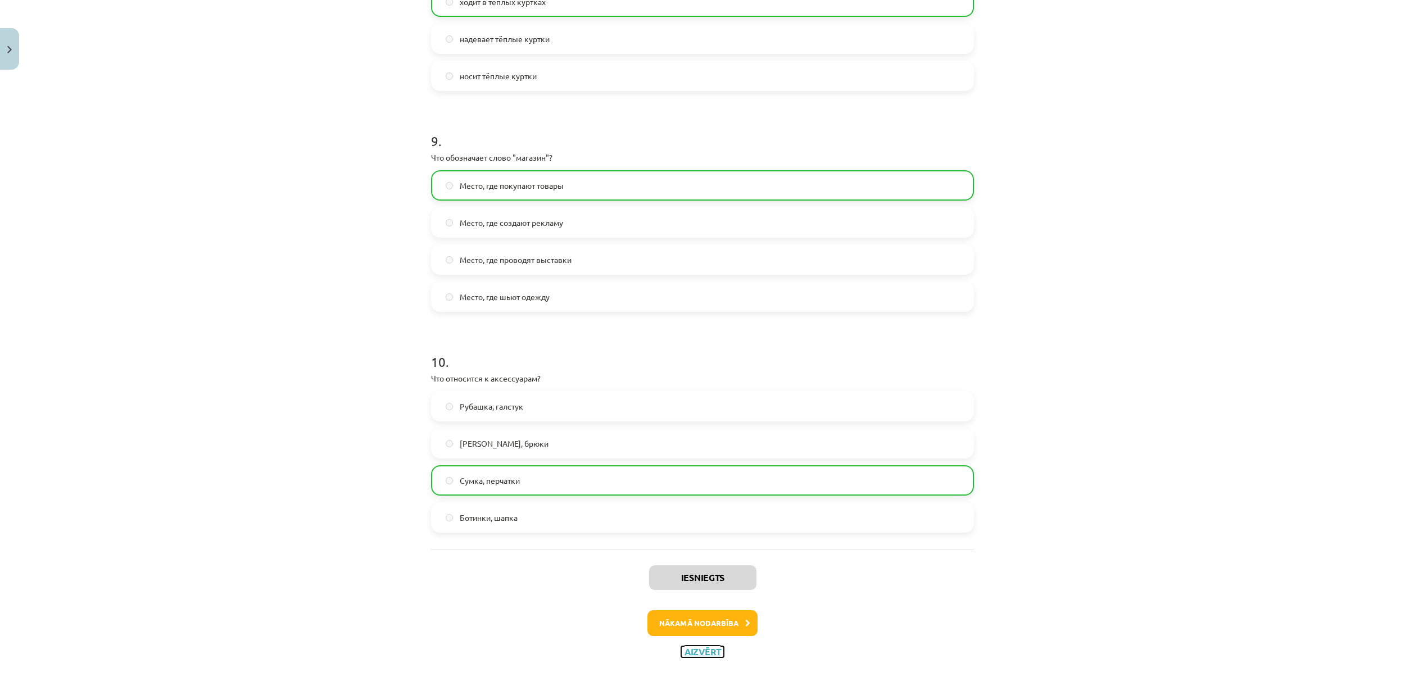
click at [708, 650] on button "Aizvērt" at bounding box center [702, 651] width 43 height 11
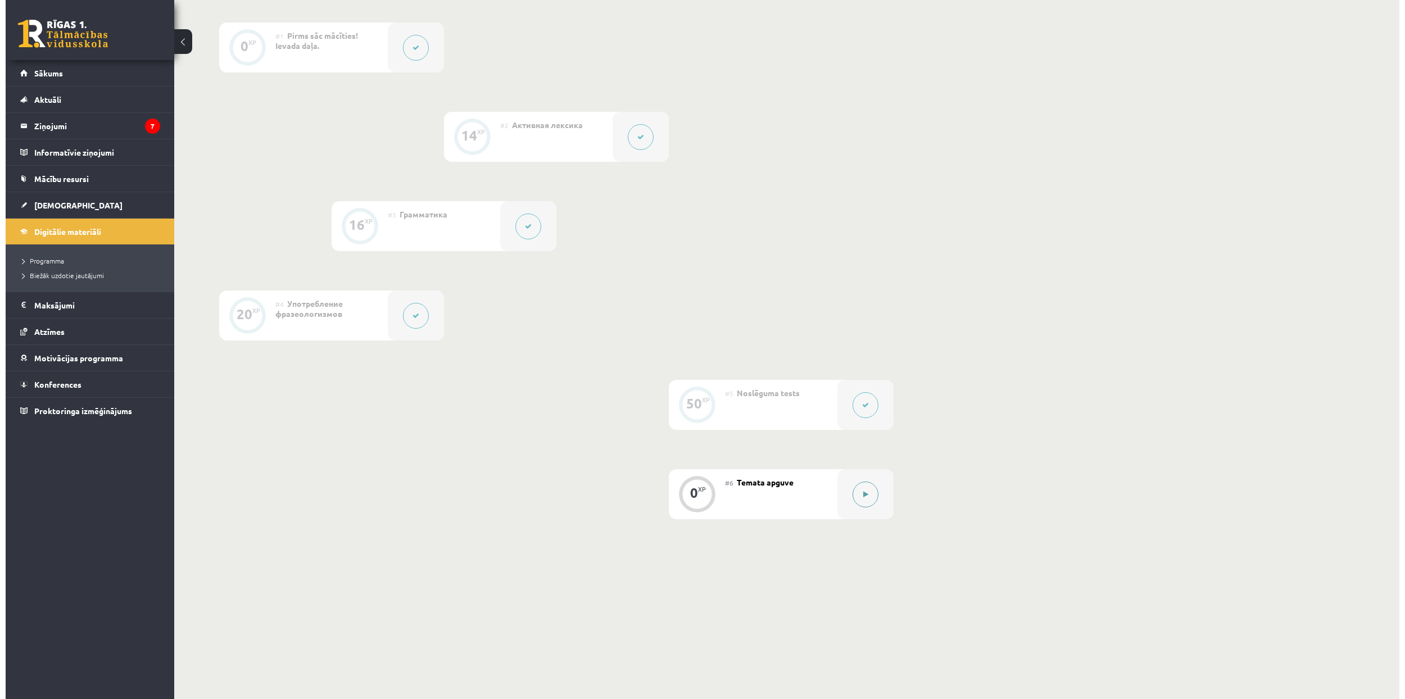
scroll to position [339, 0]
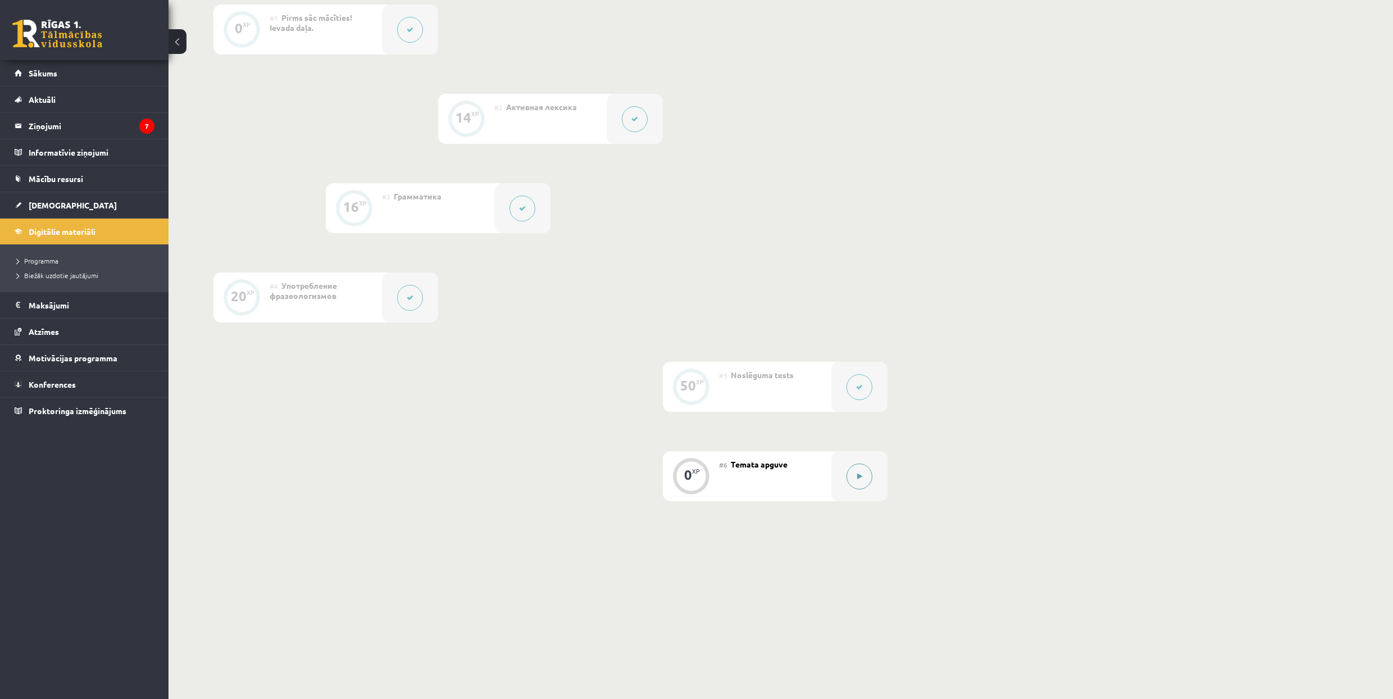
click at [864, 487] on button at bounding box center [860, 477] width 26 height 26
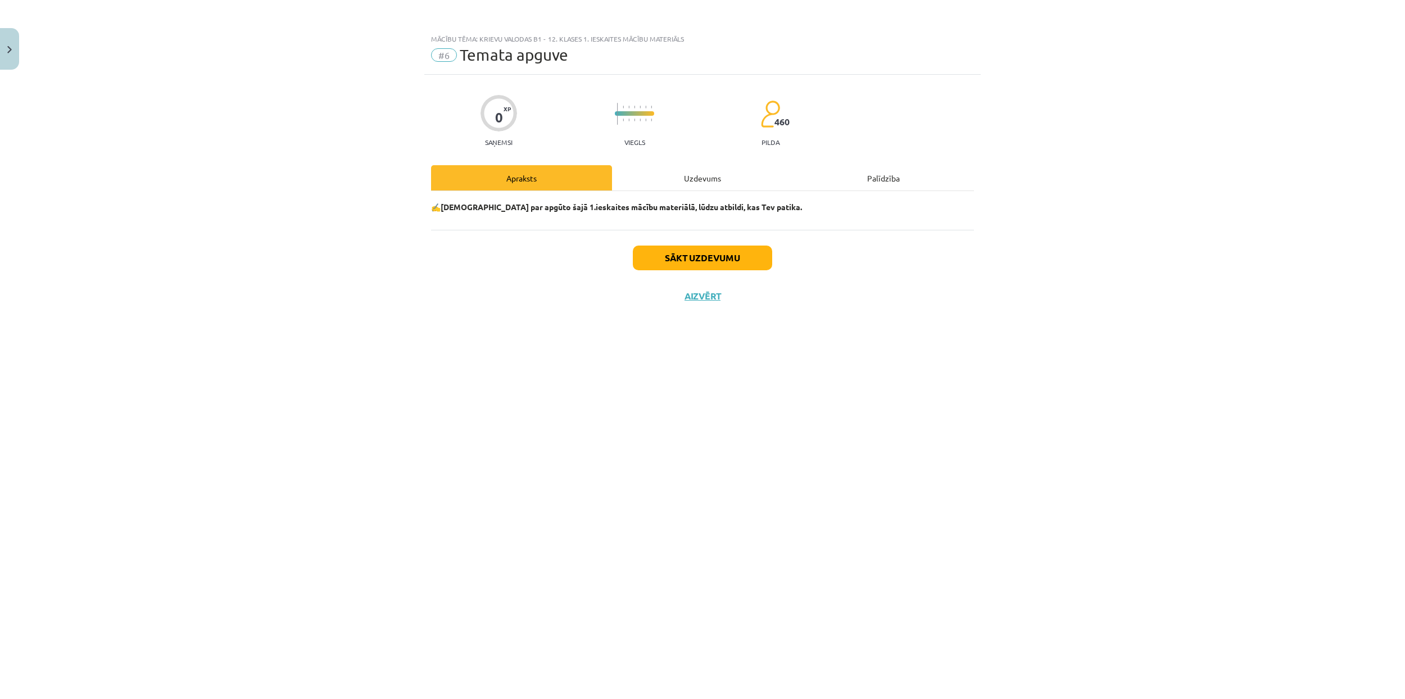
click at [705, 171] on div "Uzdevums" at bounding box center [702, 177] width 181 height 25
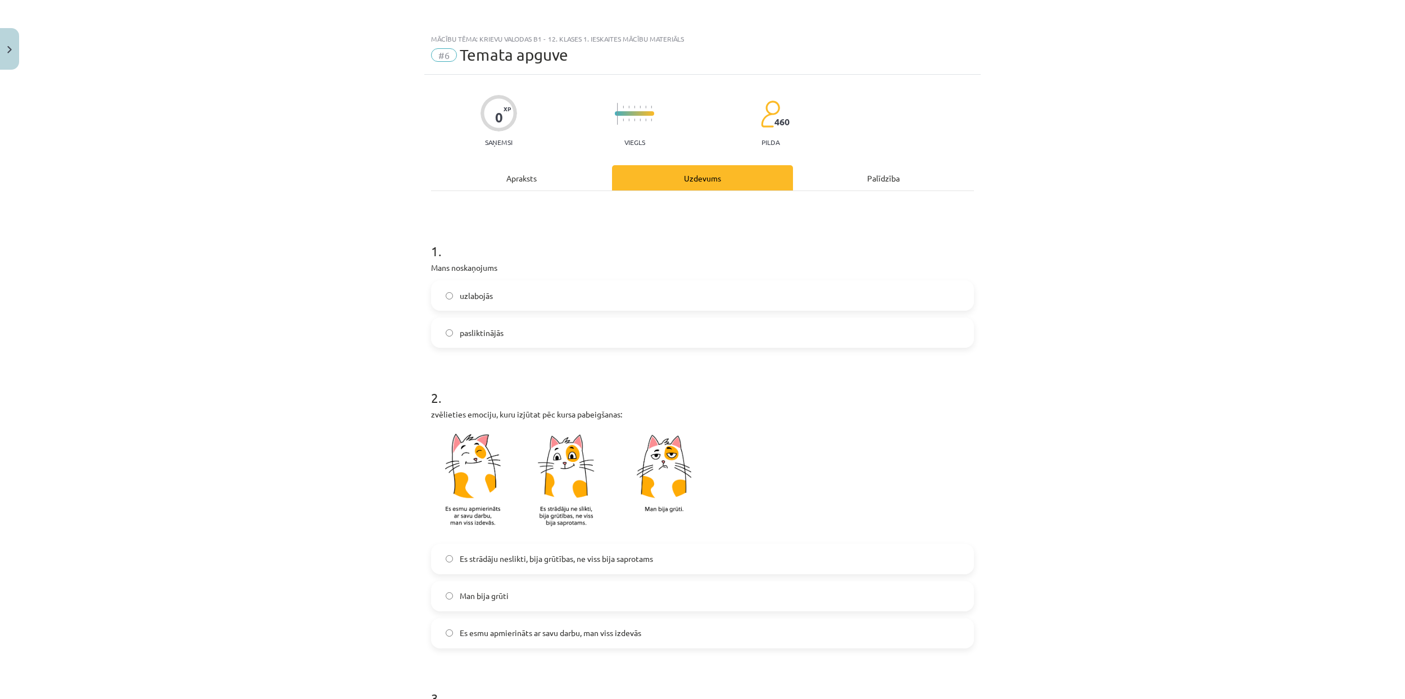
click at [615, 298] on label "uzlabojās" at bounding box center [702, 296] width 541 height 28
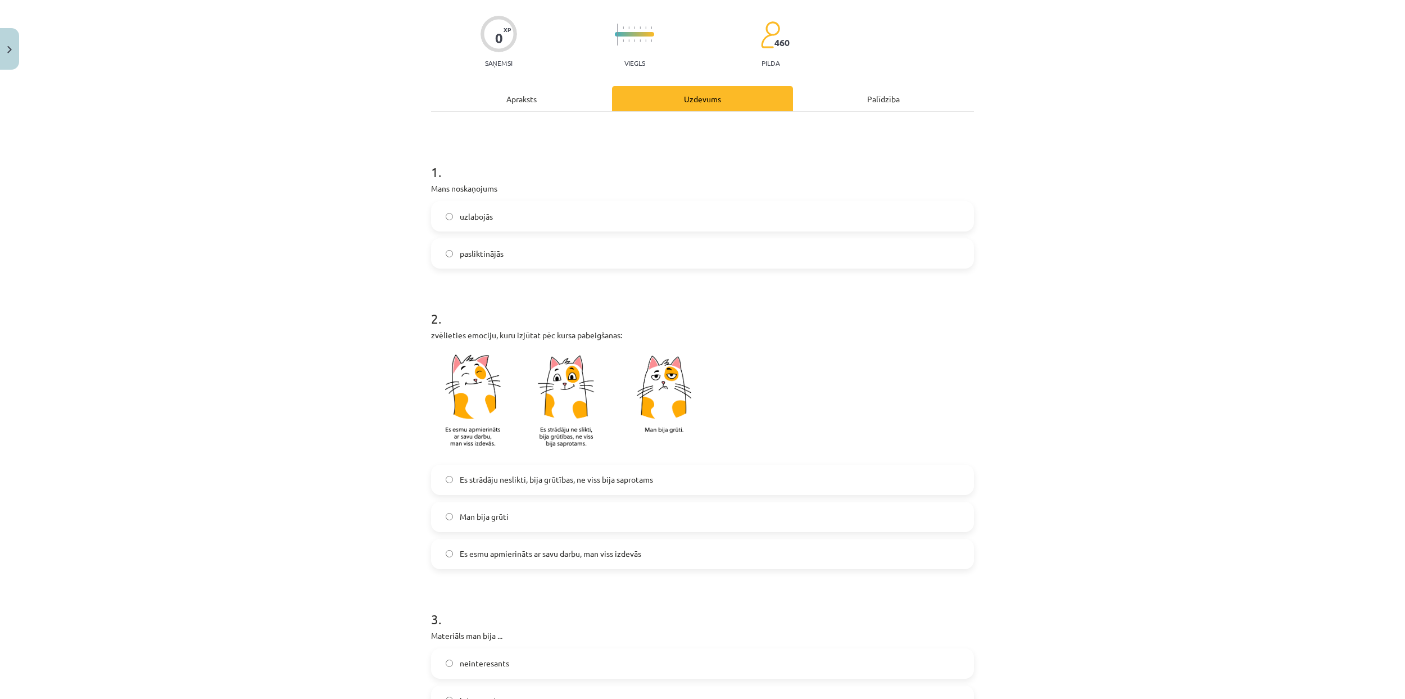
scroll to position [149, 0]
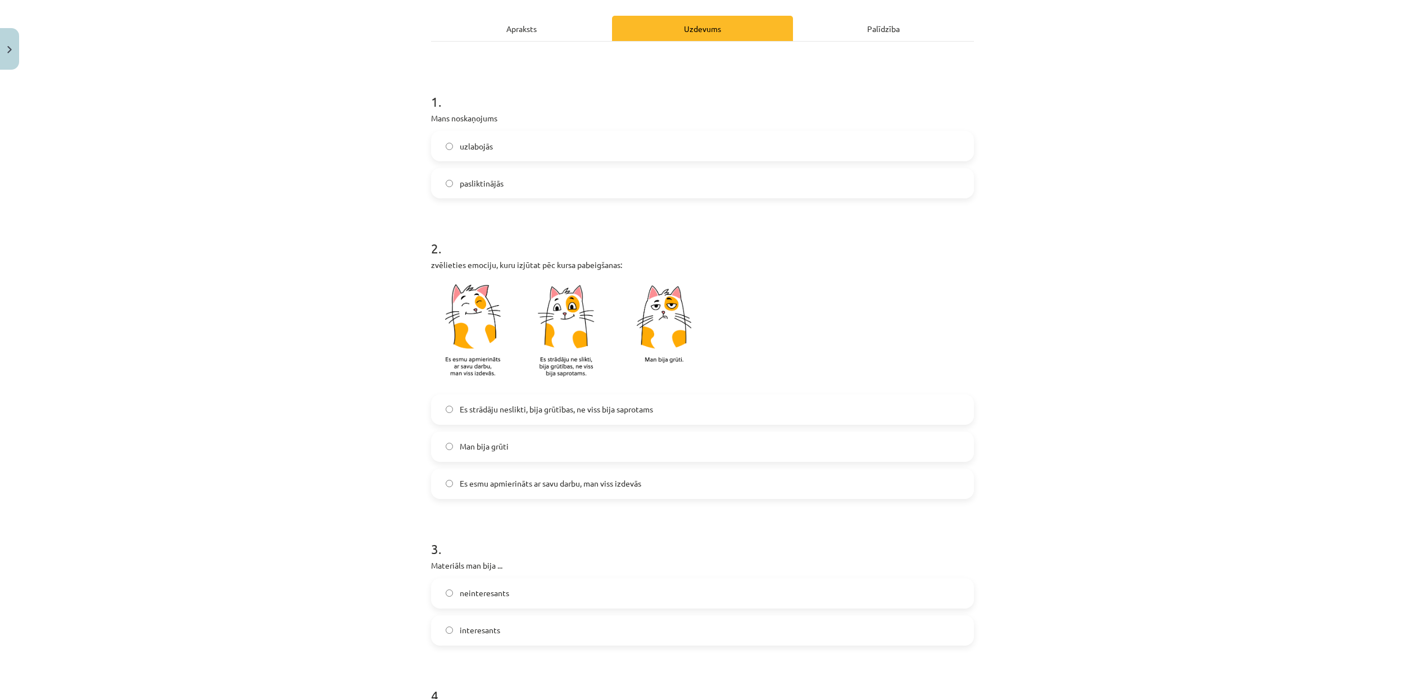
click at [663, 409] on label "Es strādāju neslikti, bija grūtības, ne viss bija saprotams" at bounding box center [702, 410] width 541 height 28
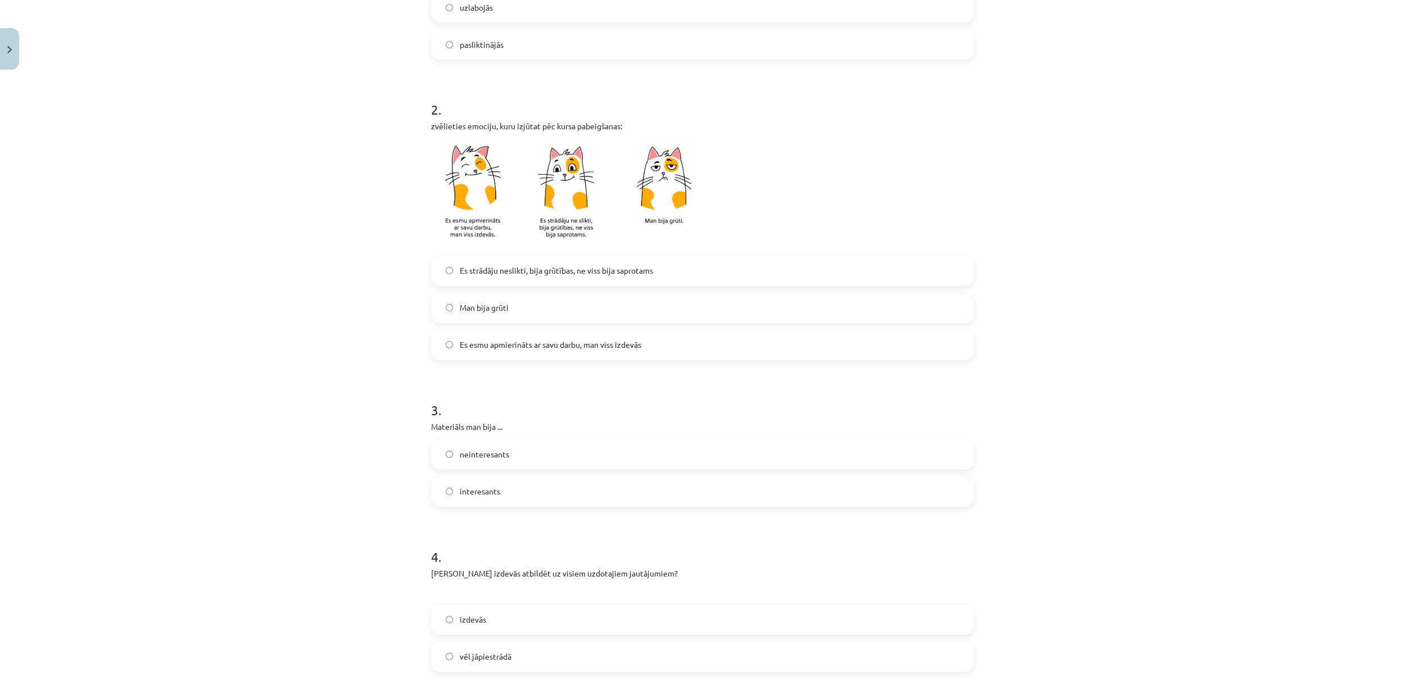
scroll to position [374, 0]
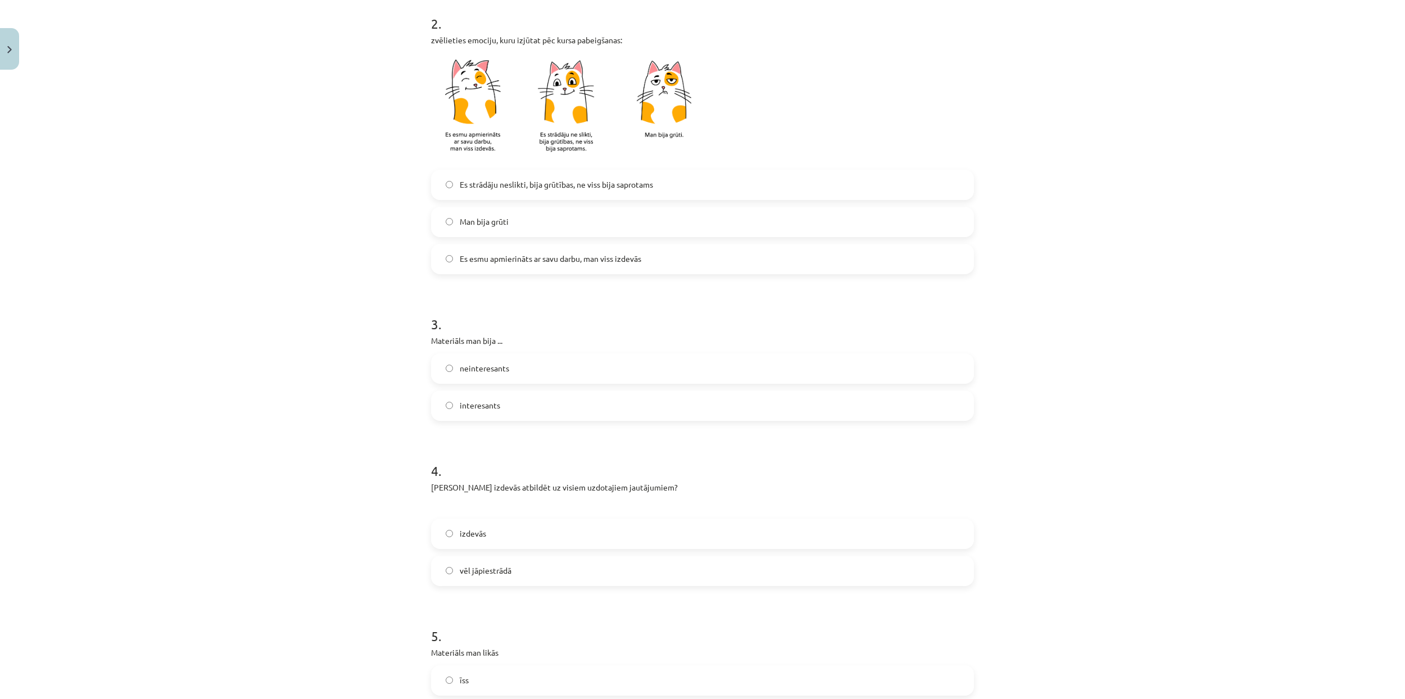
click at [574, 409] on label "interesants" at bounding box center [702, 406] width 541 height 28
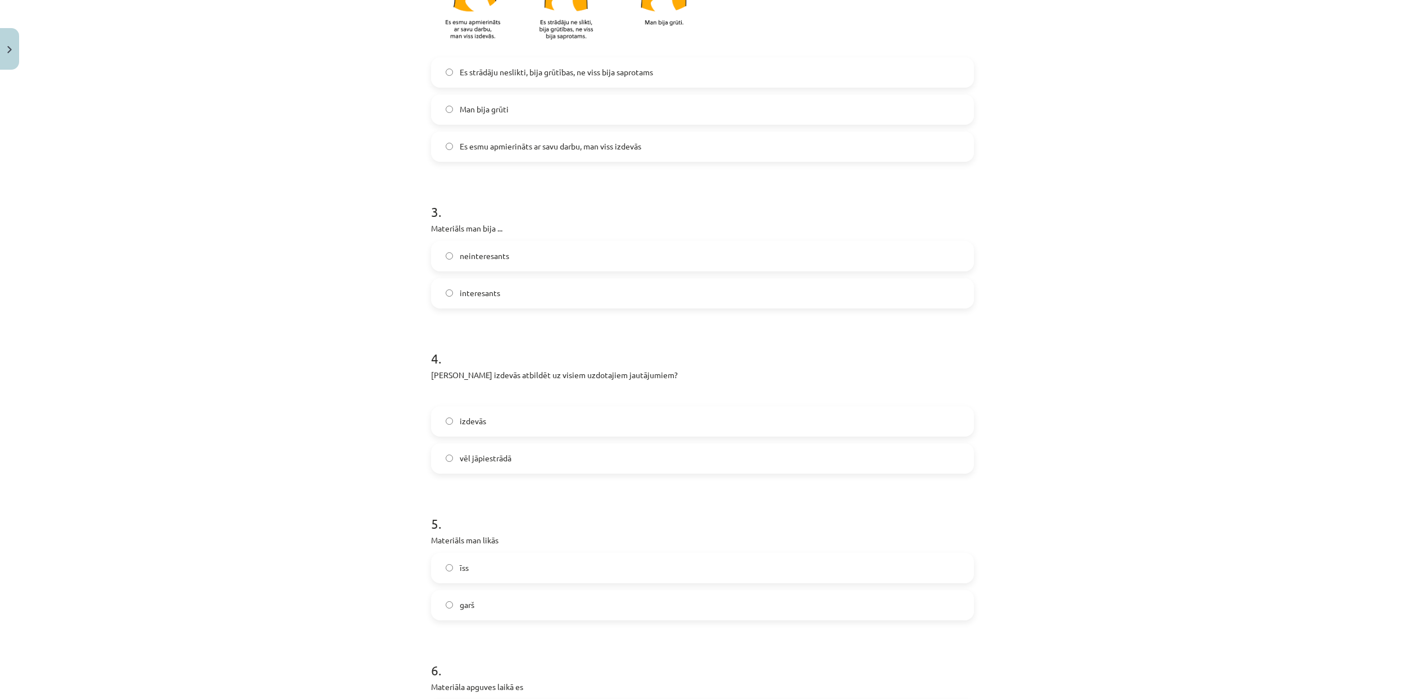
scroll to position [524, 0]
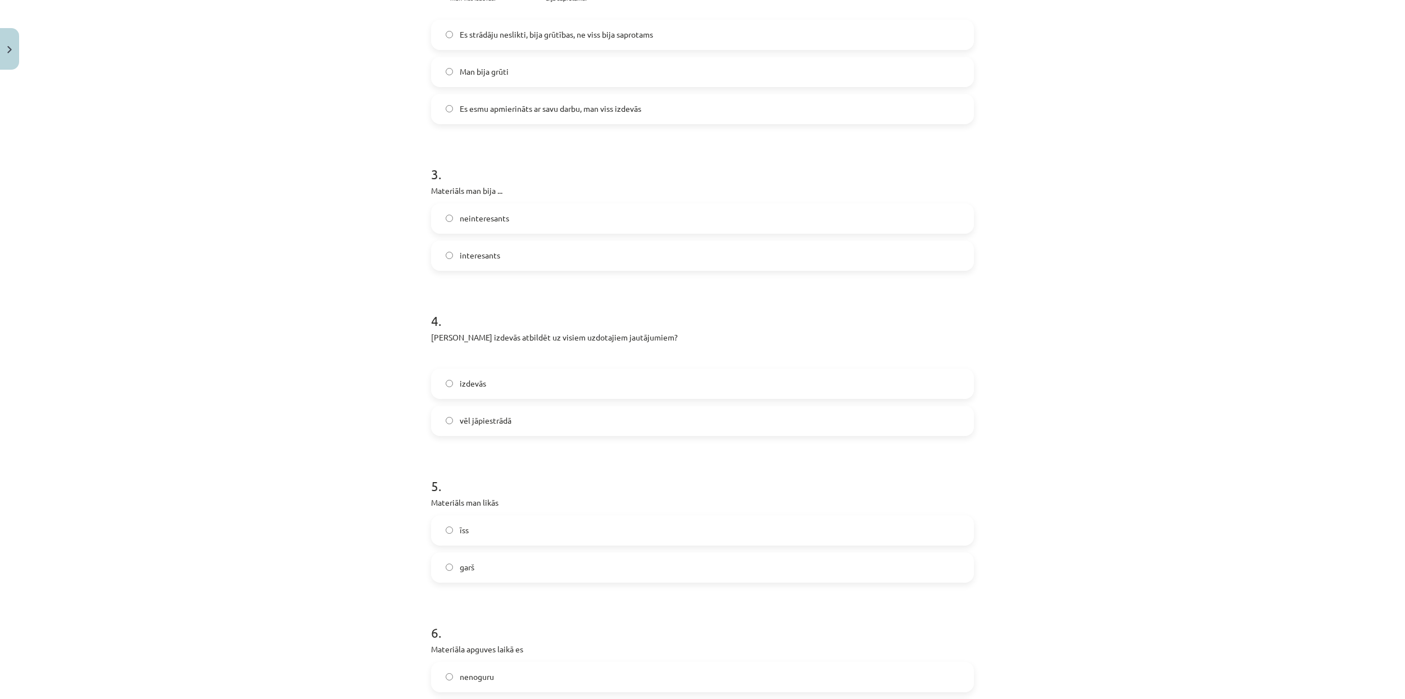
click at [578, 419] on label "vēl jāpiestrādā" at bounding box center [702, 421] width 541 height 28
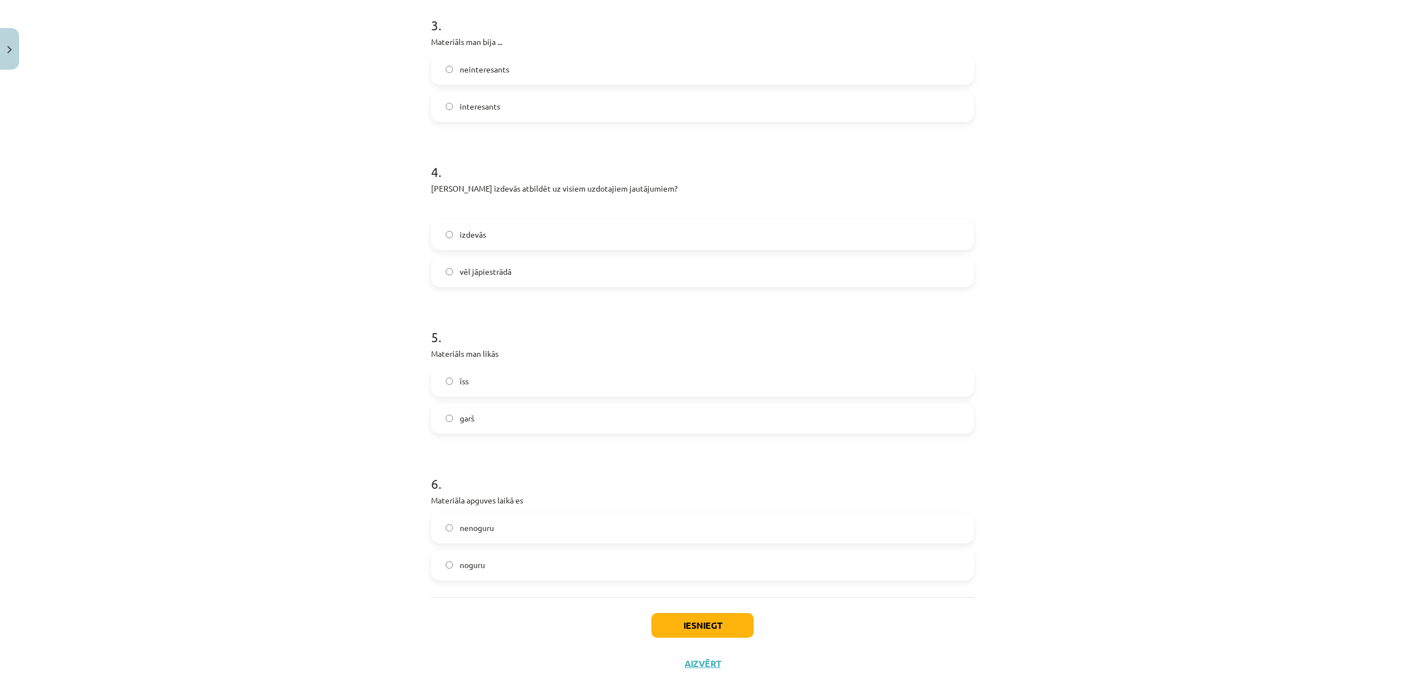
scroll to position [674, 0]
click at [560, 419] on label "garš" at bounding box center [702, 417] width 541 height 28
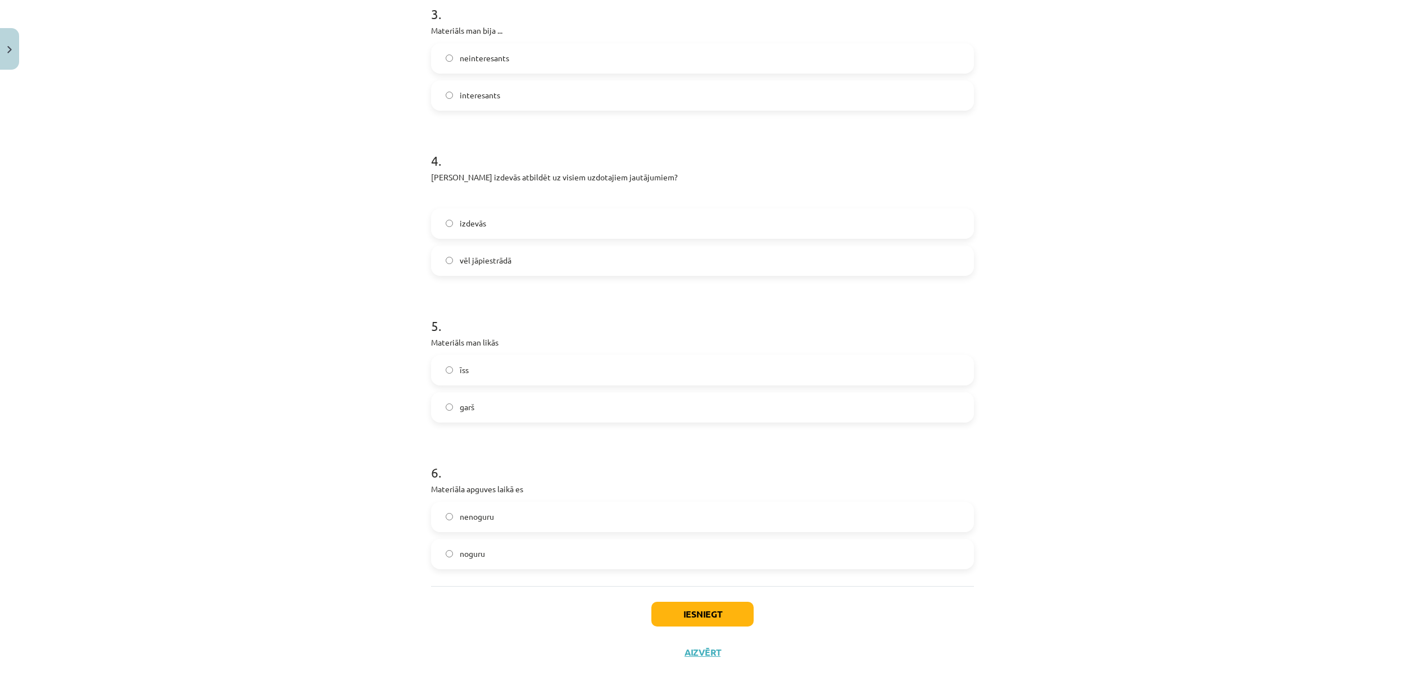
scroll to position [686, 0]
click at [518, 523] on label "nenoguru" at bounding box center [702, 516] width 541 height 28
click at [719, 617] on button "Iesniegt" at bounding box center [702, 613] width 102 height 25
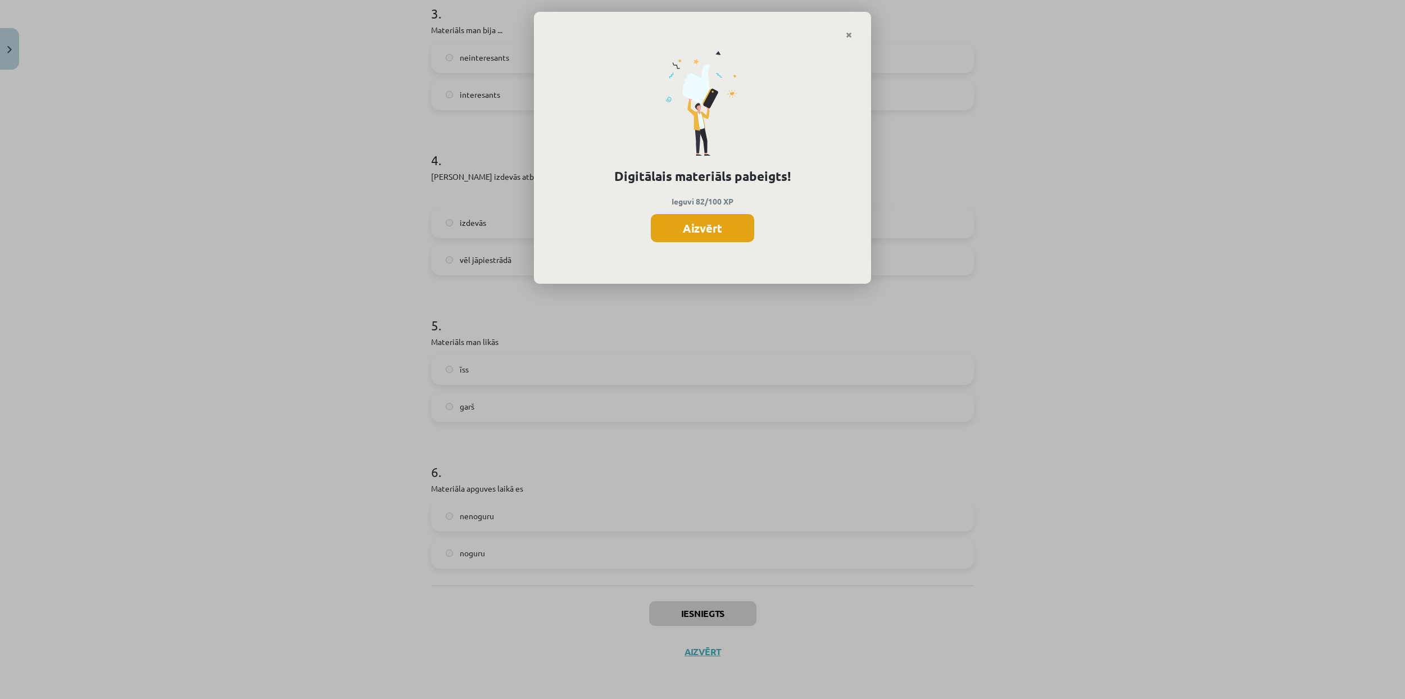
click at [700, 234] on button "Aizvērt" at bounding box center [702, 228] width 103 height 28
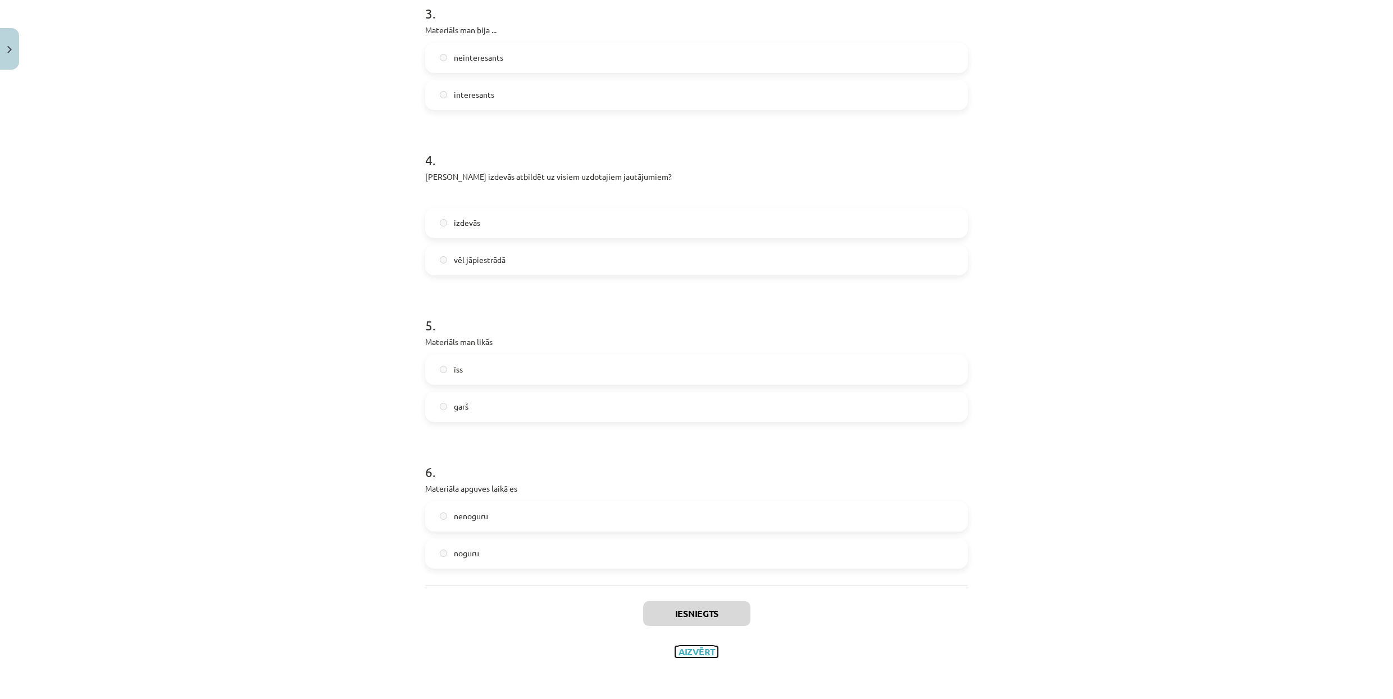
click at [697, 655] on button "Aizvērt" at bounding box center [696, 651] width 43 height 11
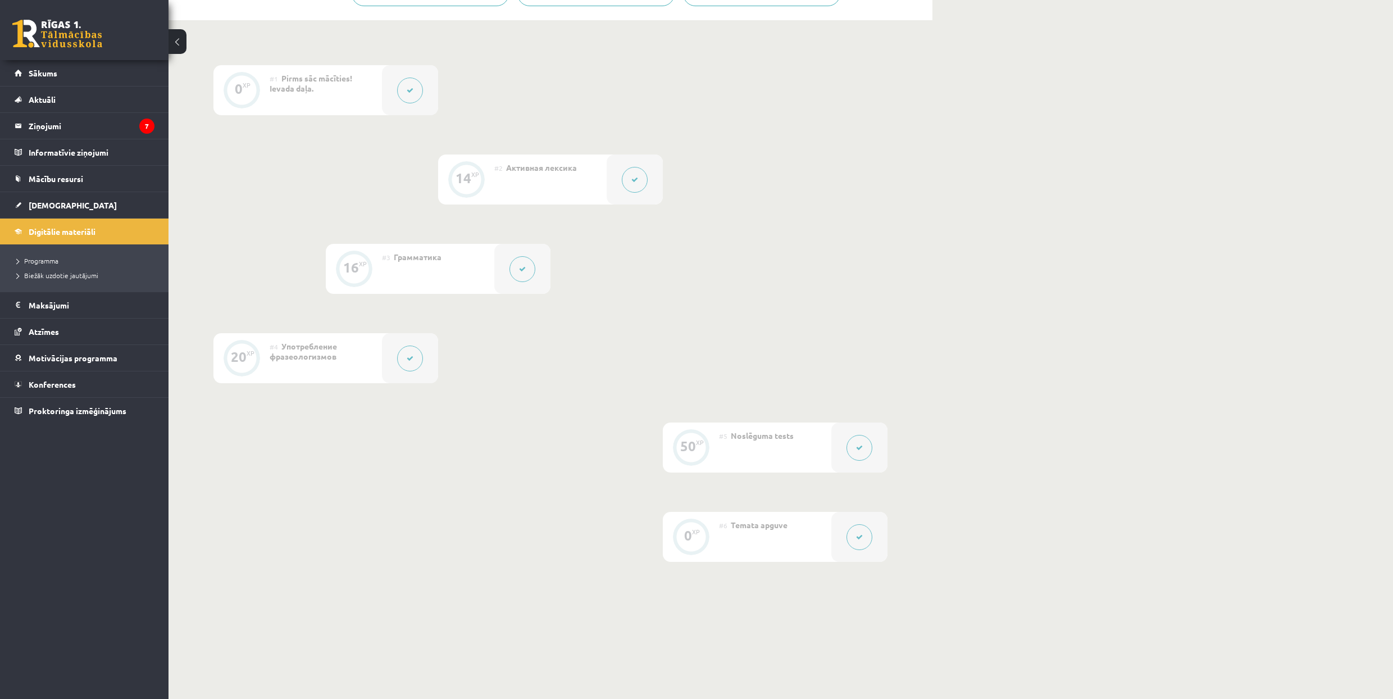
scroll to position [0, 0]
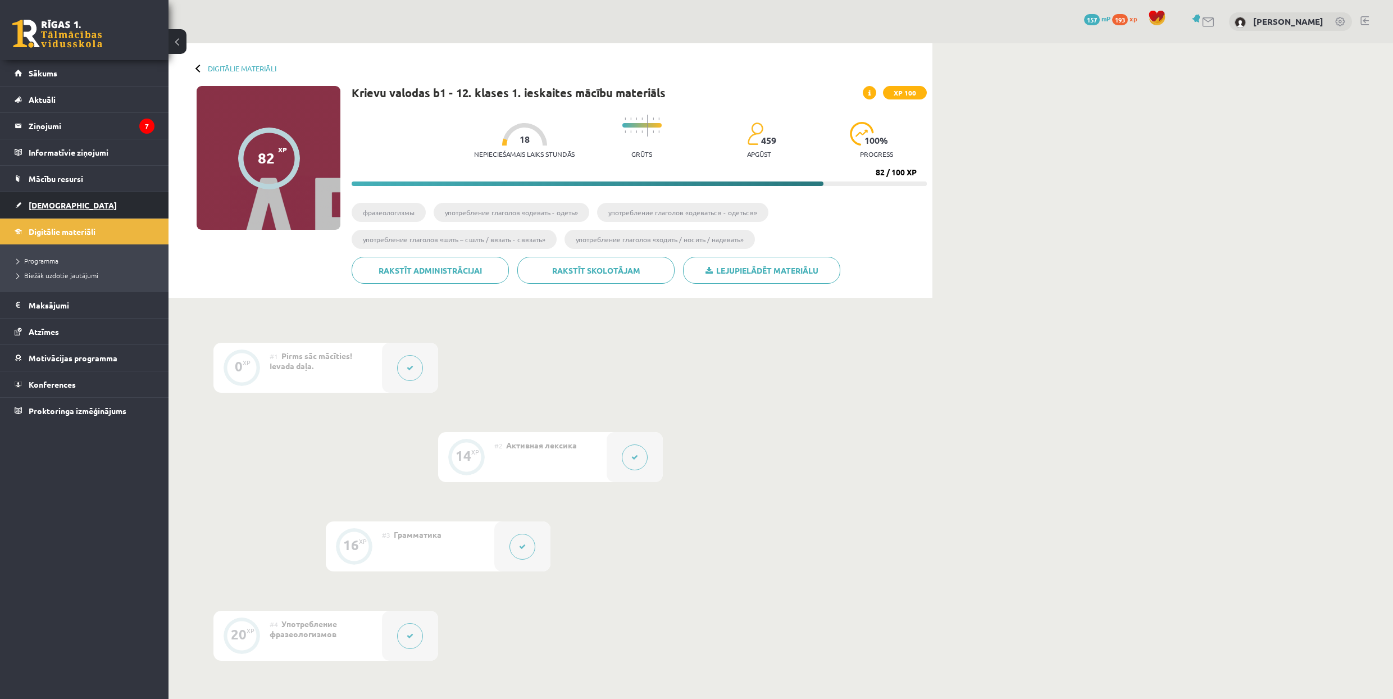
click at [91, 199] on link "[DEMOGRAPHIC_DATA]" at bounding box center [85, 205] width 140 height 26
